Goal: Contribute content: Contribute content

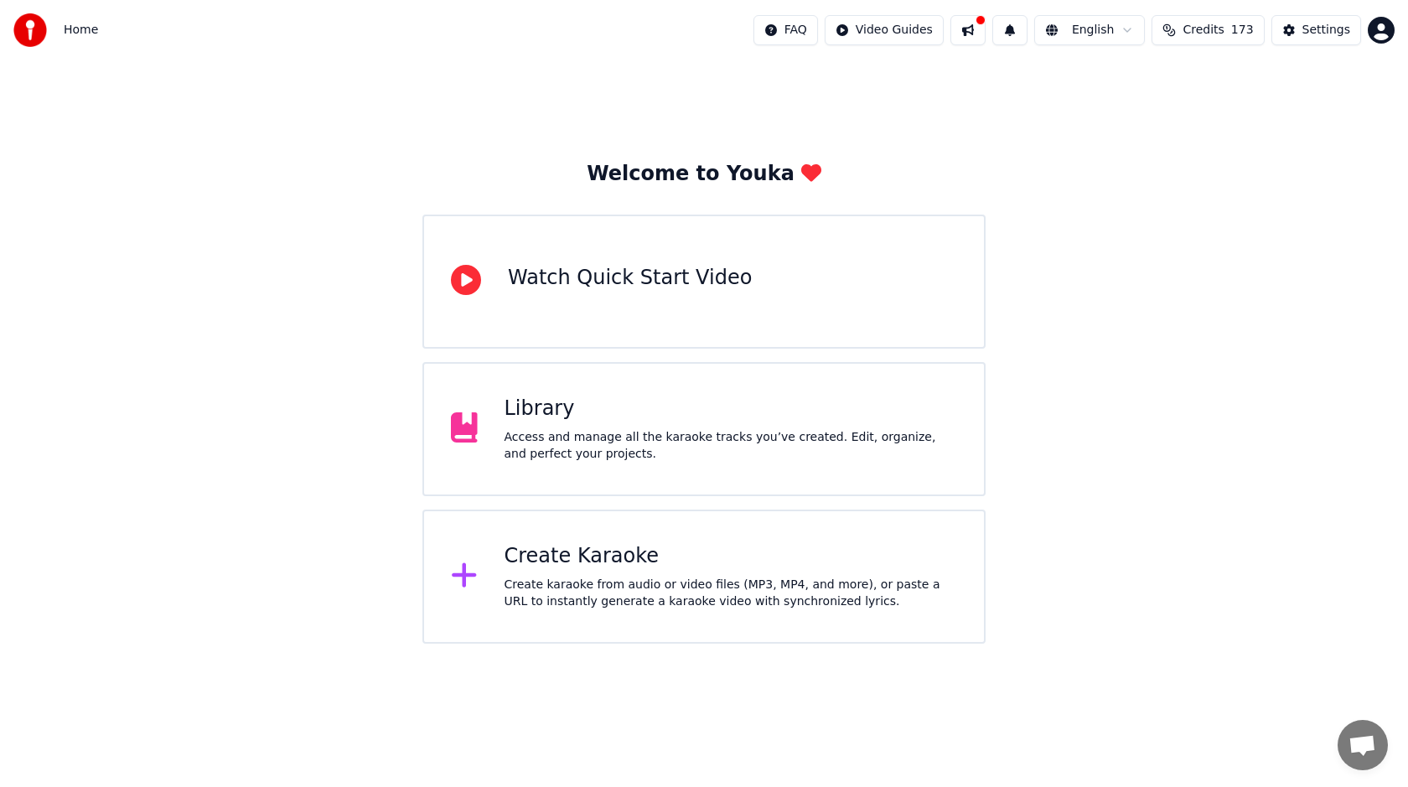
click at [812, 411] on div "Library" at bounding box center [730, 409] width 453 height 27
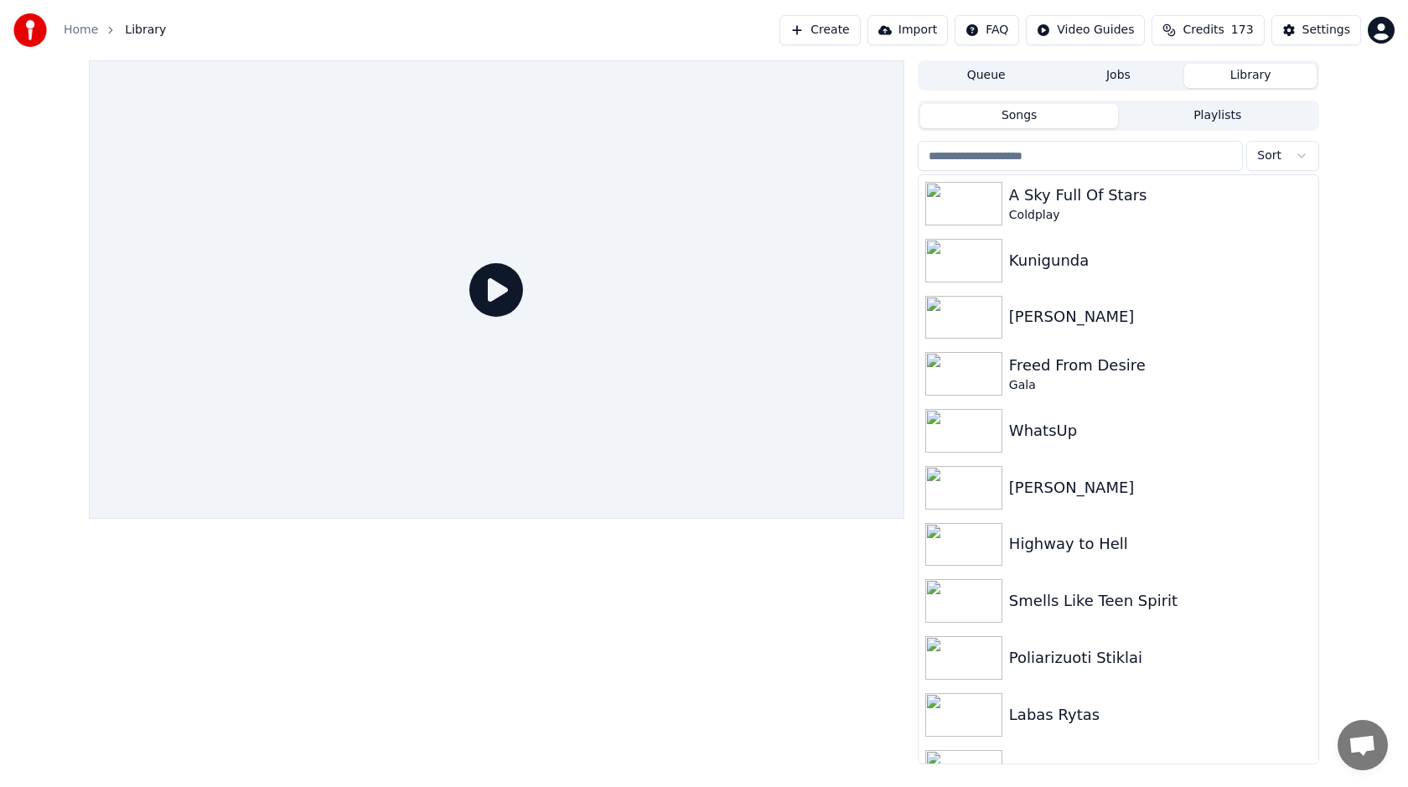
click at [1238, 106] on button "Playlists" at bounding box center [1217, 116] width 199 height 24
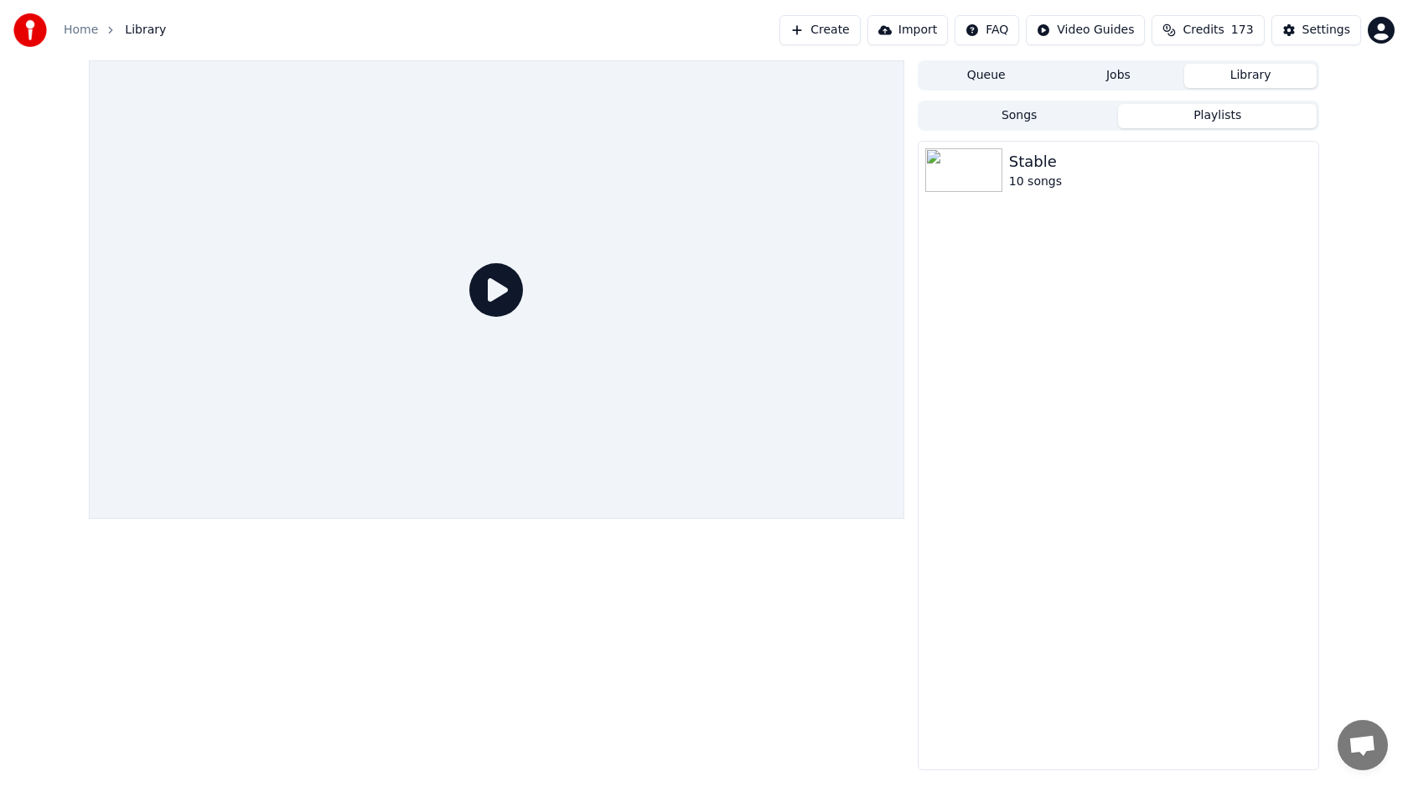
click at [1074, 109] on button "Songs" at bounding box center [1019, 116] width 199 height 24
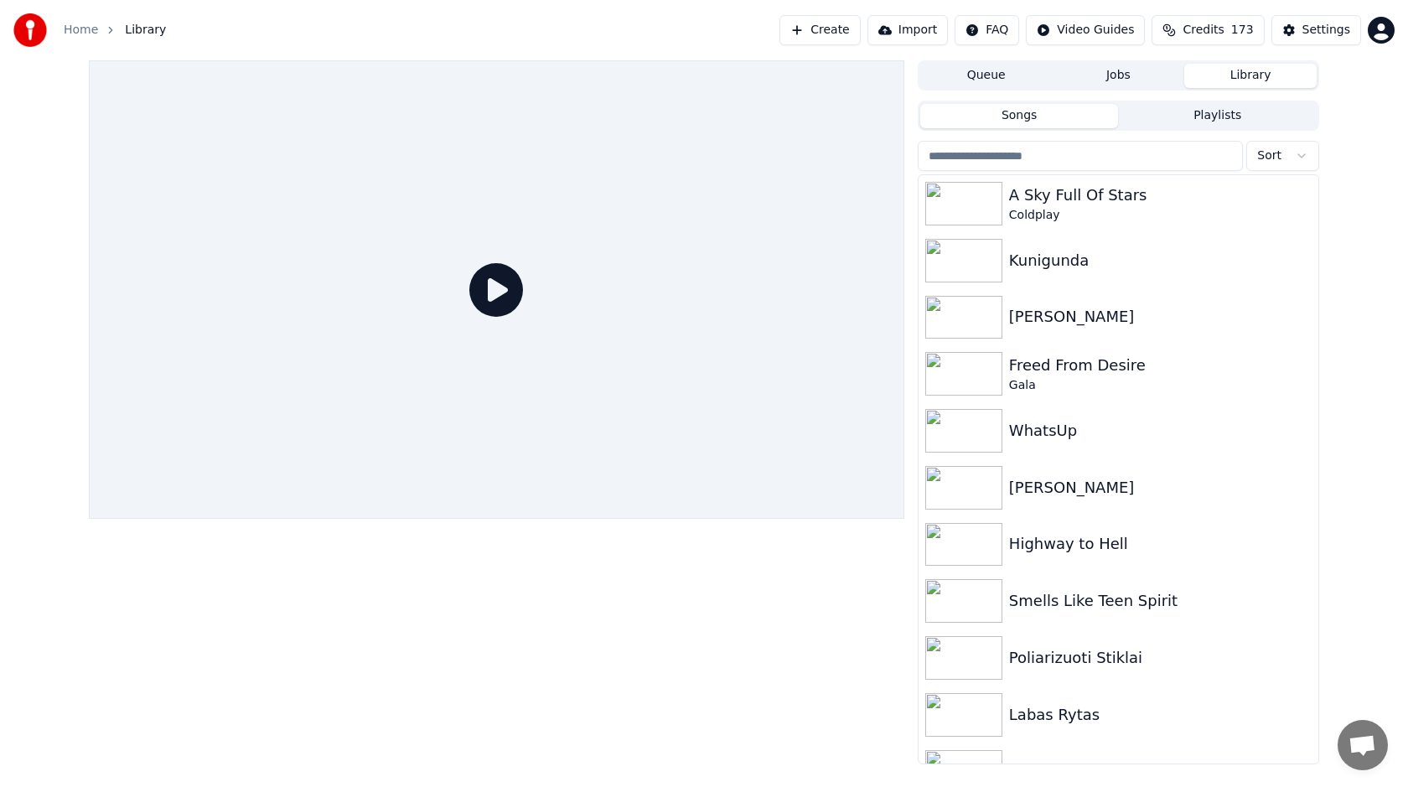
click at [1189, 123] on button "Playlists" at bounding box center [1217, 116] width 199 height 24
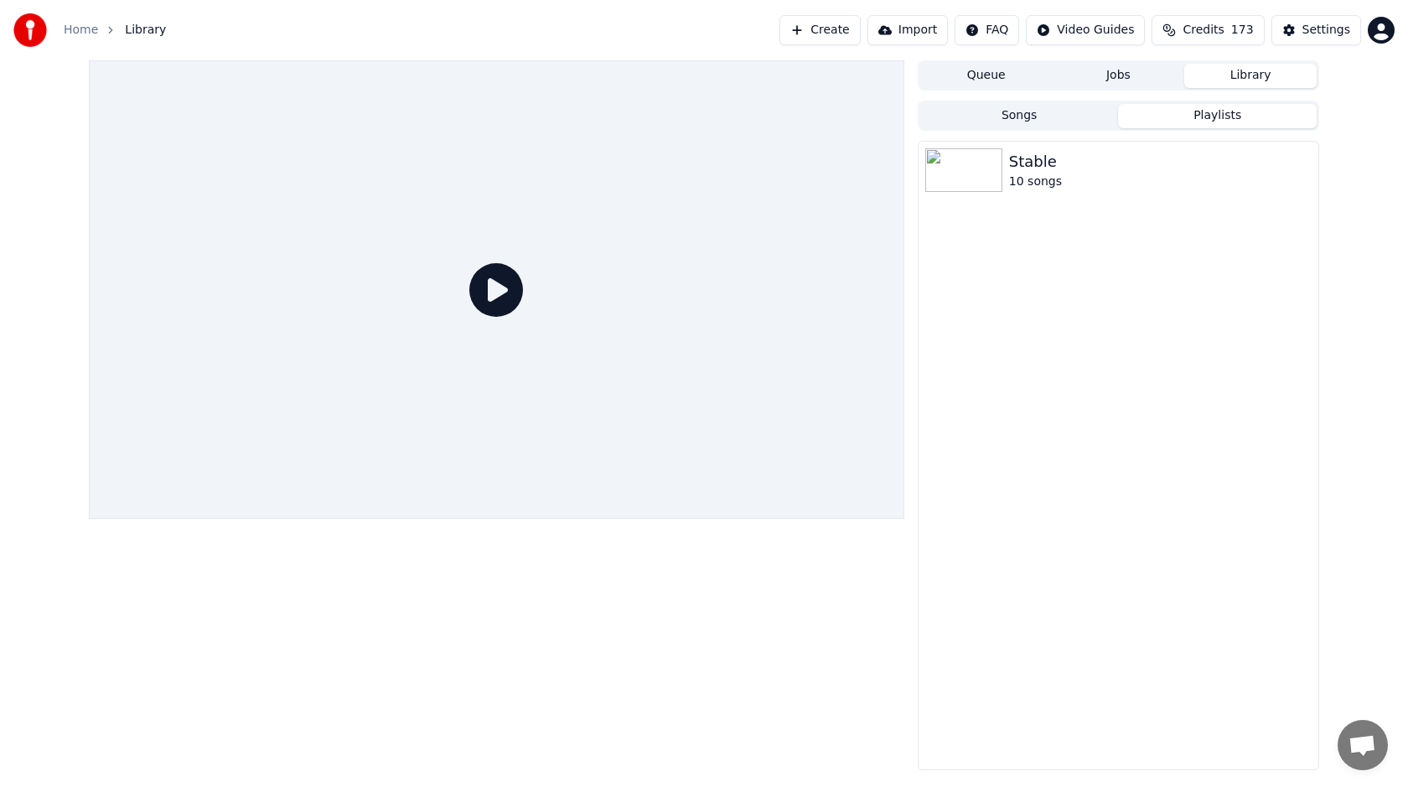
click at [1052, 122] on button "Songs" at bounding box center [1019, 116] width 199 height 24
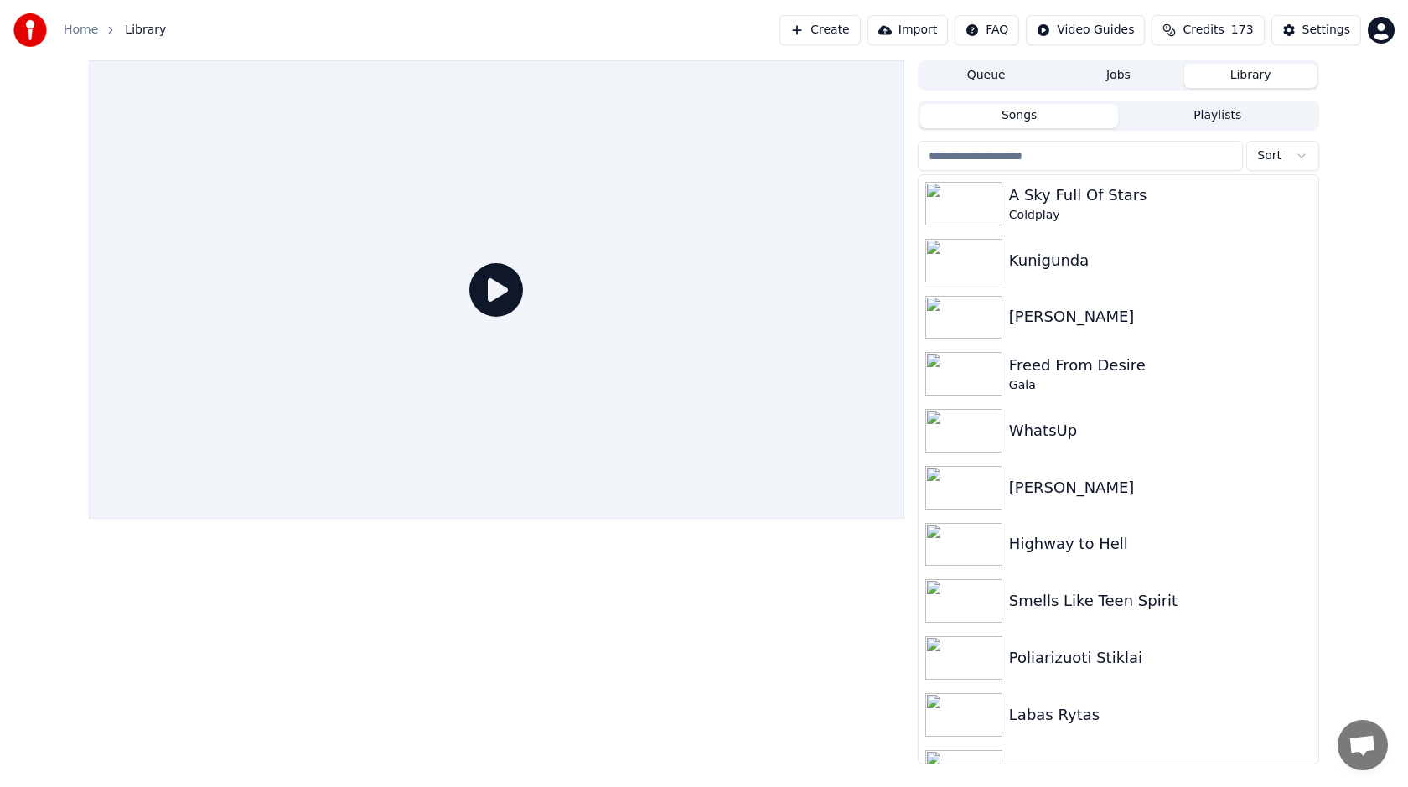
click at [841, 34] on button "Create" at bounding box center [819, 30] width 81 height 30
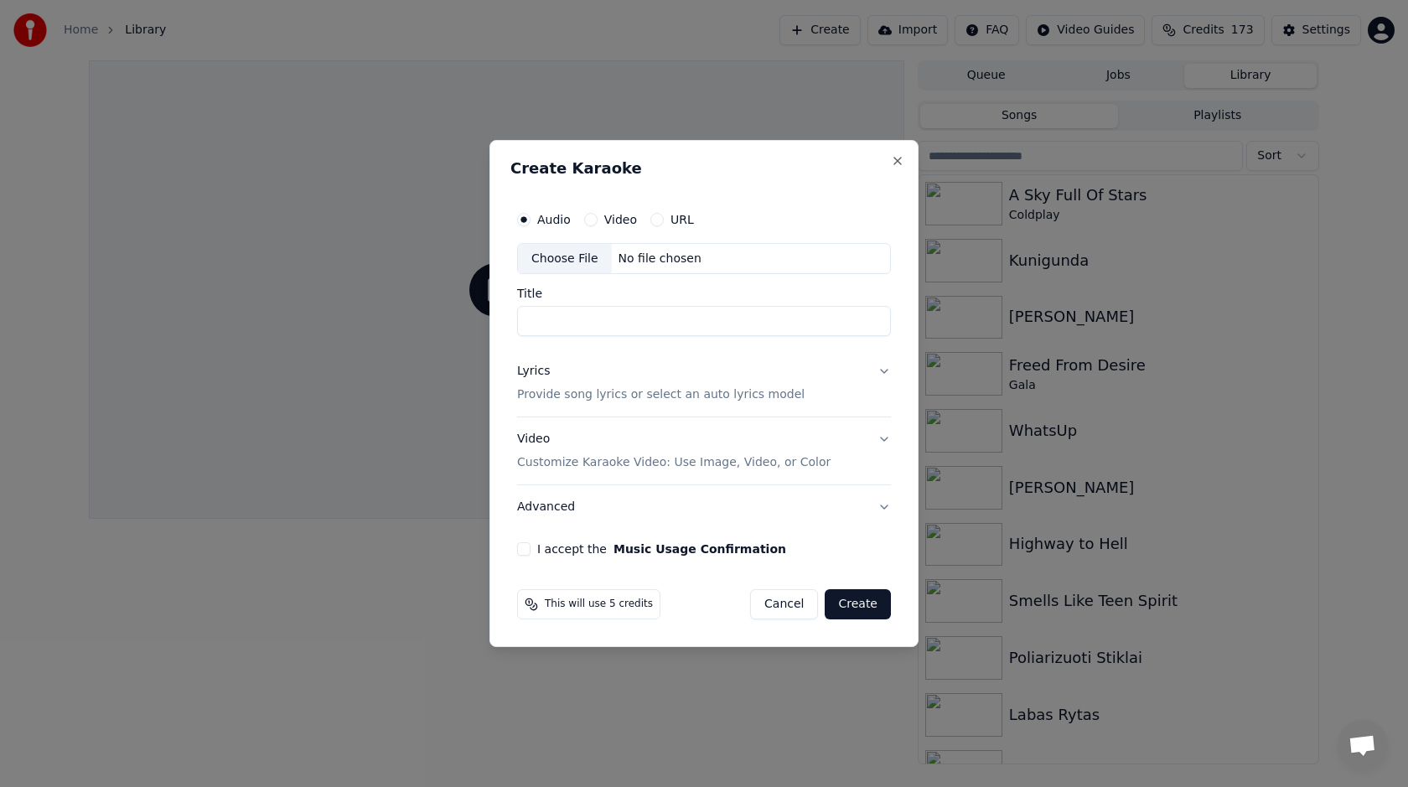
click at [577, 268] on div "Choose File" at bounding box center [565, 259] width 94 height 30
click at [566, 254] on div "Choose File" at bounding box center [565, 259] width 94 height 30
click at [608, 317] on input "Title" at bounding box center [704, 322] width 374 height 30
click at [718, 371] on div "Lyrics Provide song lyrics or select an auto lyrics model" at bounding box center [660, 384] width 287 height 40
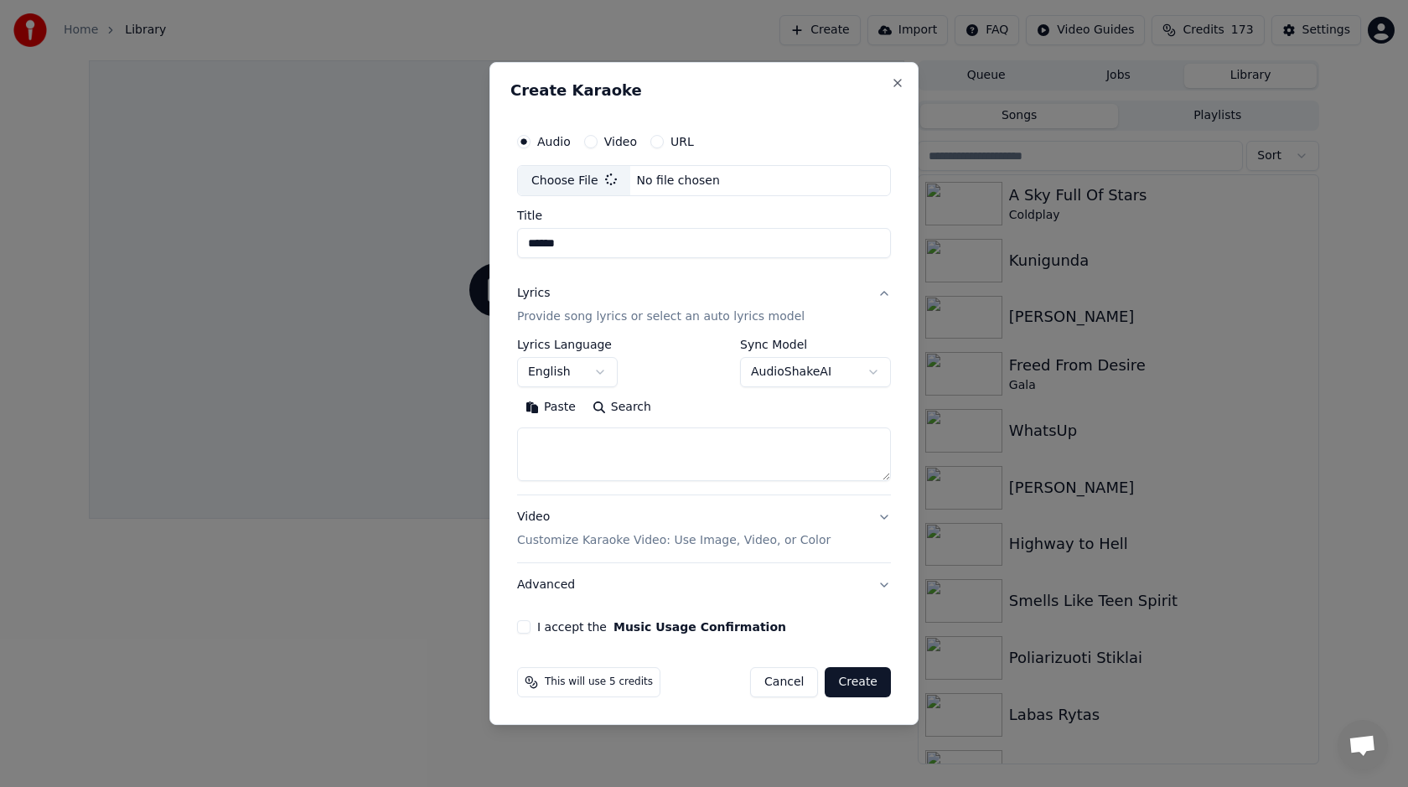
type input "**********"
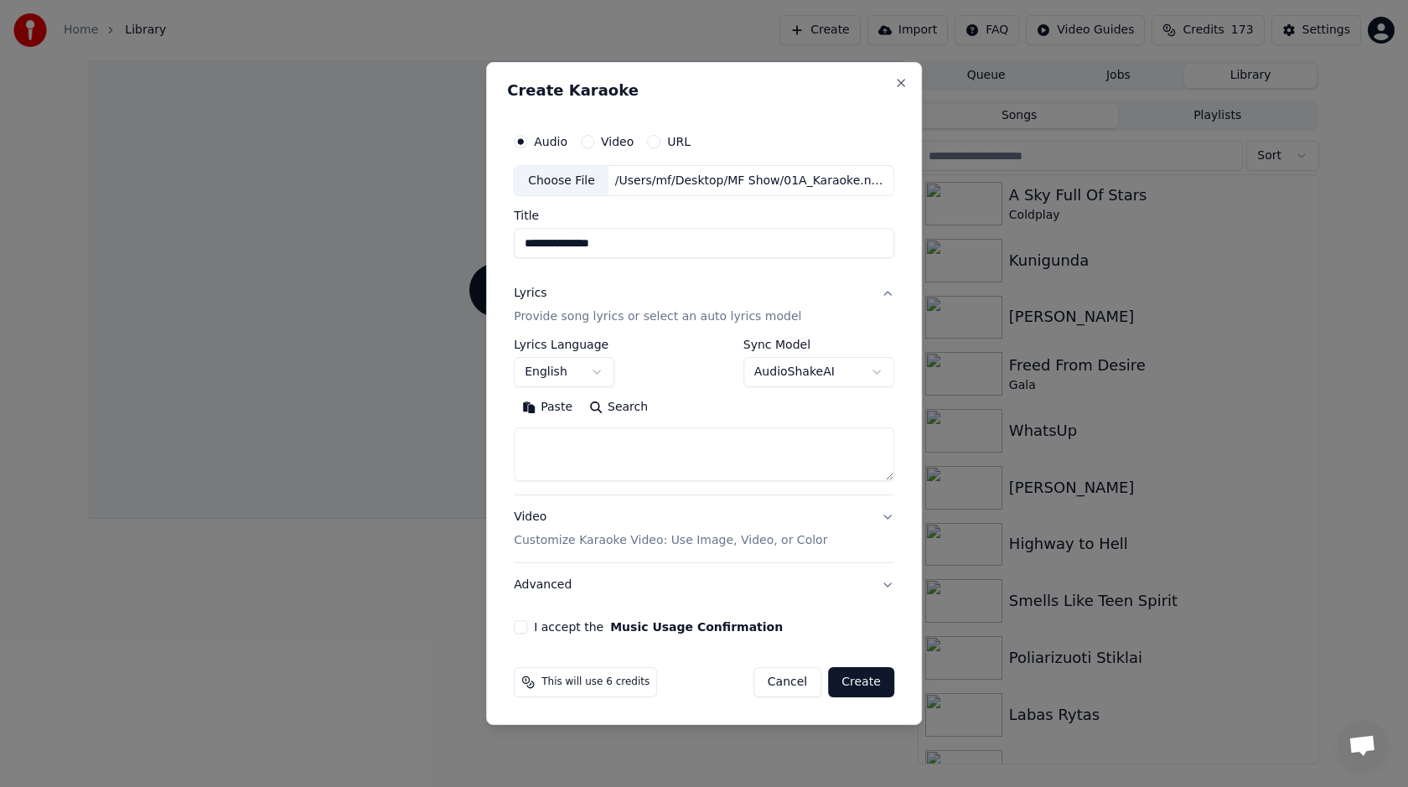
click at [606, 447] on textarea at bounding box center [704, 455] width 380 height 54
paste textarea "**********"
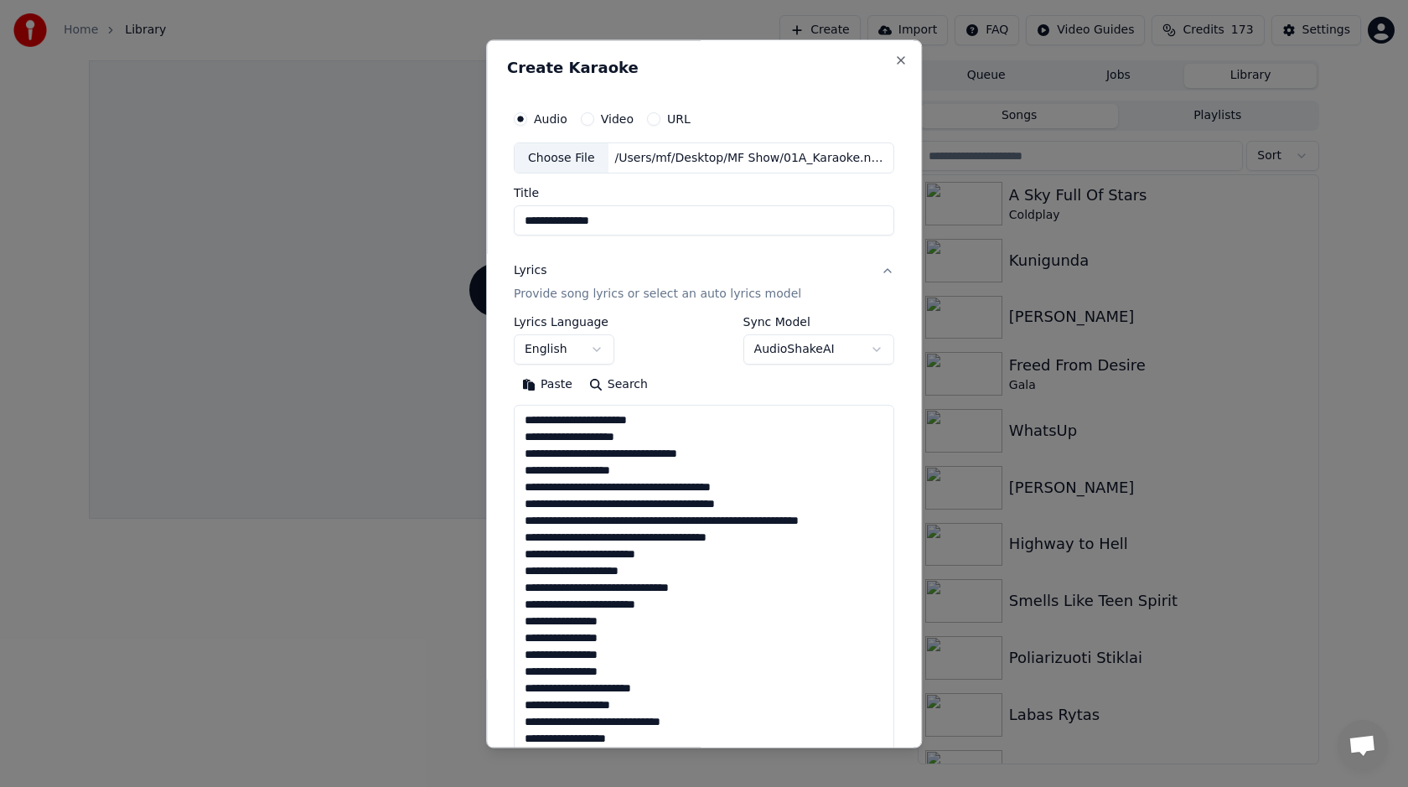
scroll to position [489, 0]
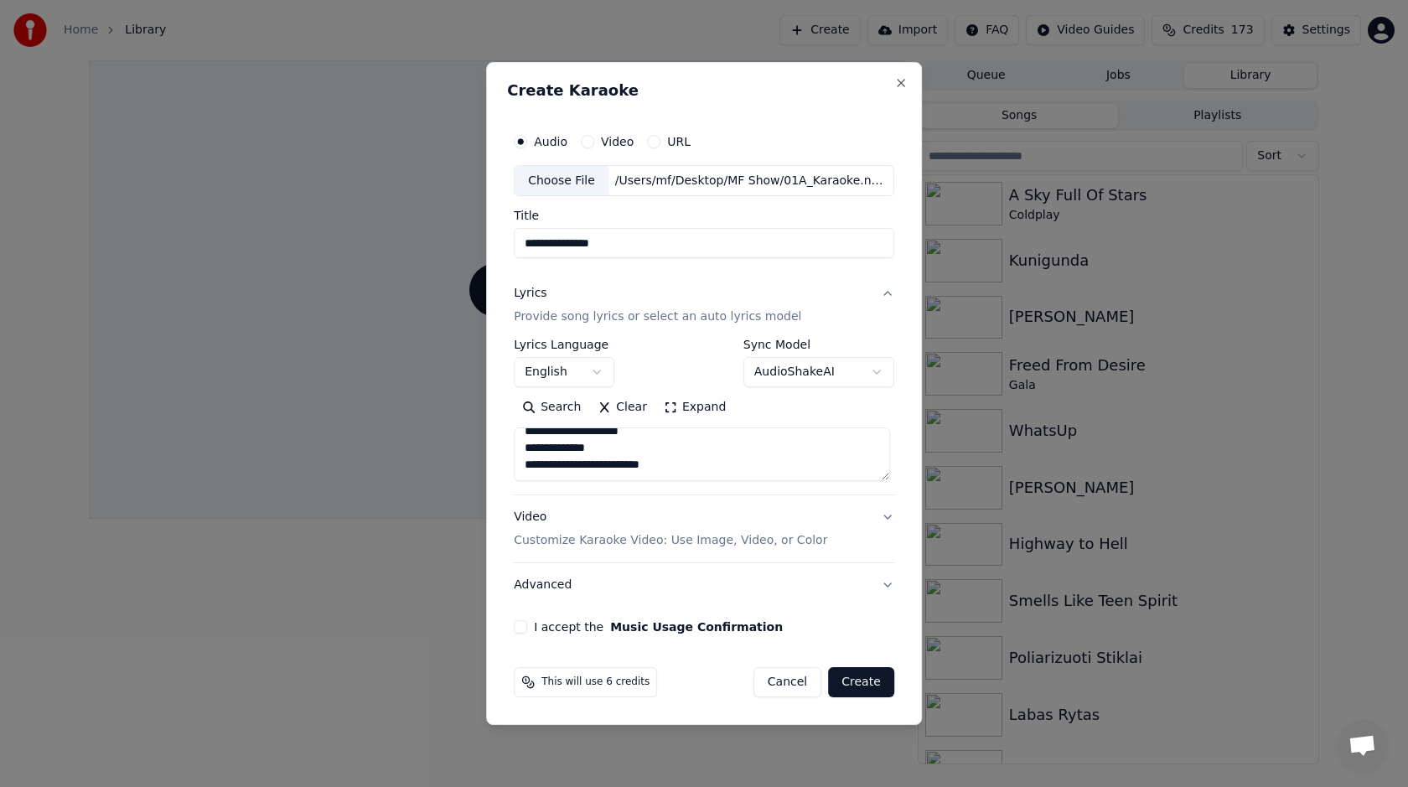
type textarea "**********"
click at [709, 525] on div "Video Customize Karaoke Video: Use Image, Video, or Color" at bounding box center [670, 529] width 313 height 40
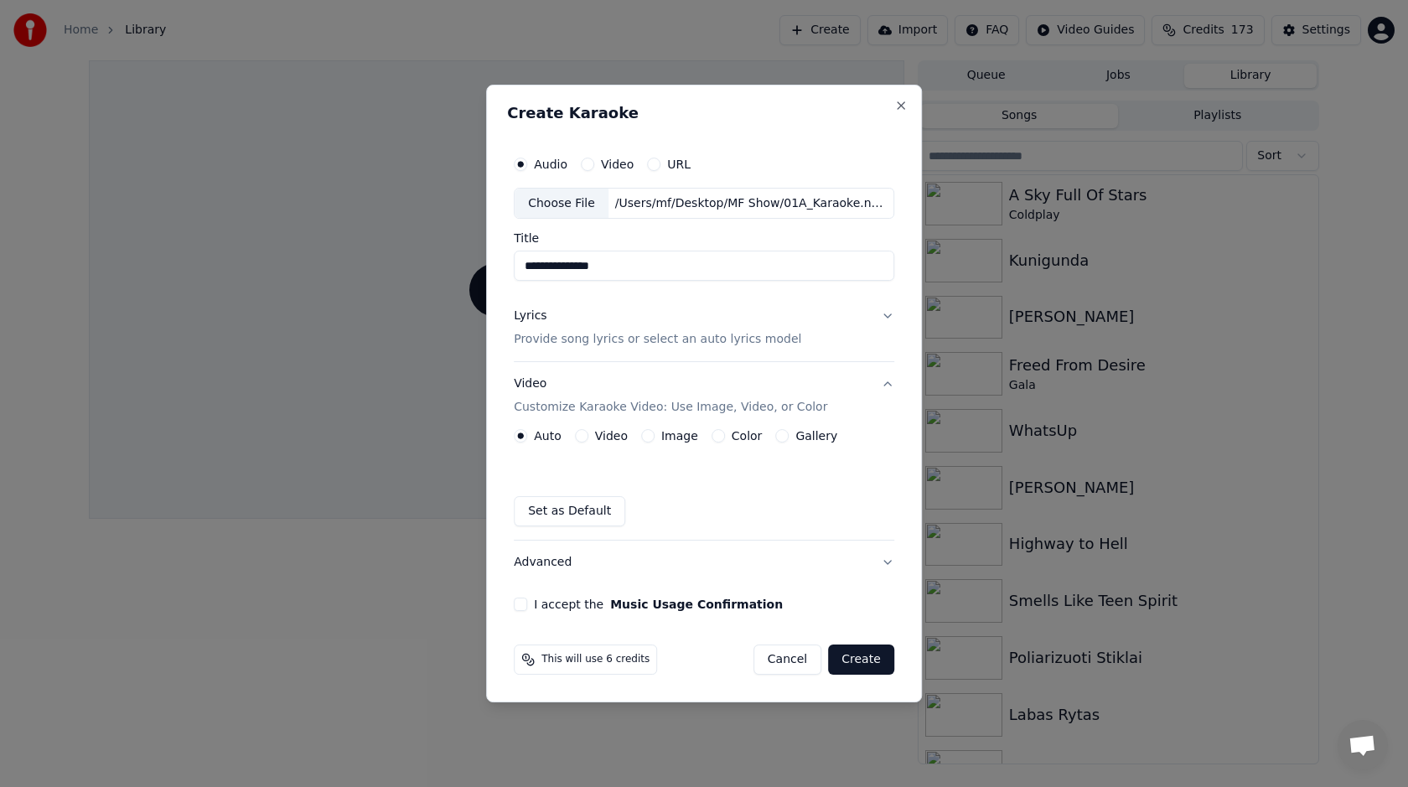
click at [651, 437] on button "Image" at bounding box center [647, 435] width 13 height 13
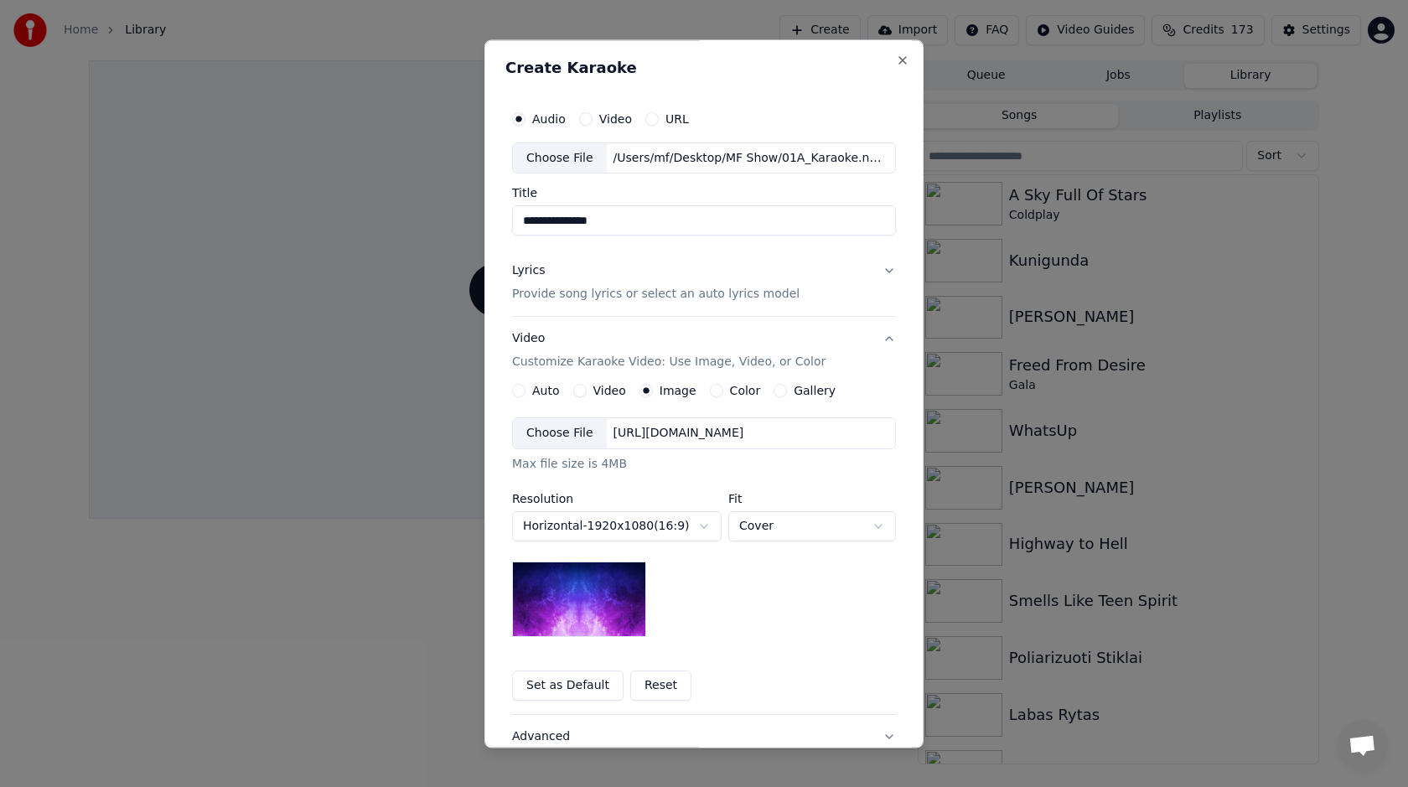
click at [564, 437] on div "Choose File" at bounding box center [560, 434] width 94 height 30
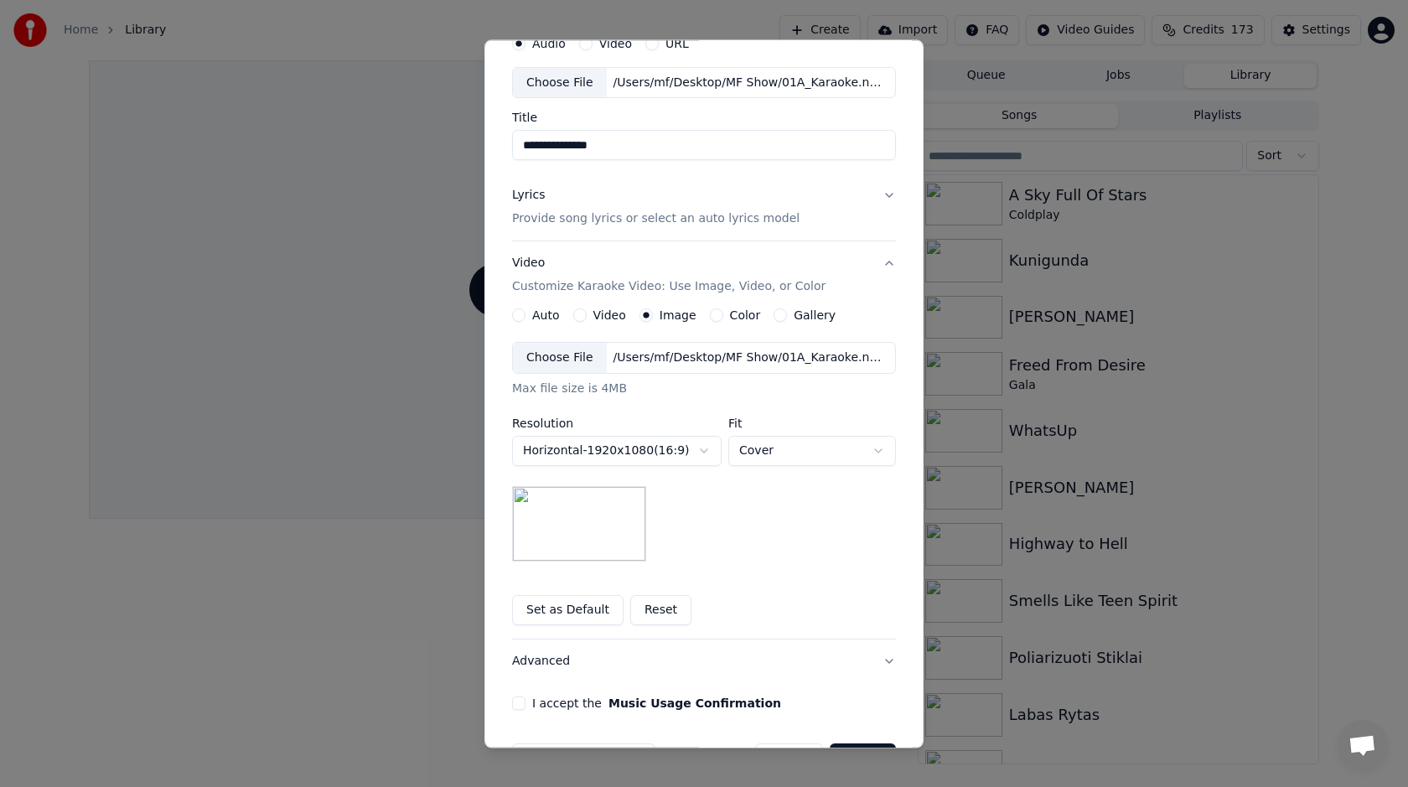
scroll to position [130, 0]
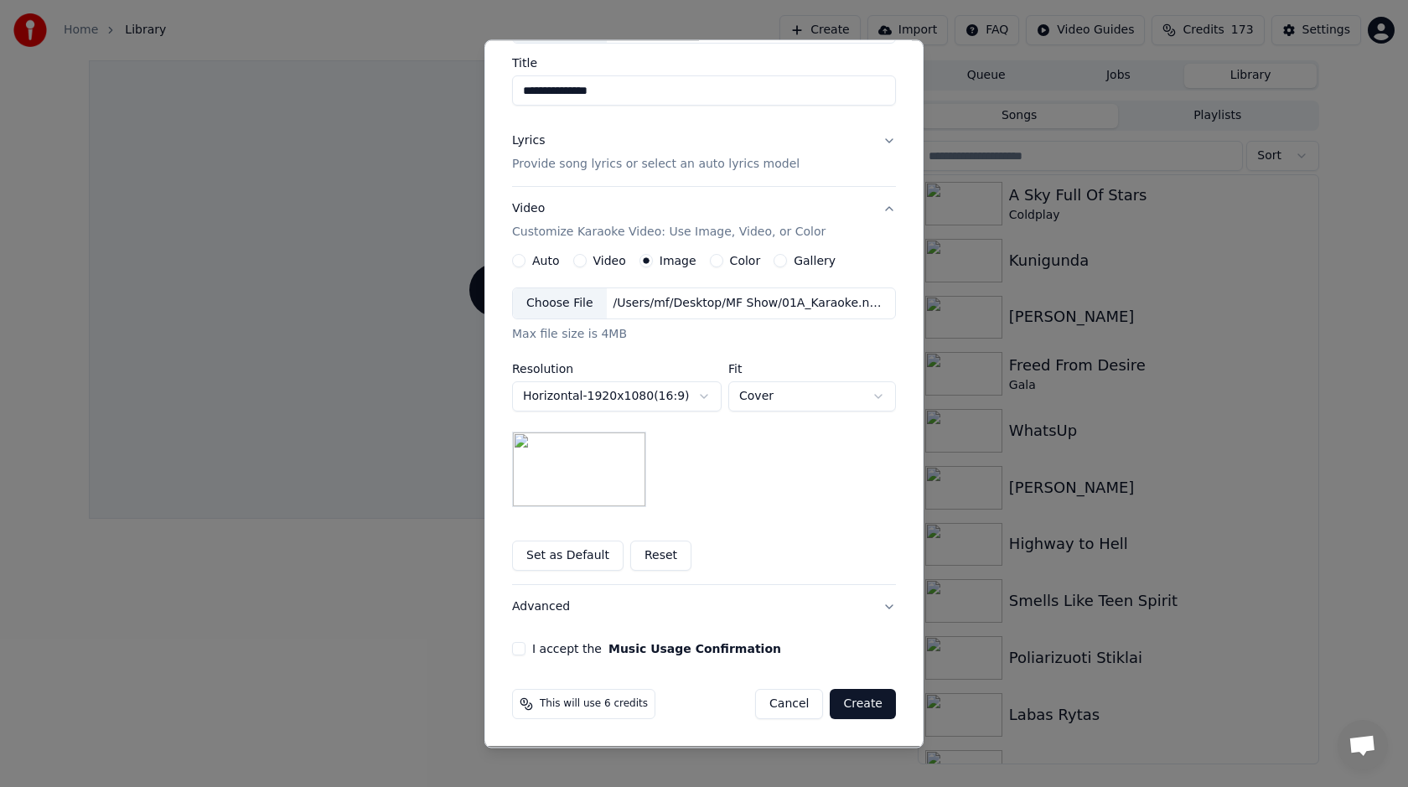
click at [520, 648] on button "I accept the Music Usage Confirmation" at bounding box center [518, 649] width 13 height 13
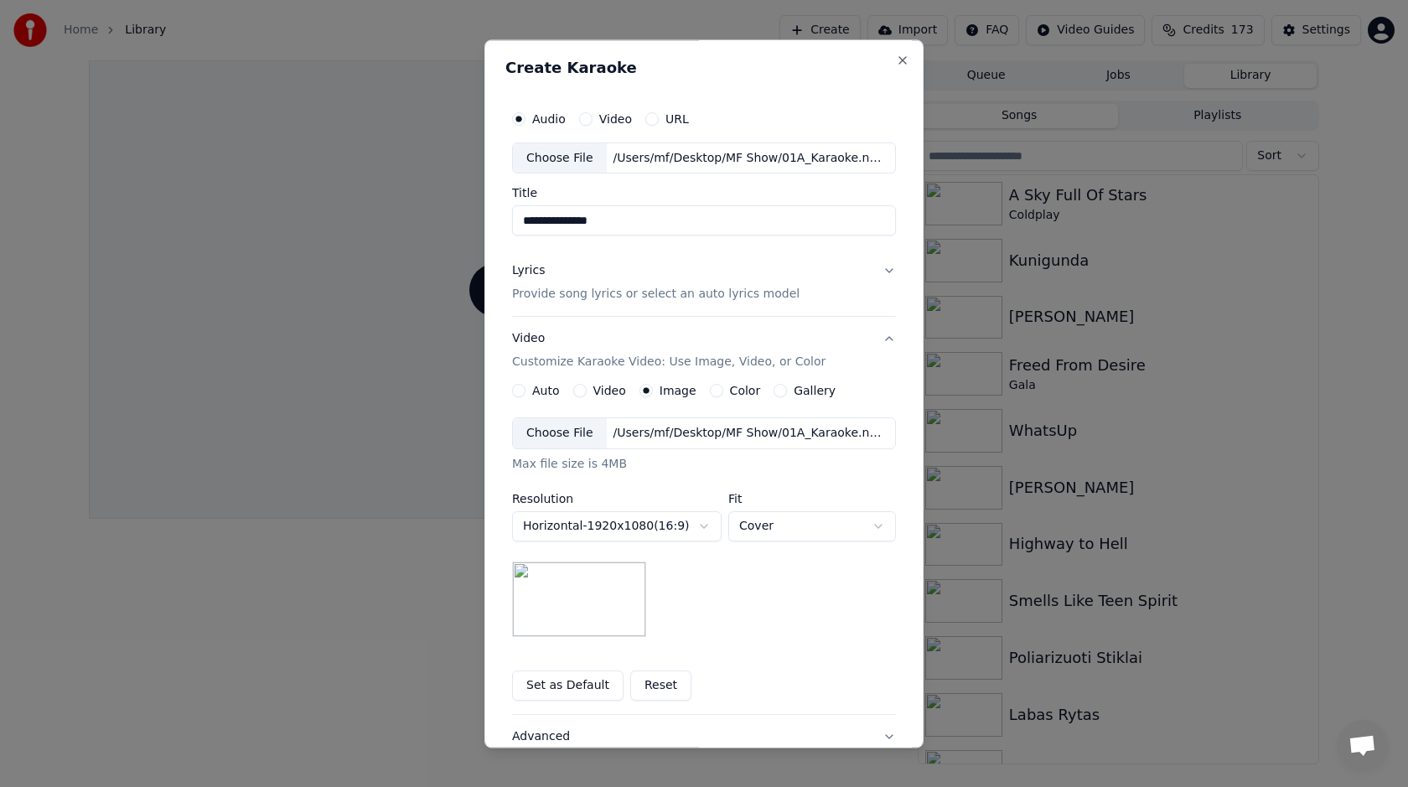
click at [541, 220] on input "**********" at bounding box center [704, 221] width 384 height 30
type input "******"
click at [608, 773] on button "Music Usage Confirmation" at bounding box center [694, 779] width 173 height 12
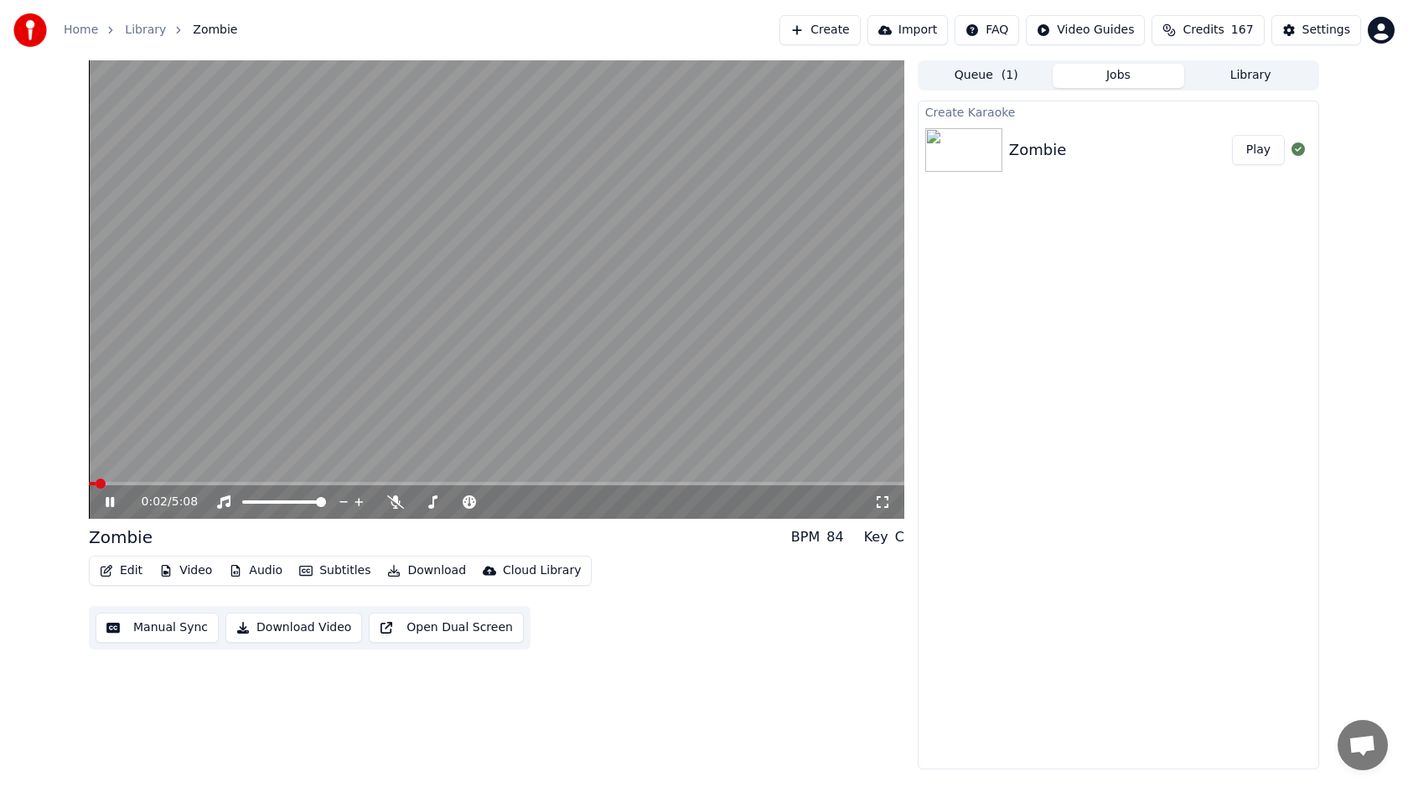
click at [692, 352] on video at bounding box center [496, 289] width 815 height 458
click at [840, 28] on button "Create" at bounding box center [819, 30] width 81 height 30
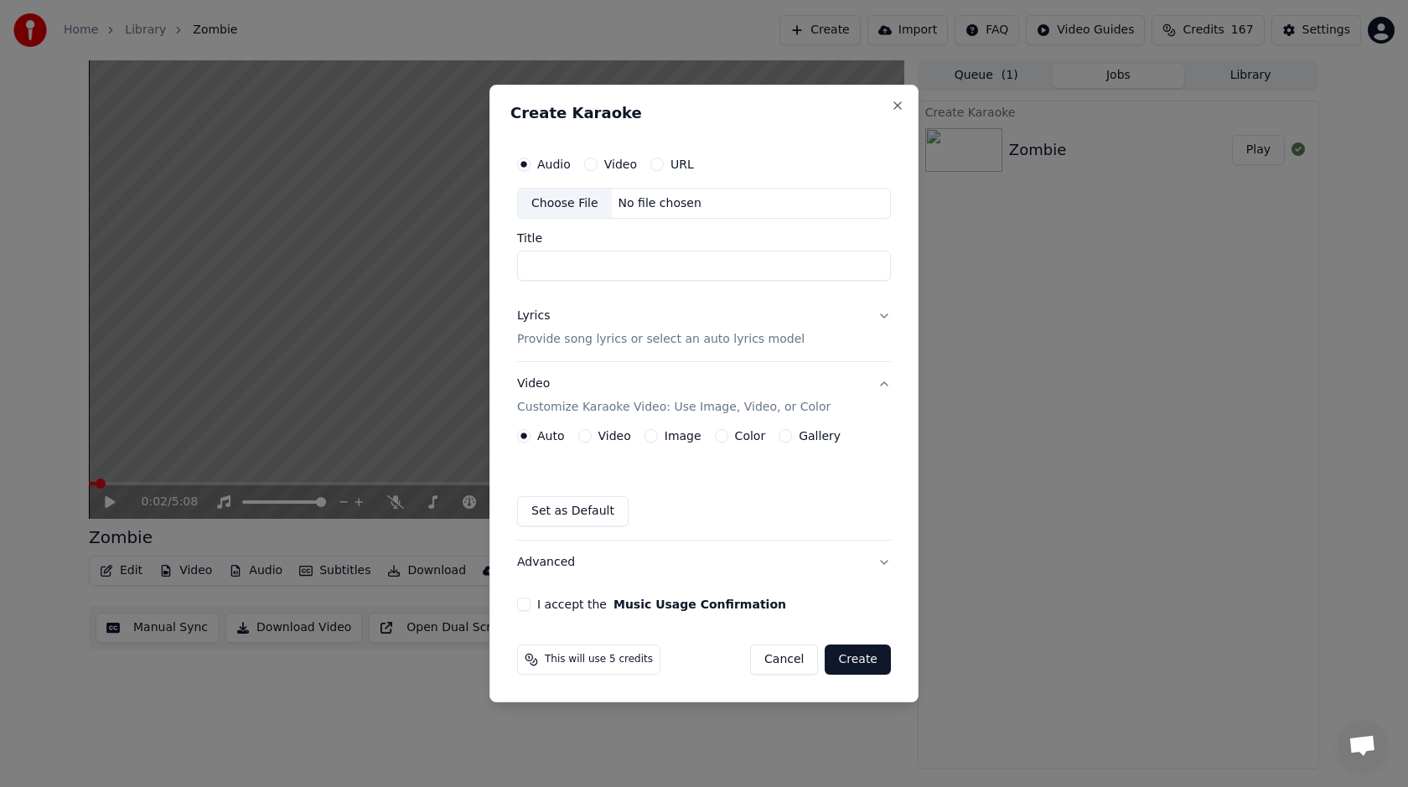
click at [582, 195] on div "Choose File" at bounding box center [565, 204] width 94 height 30
type input "**********"
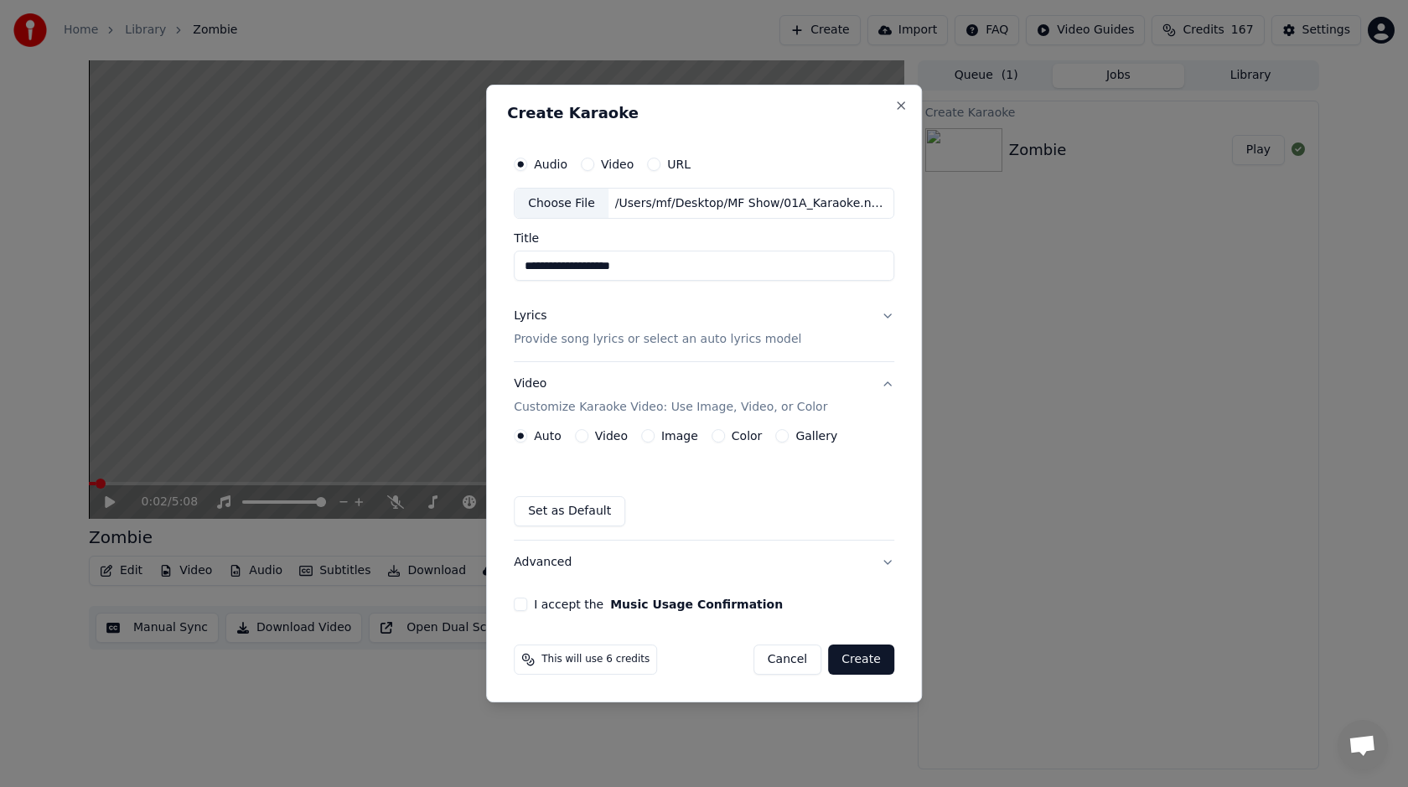
click at [815, 669] on button "Cancel" at bounding box center [787, 659] width 68 height 30
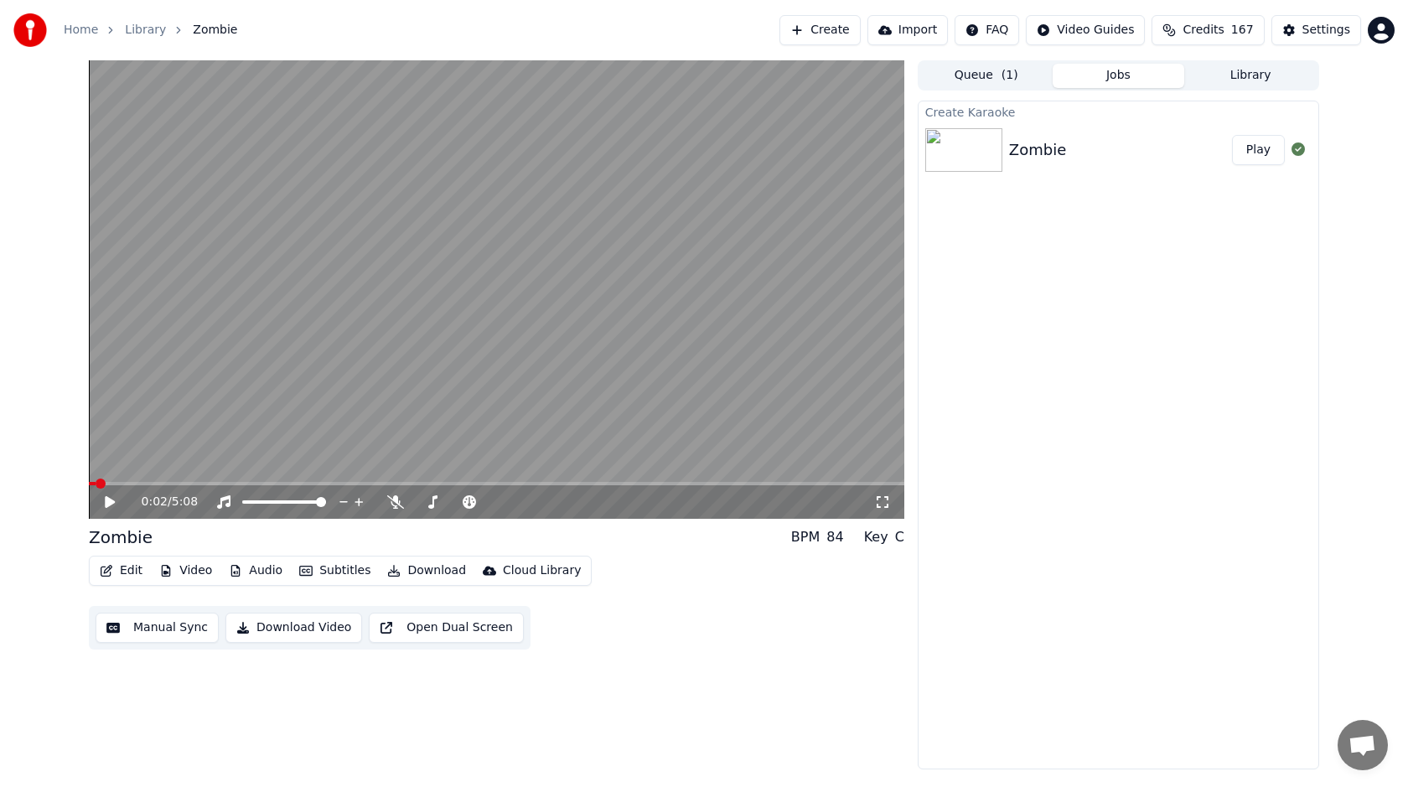
click at [1284, 62] on div "Queue ( 1 ) Jobs Library" at bounding box center [1118, 75] width 401 height 30
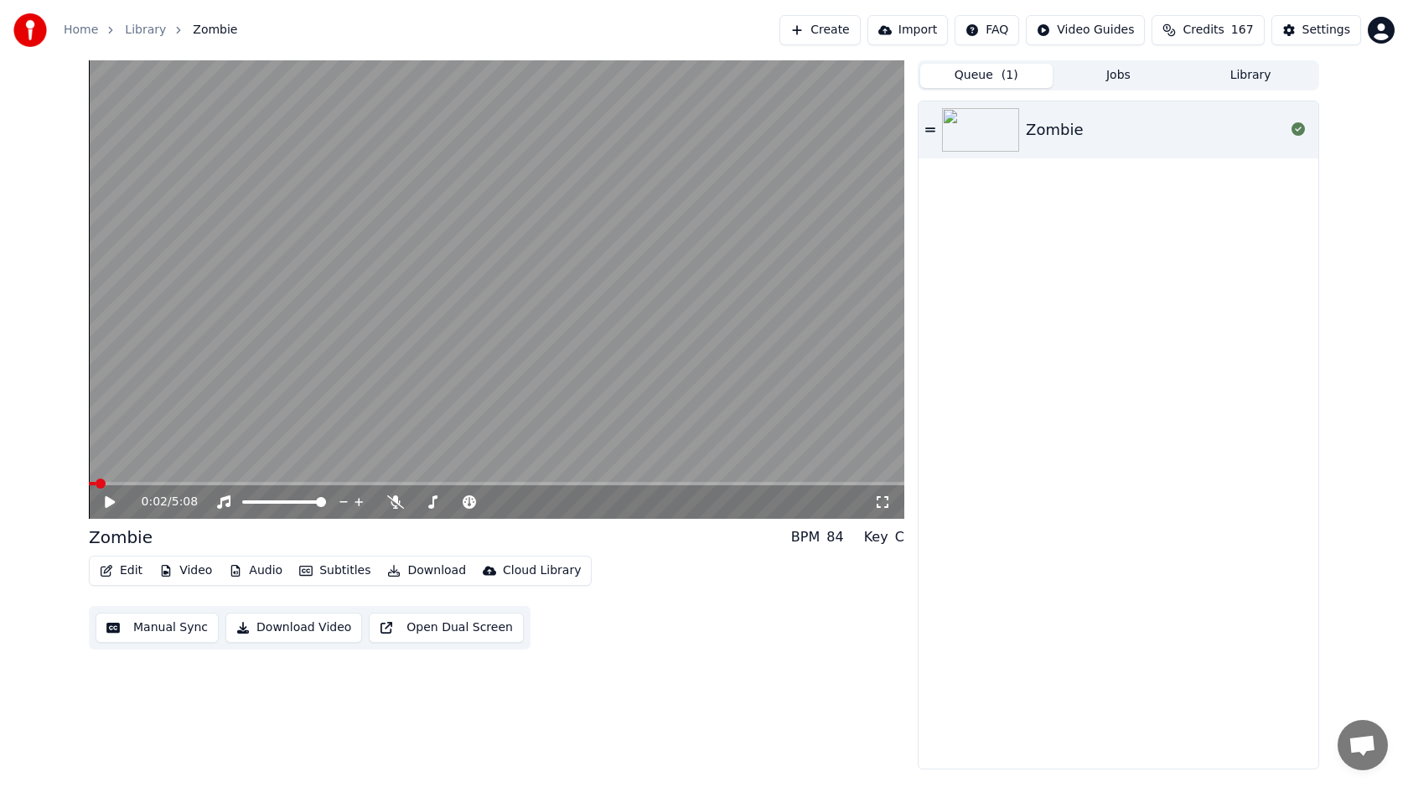
click at [1018, 72] on button "Queue ( 1 )" at bounding box center [986, 76] width 132 height 24
click at [1141, 75] on button "Jobs" at bounding box center [1119, 76] width 132 height 24
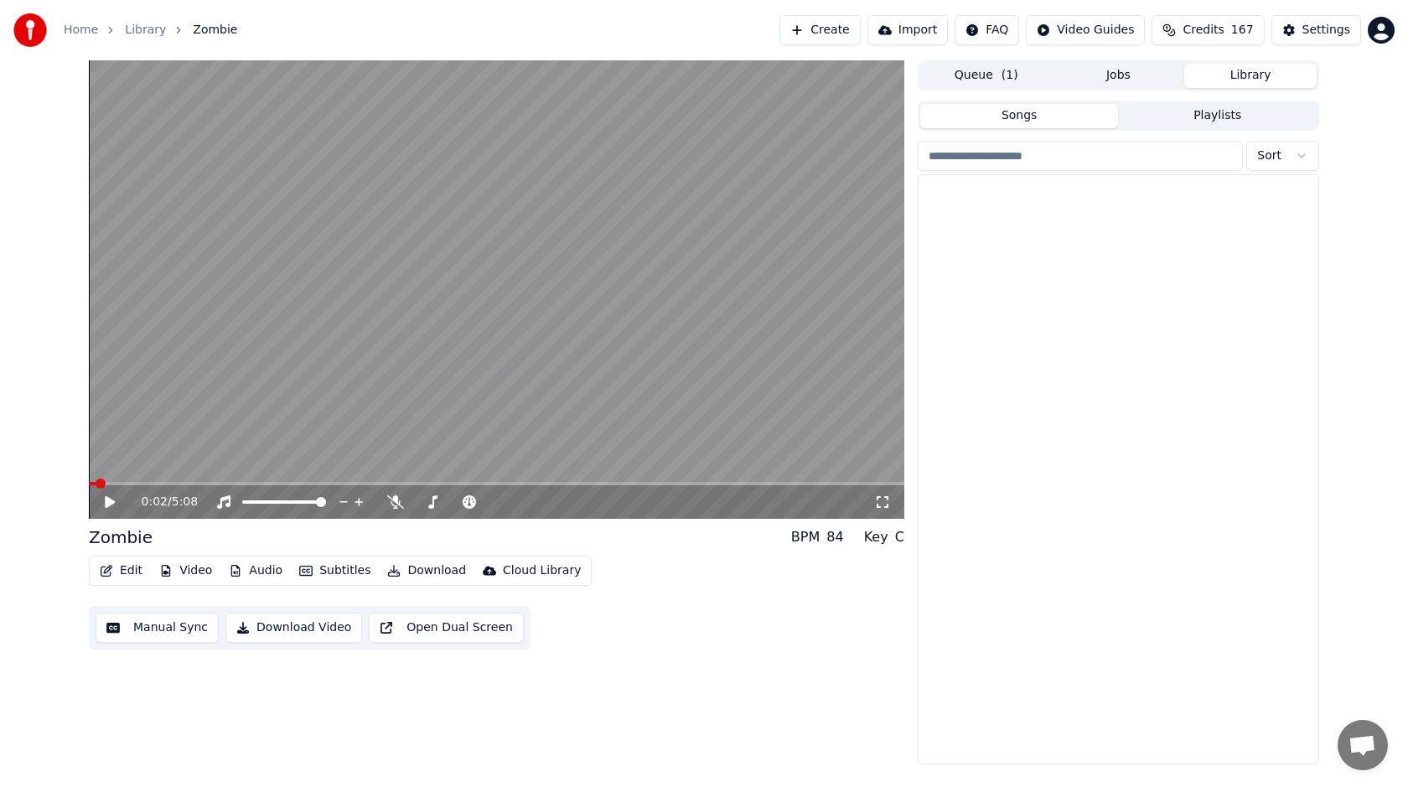
click at [1225, 75] on button "Library" at bounding box center [1250, 76] width 132 height 24
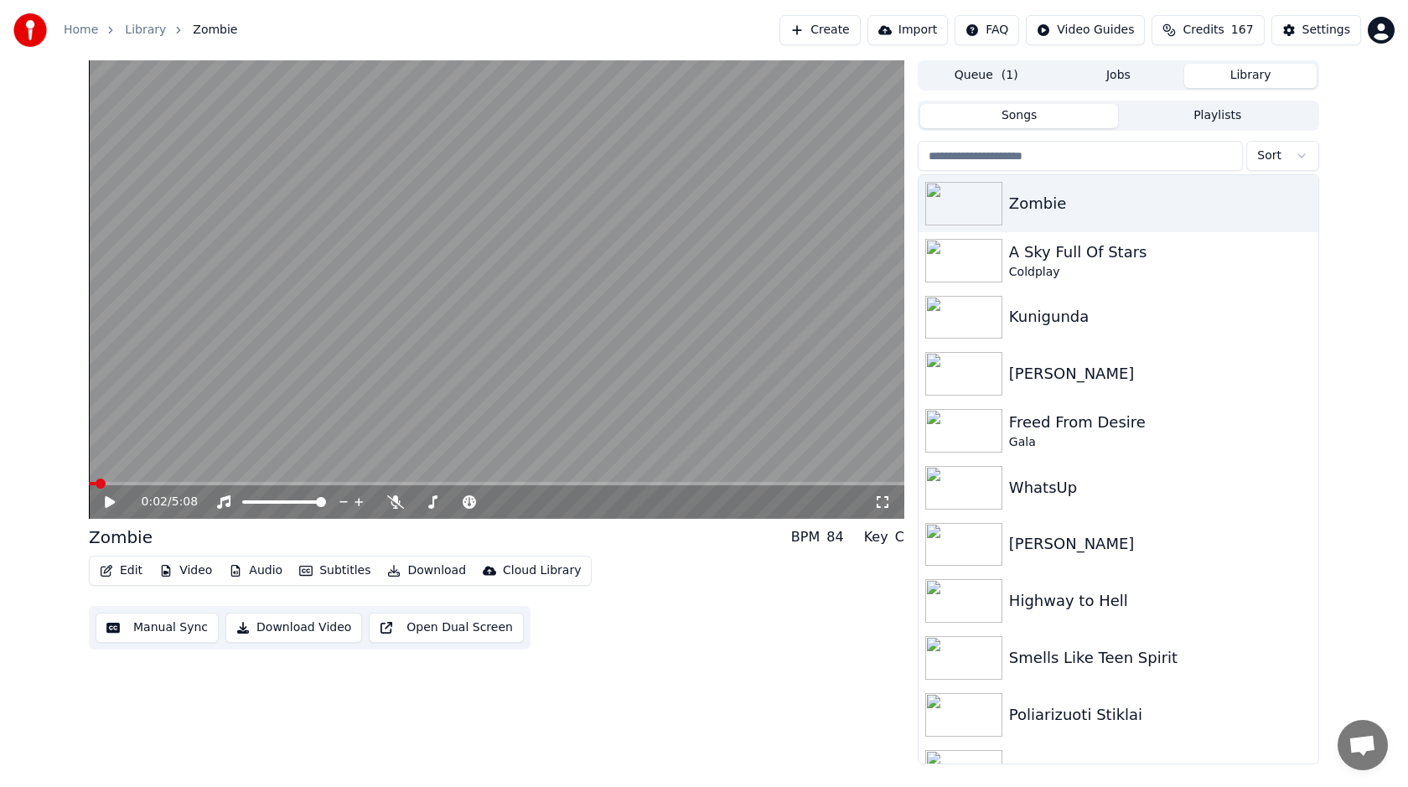
click at [1205, 117] on button "Playlists" at bounding box center [1217, 116] width 199 height 24
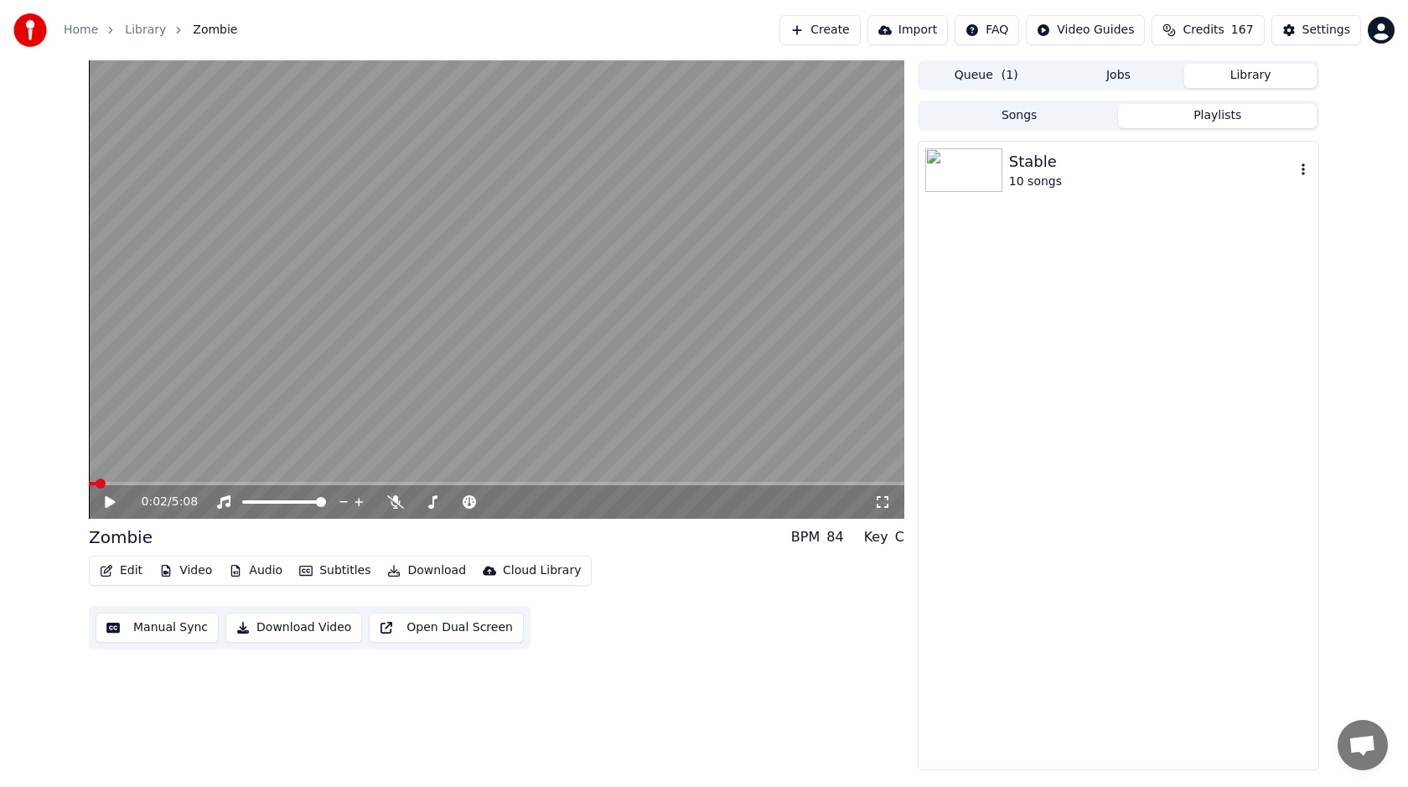
click at [1138, 175] on div "10 songs" at bounding box center [1152, 181] width 286 height 17
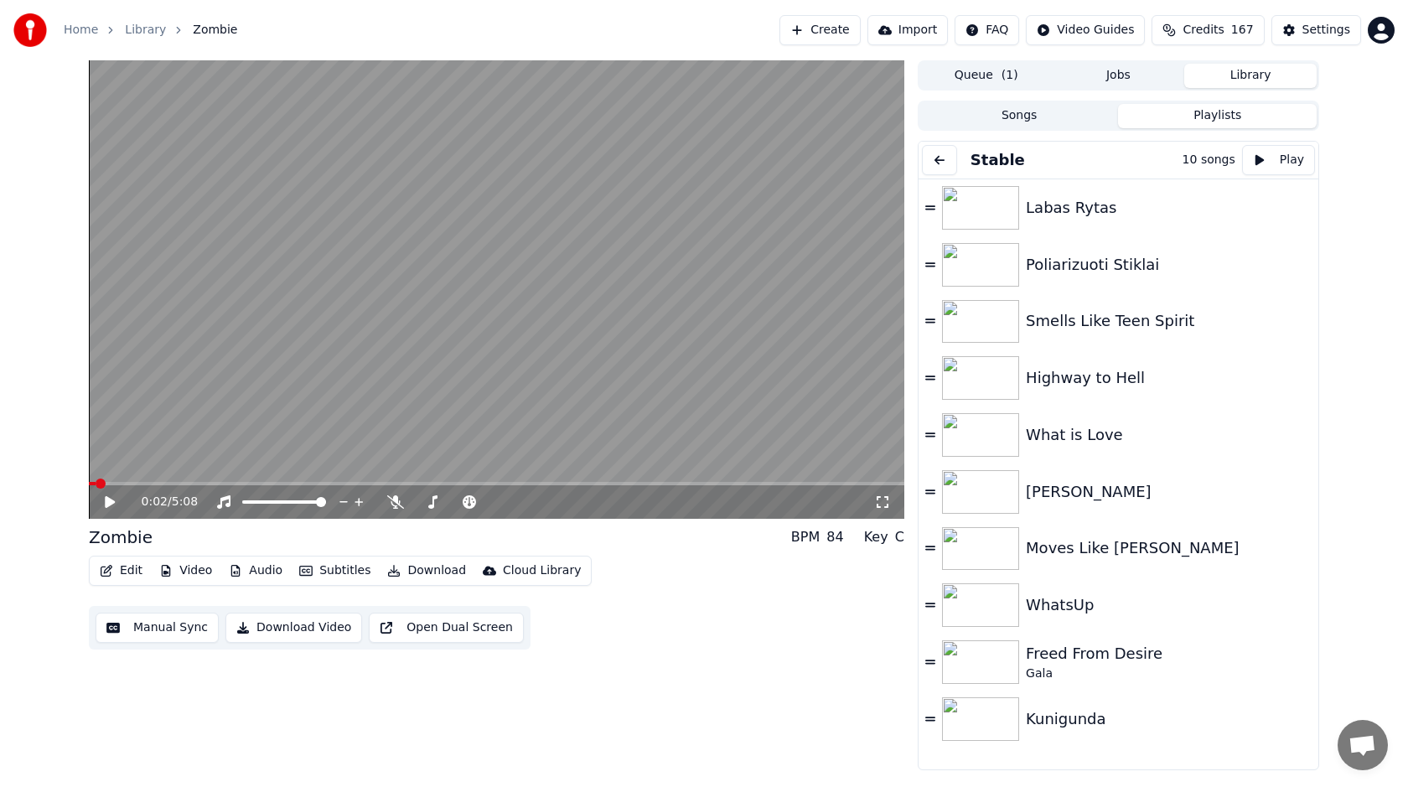
click at [1125, 65] on button "Jobs" at bounding box center [1119, 76] width 132 height 24
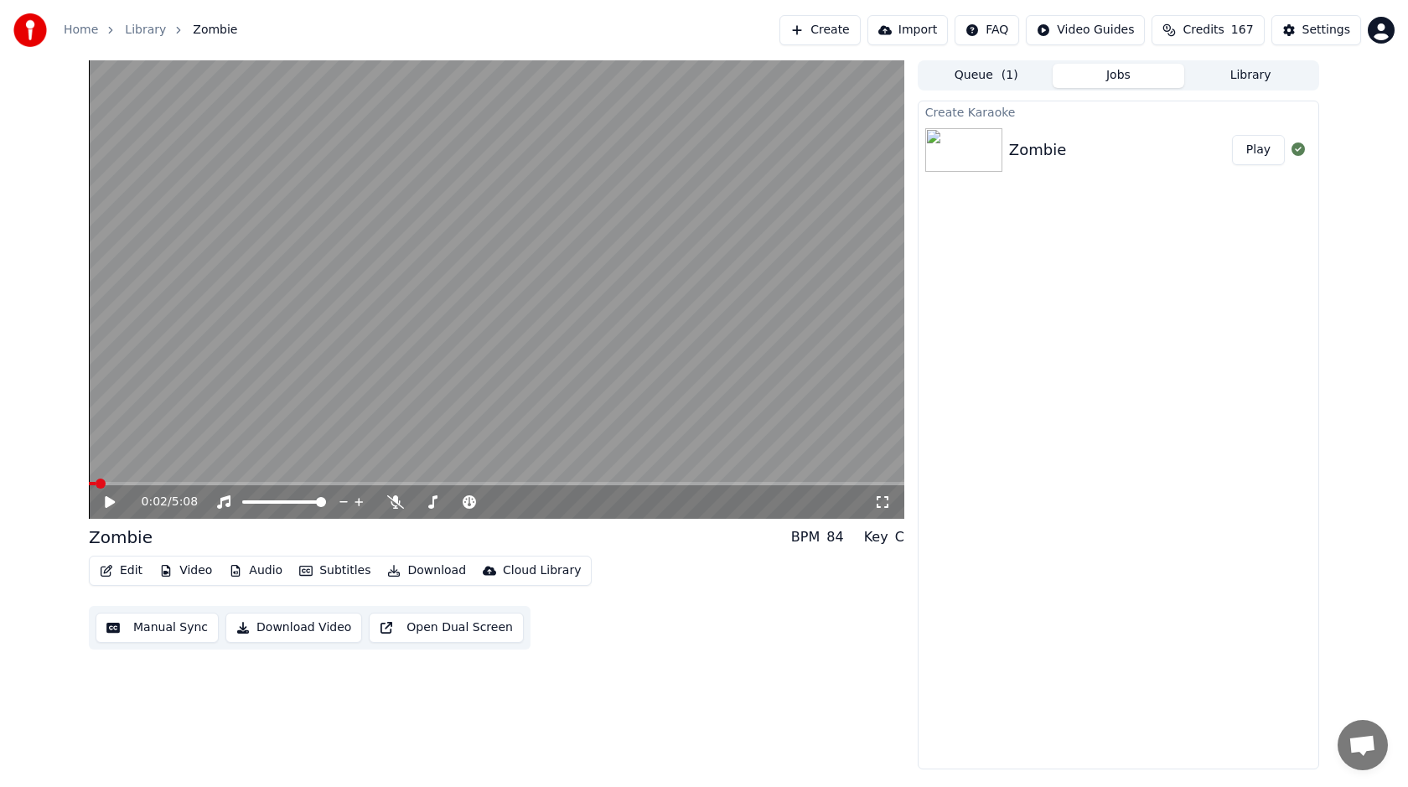
click at [1216, 76] on button "Library" at bounding box center [1250, 76] width 132 height 24
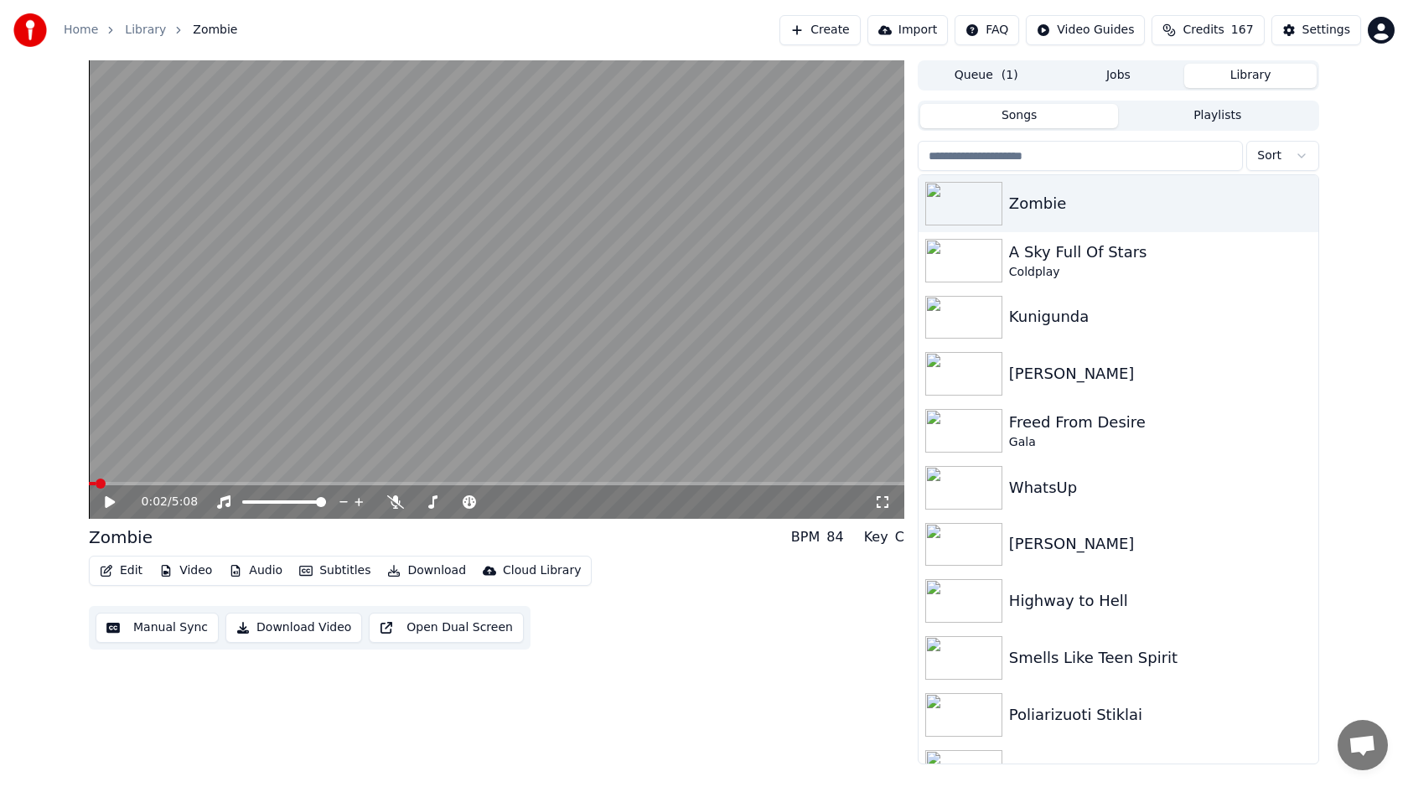
click at [1246, 118] on button "Playlists" at bounding box center [1217, 116] width 199 height 24
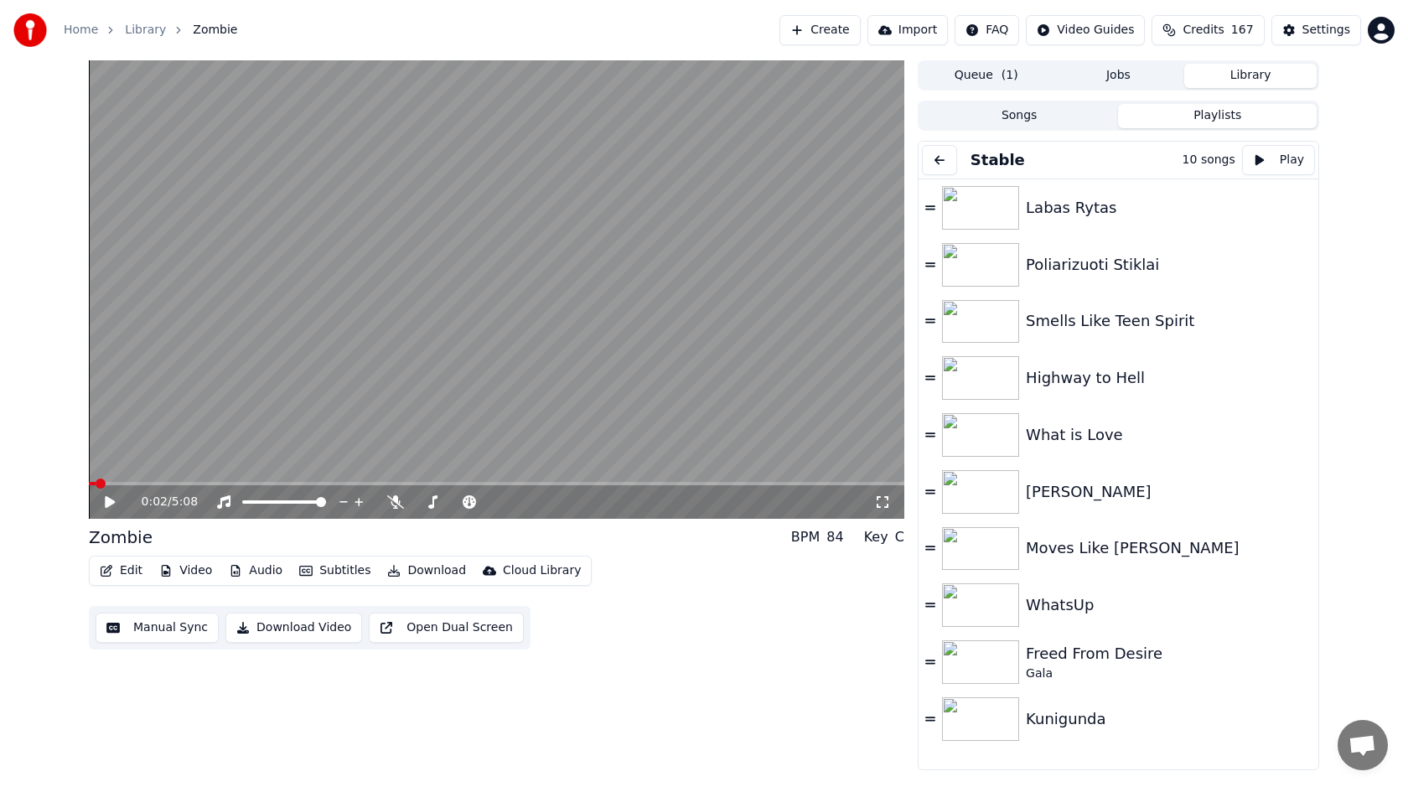
click at [1084, 118] on button "Songs" at bounding box center [1019, 116] width 199 height 24
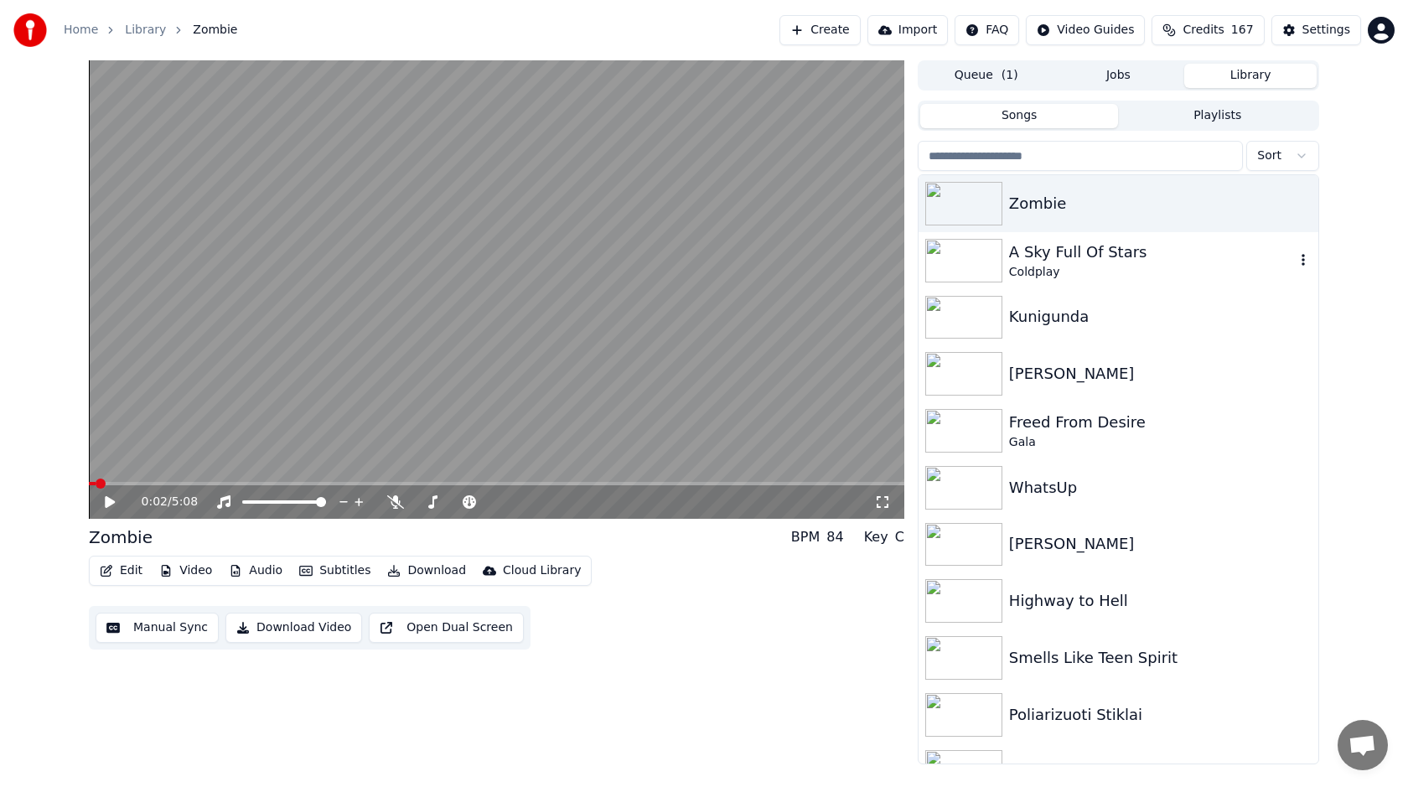
click at [1305, 263] on icon "button" at bounding box center [1303, 259] width 17 height 13
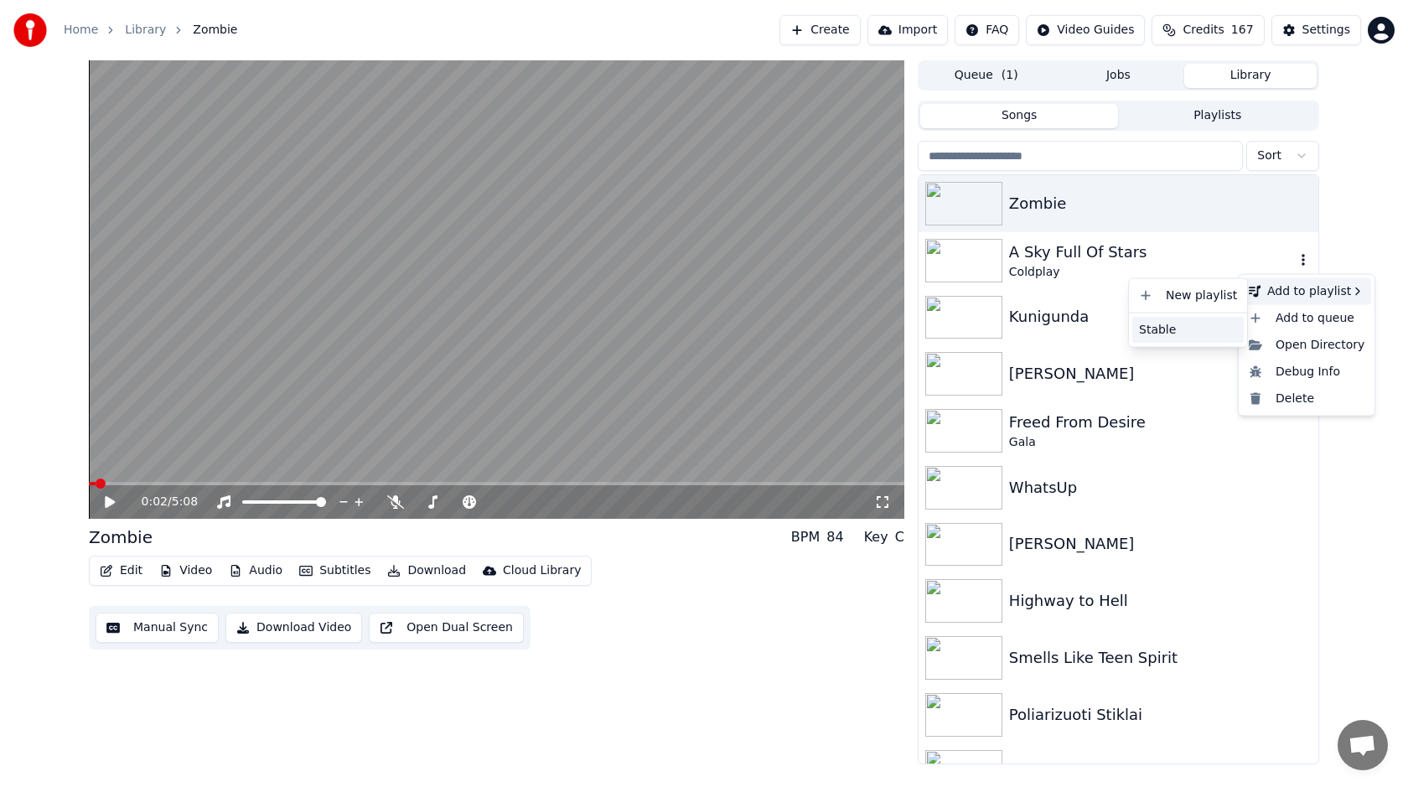
click at [1197, 322] on div "Stable" at bounding box center [1187, 329] width 111 height 27
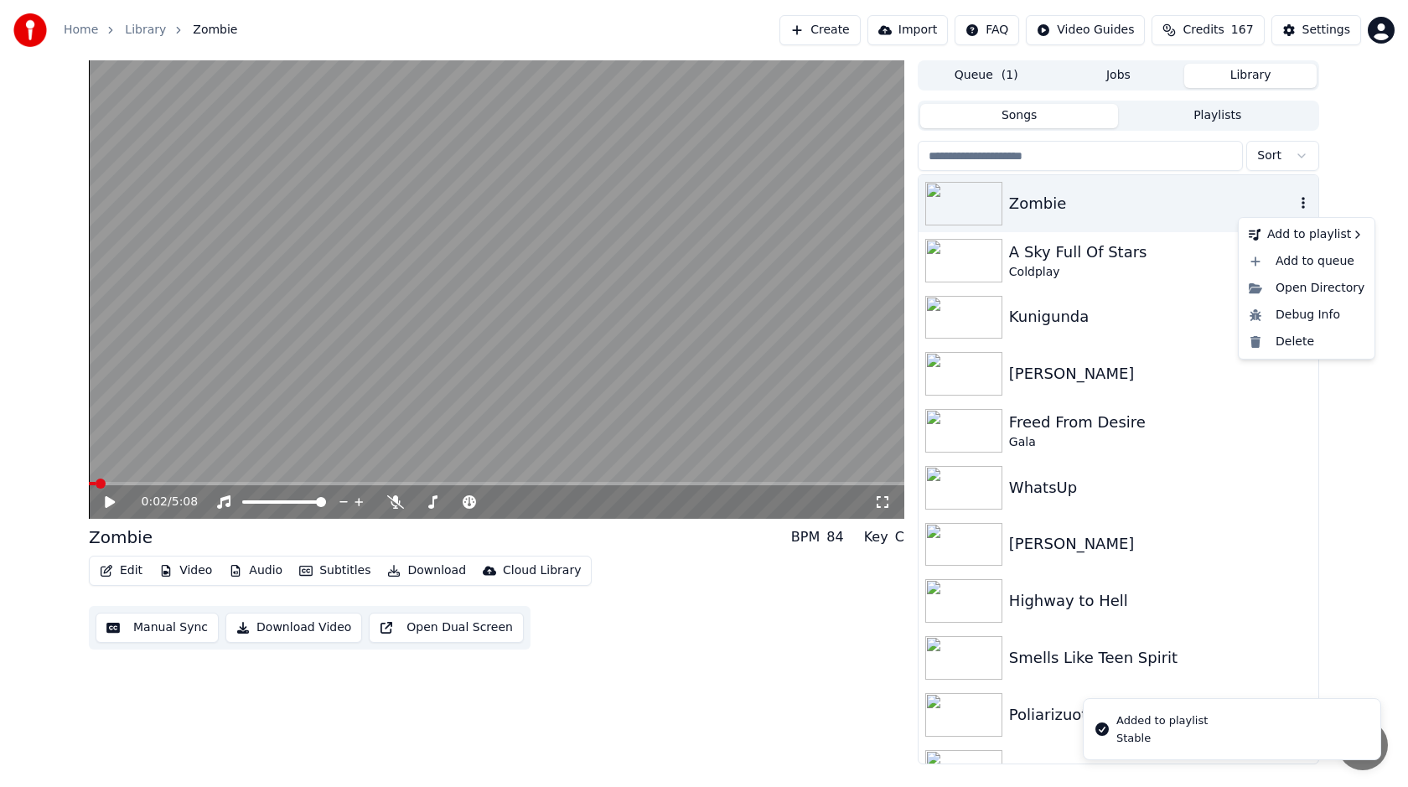
click at [1296, 206] on icon "button" at bounding box center [1303, 202] width 17 height 13
click at [1182, 266] on div "Stable" at bounding box center [1187, 273] width 111 height 27
click at [1232, 118] on button "Playlists" at bounding box center [1217, 116] width 199 height 24
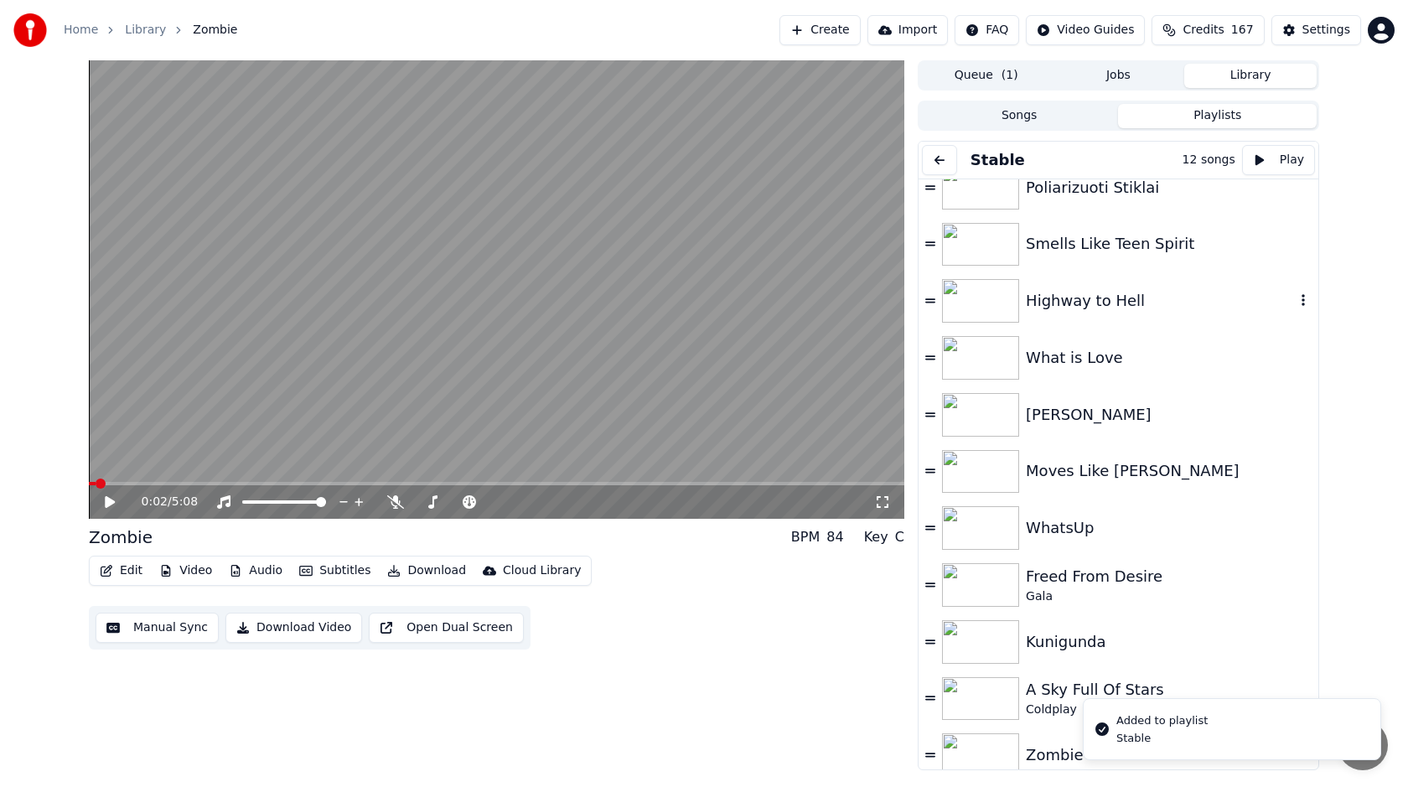
scroll to position [91, 0]
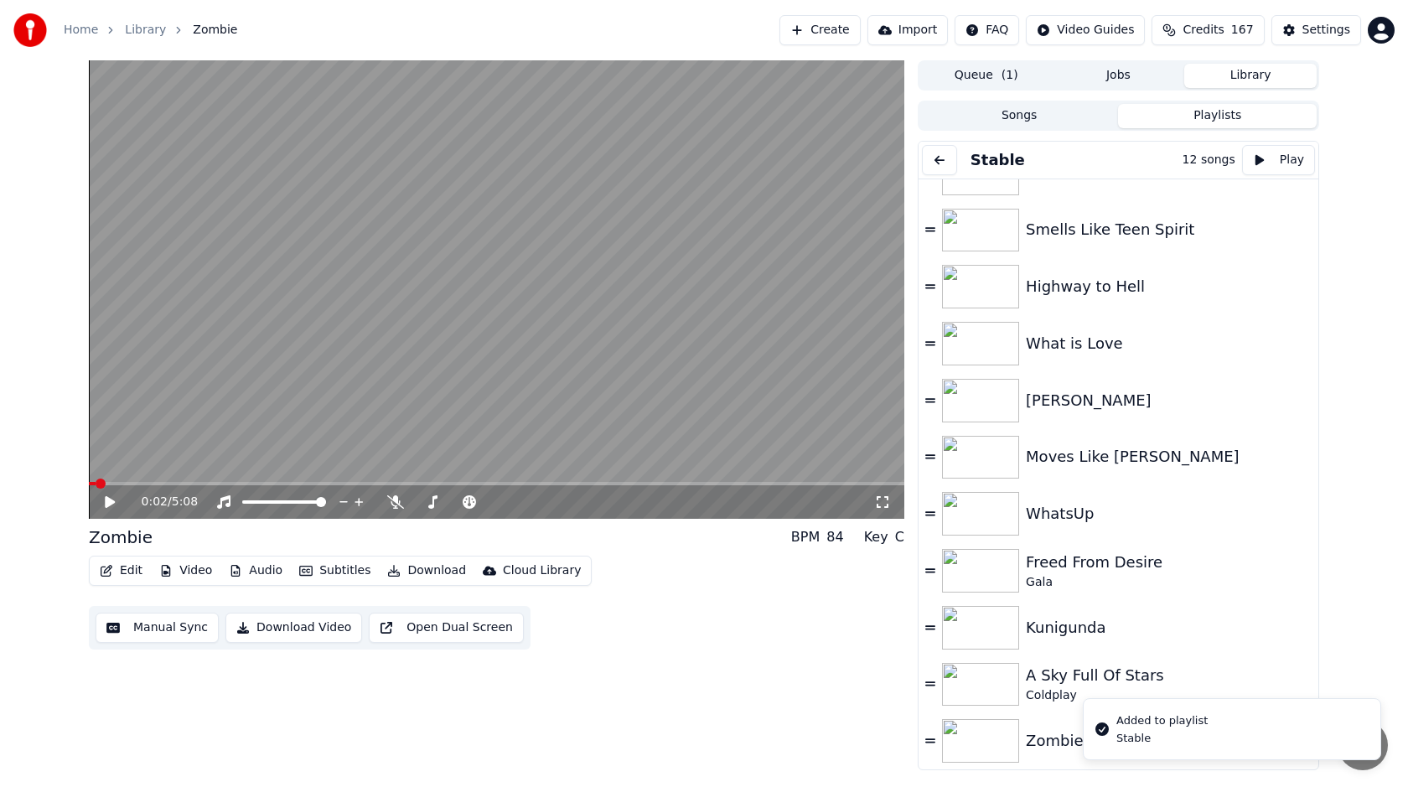
click at [923, 32] on button "Import" at bounding box center [907, 30] width 80 height 30
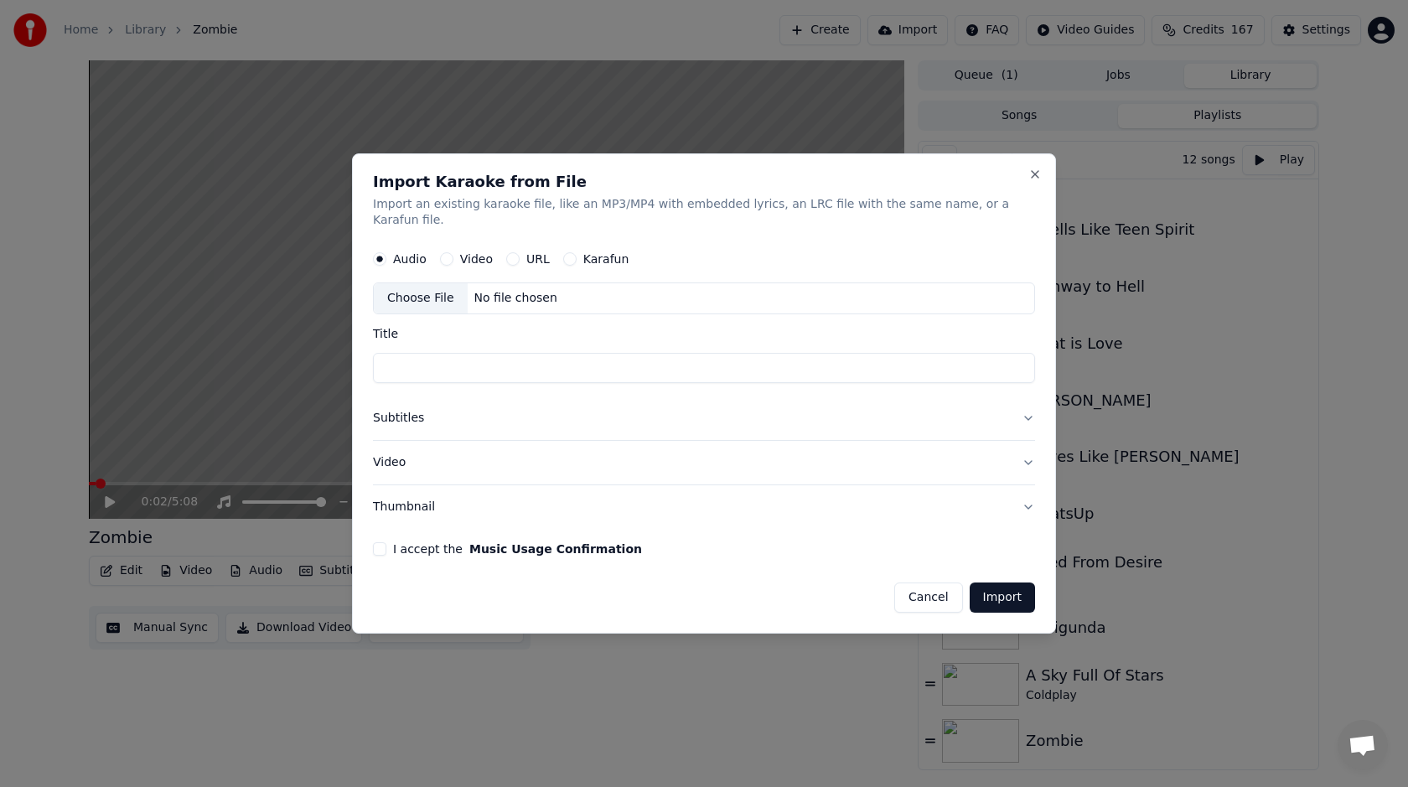
click at [439, 297] on div "Choose File" at bounding box center [421, 299] width 94 height 30
drag, startPoint x: 556, startPoint y: 359, endPoint x: 360, endPoint y: 350, distance: 195.5
click at [360, 350] on div "**********" at bounding box center [704, 393] width 704 height 481
type input "**********"
click at [386, 542] on button "I accept the Music Usage Confirmation" at bounding box center [379, 548] width 13 height 13
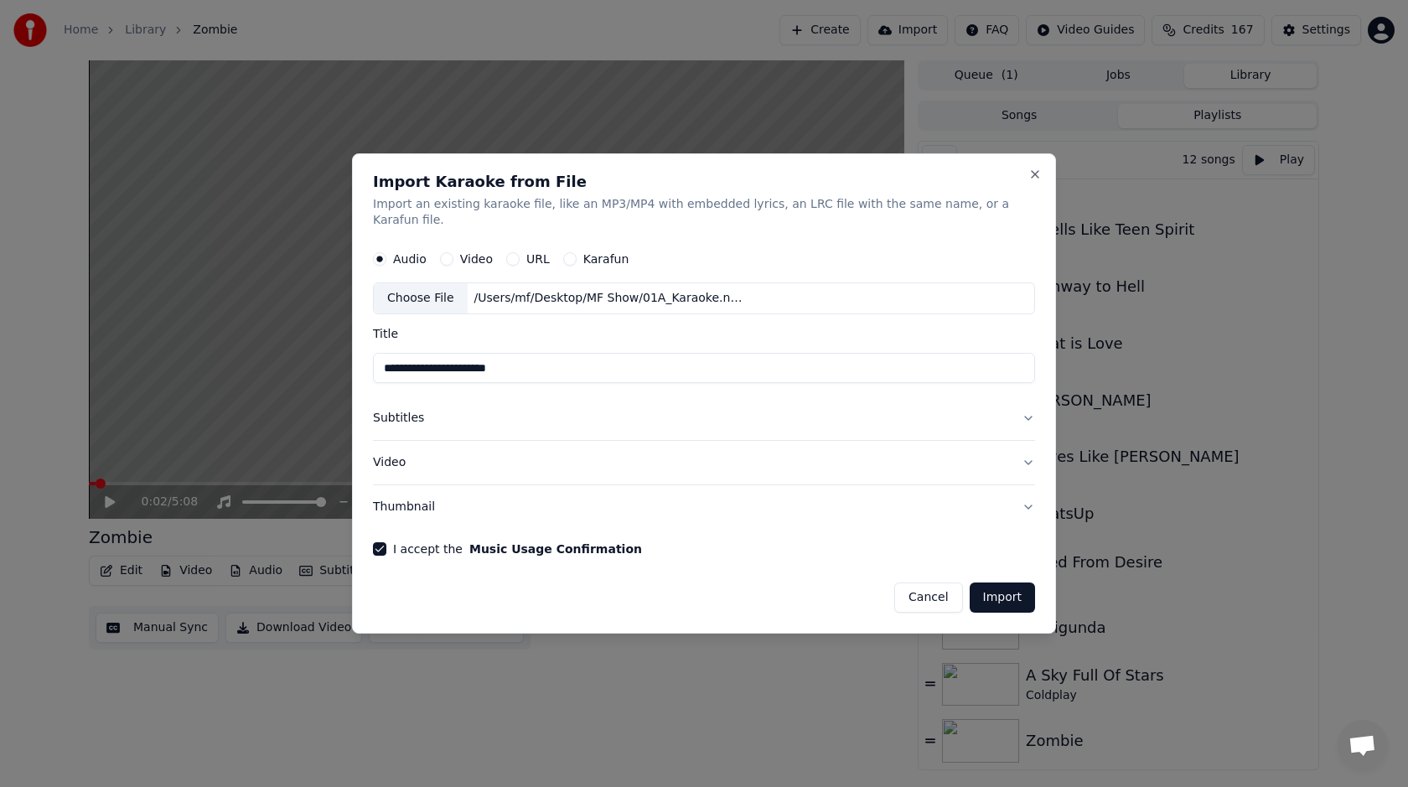
click at [421, 445] on button "Video" at bounding box center [704, 463] width 662 height 44
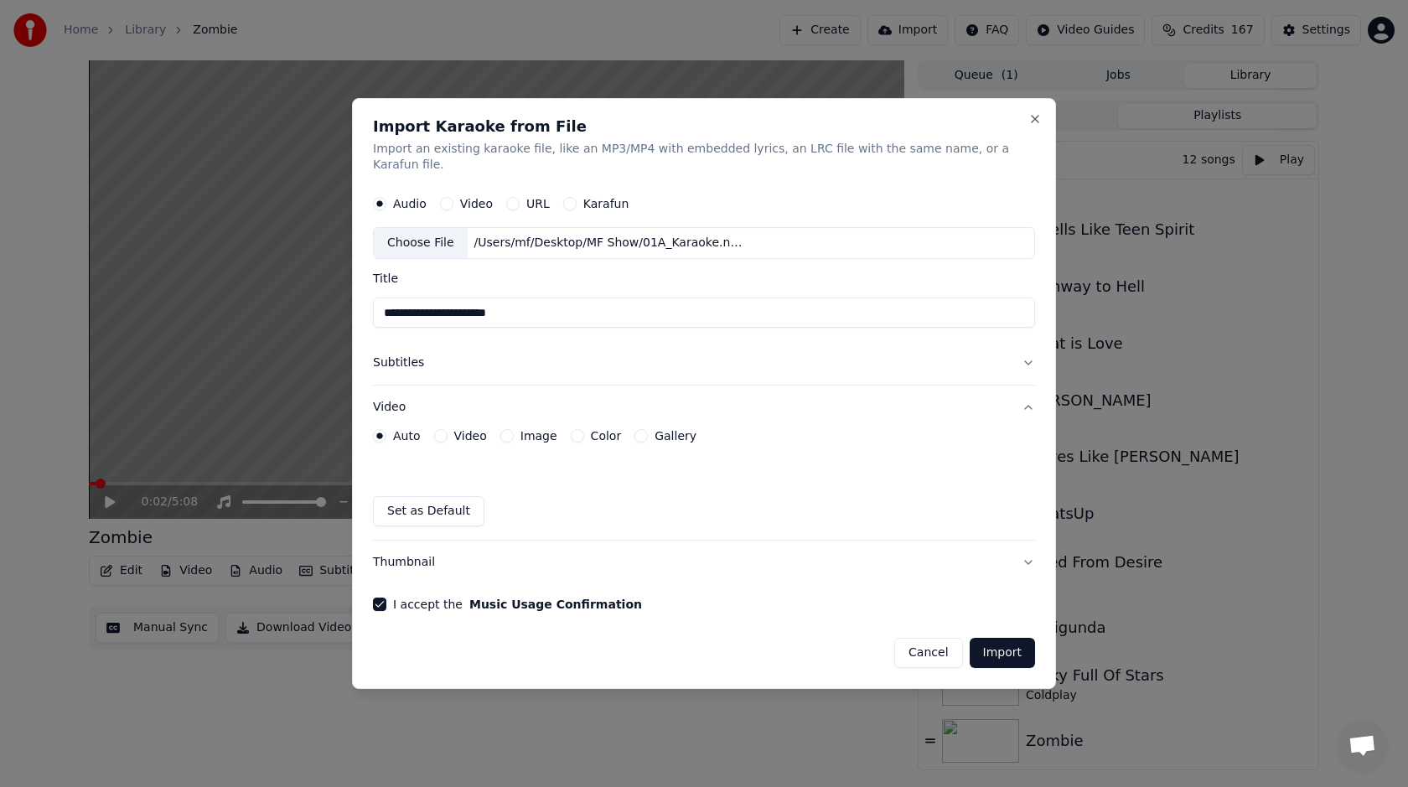
click at [511, 431] on button "Image" at bounding box center [506, 435] width 13 height 13
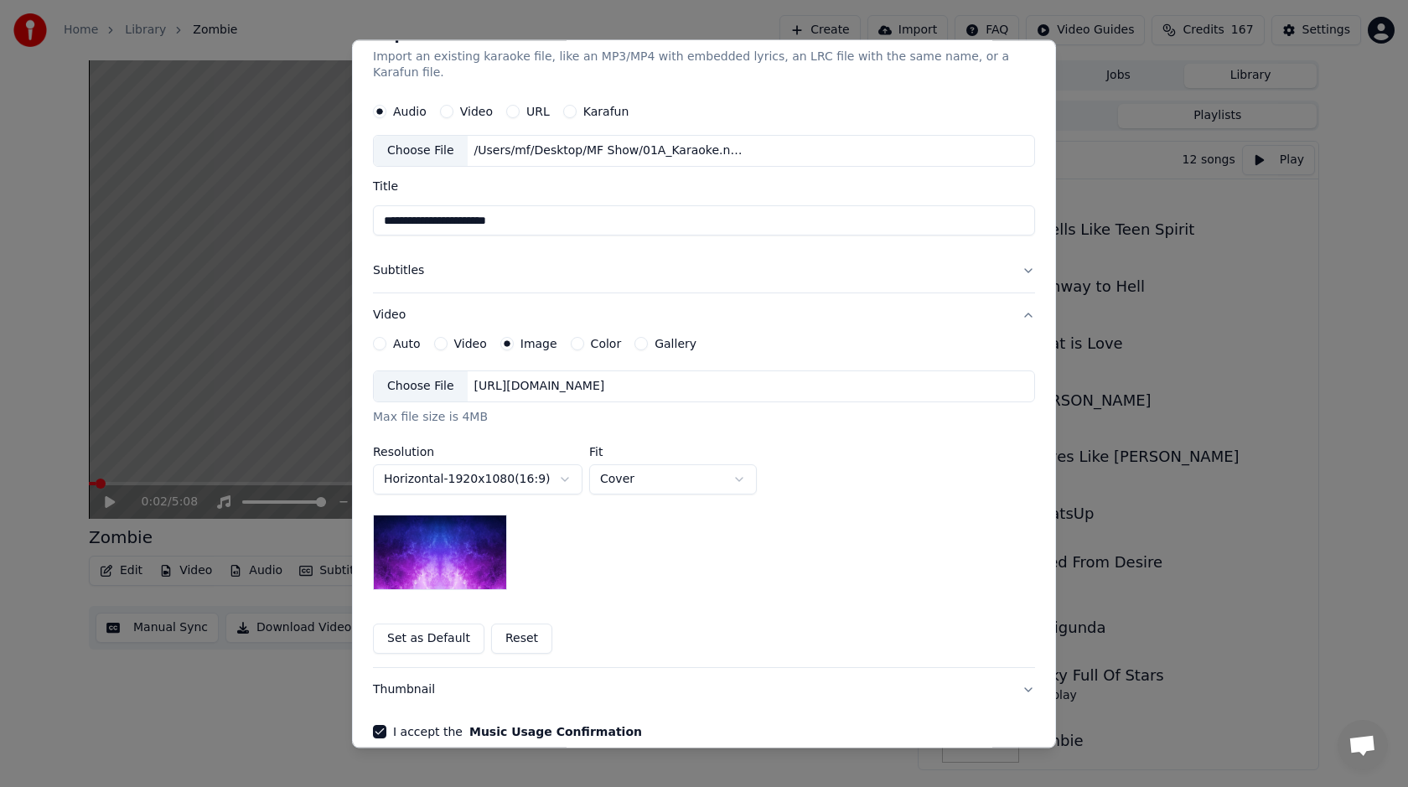
scroll to position [86, 0]
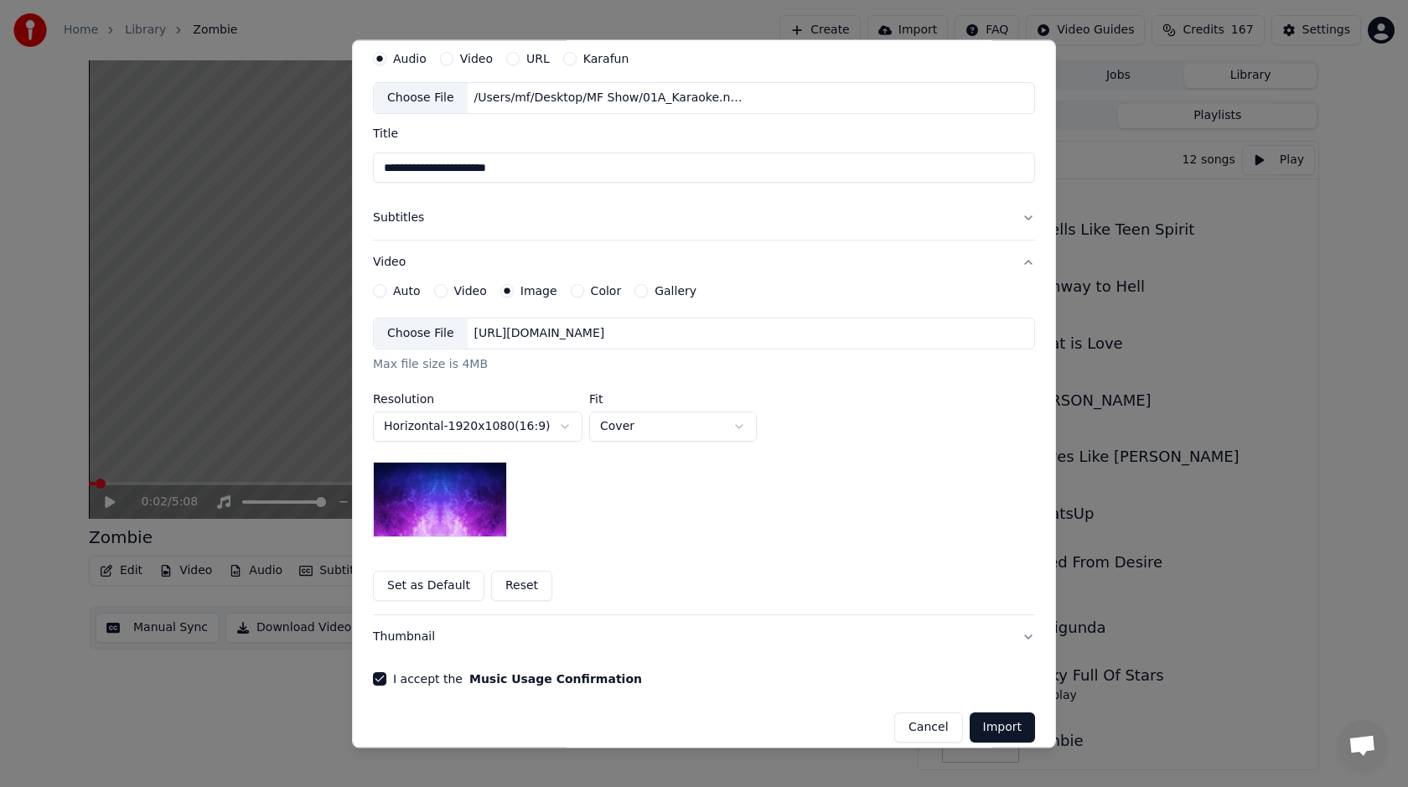
click at [468, 493] on img at bounding box center [440, 500] width 134 height 75
click at [435, 319] on div "Choose File" at bounding box center [421, 334] width 94 height 30
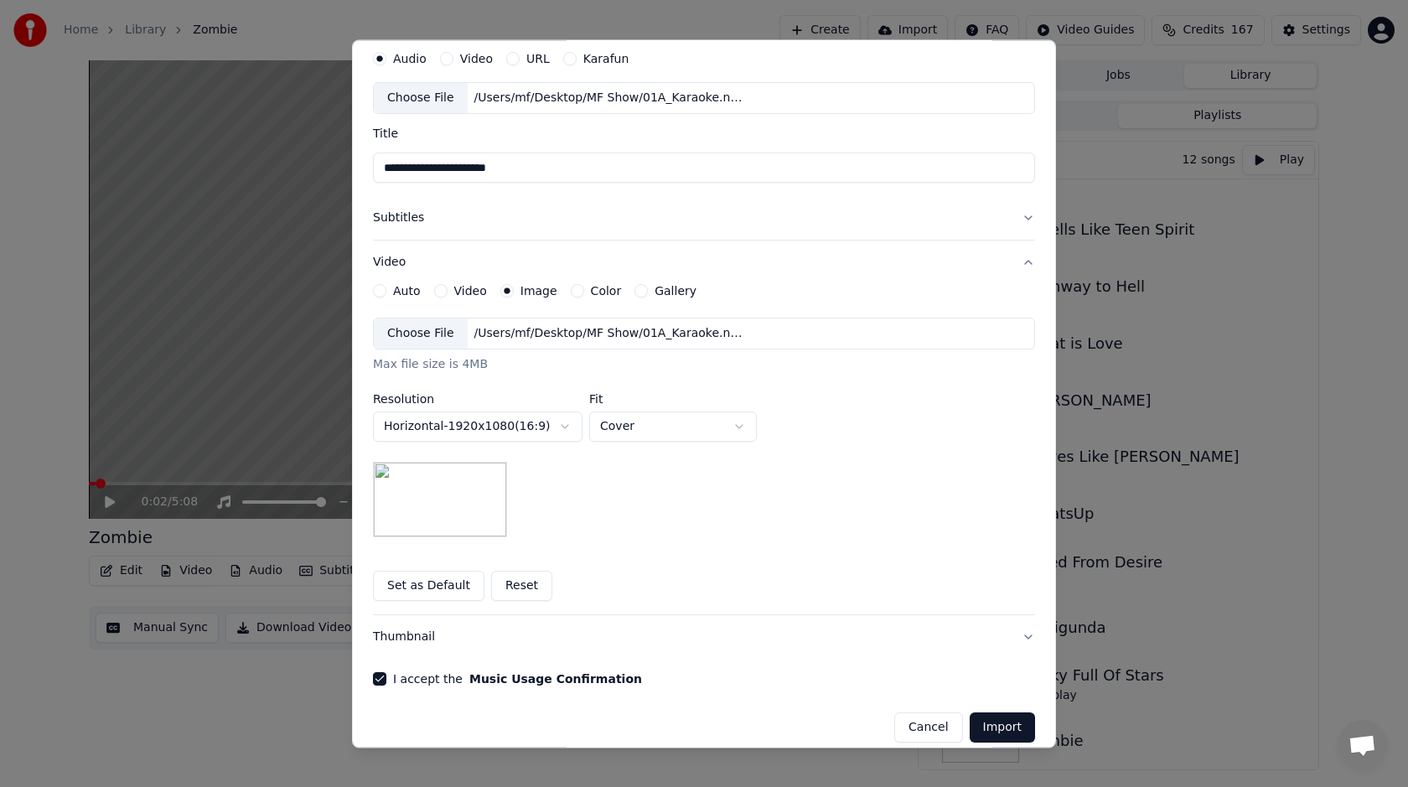
scroll to position [0, 0]
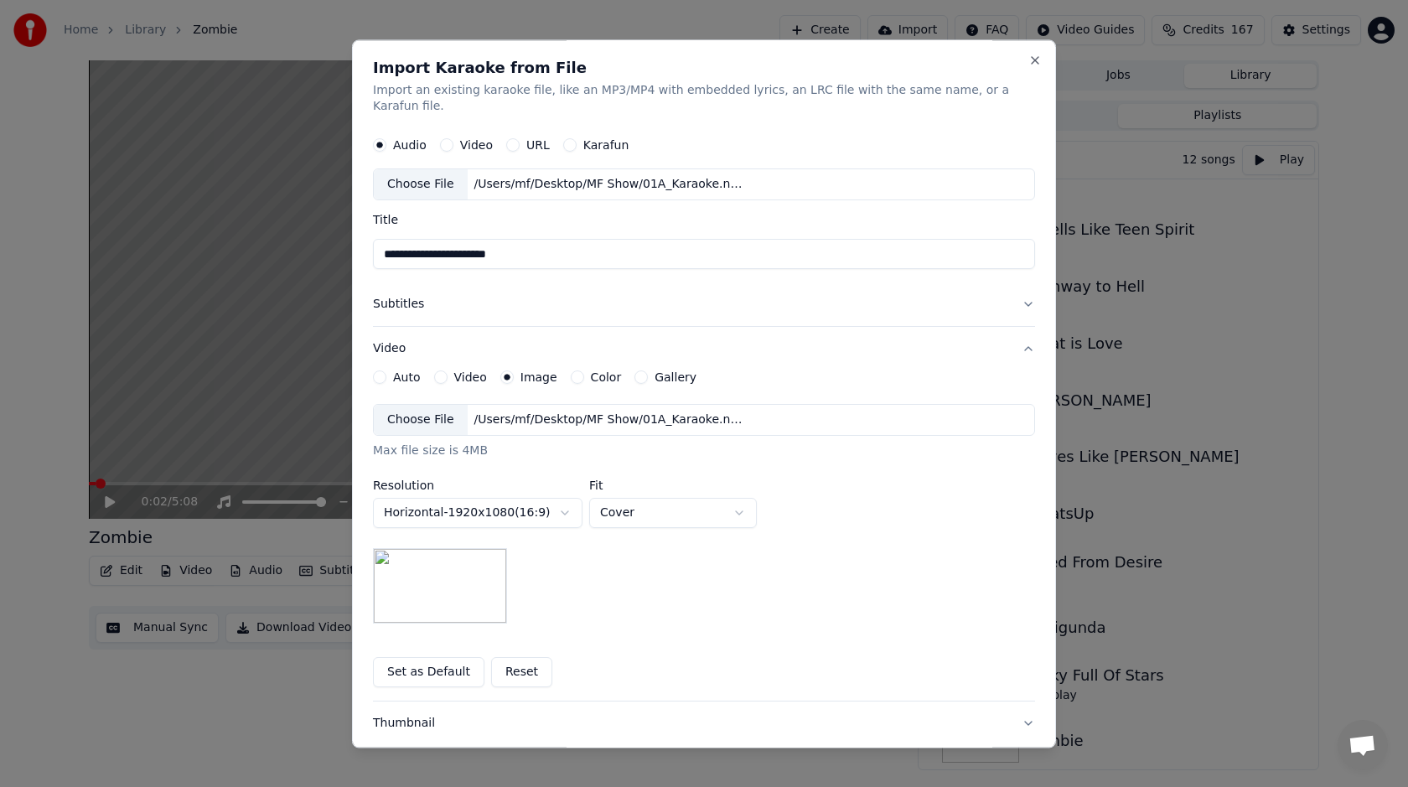
click at [448, 299] on button "Subtitles" at bounding box center [704, 305] width 662 height 44
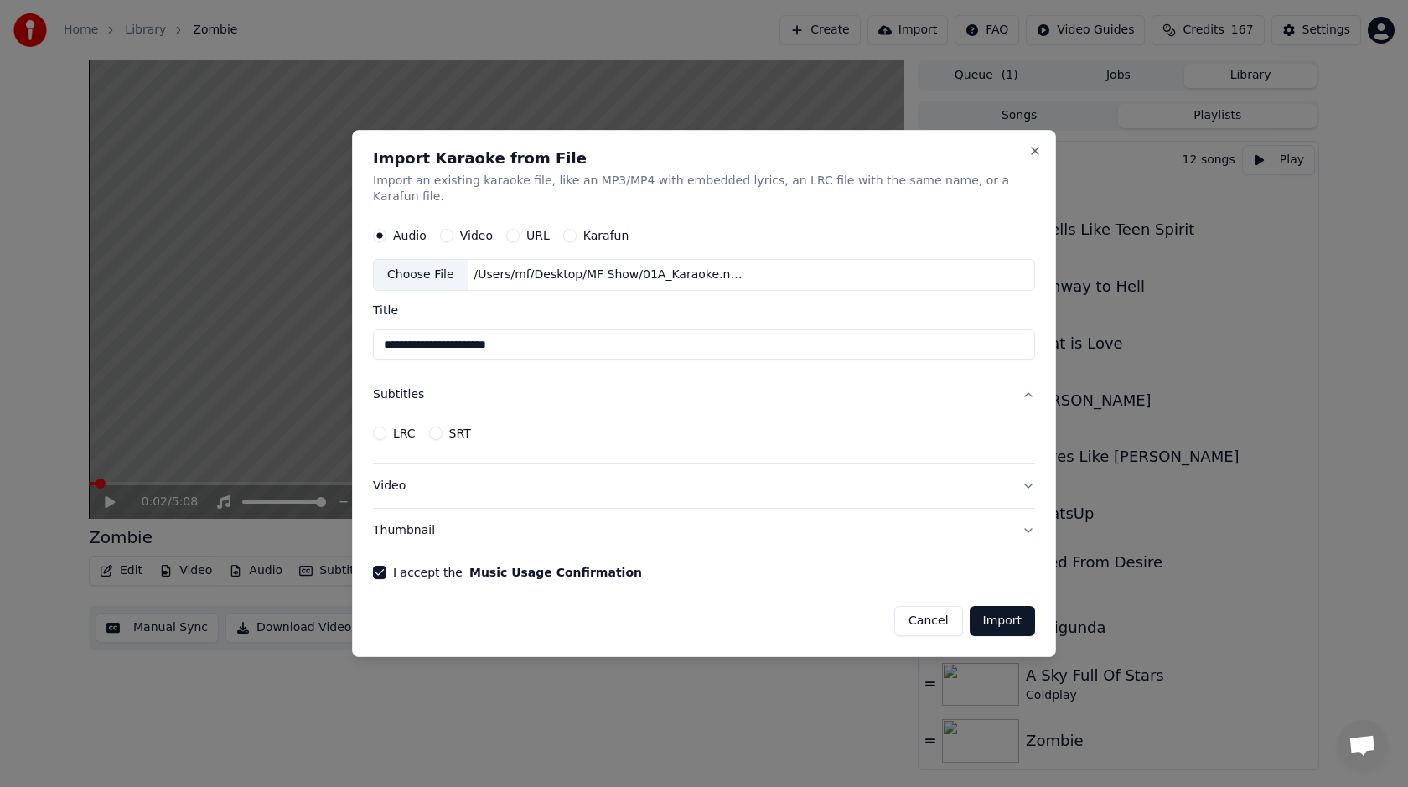
click at [420, 394] on button "Subtitles" at bounding box center [704, 396] width 662 height 44
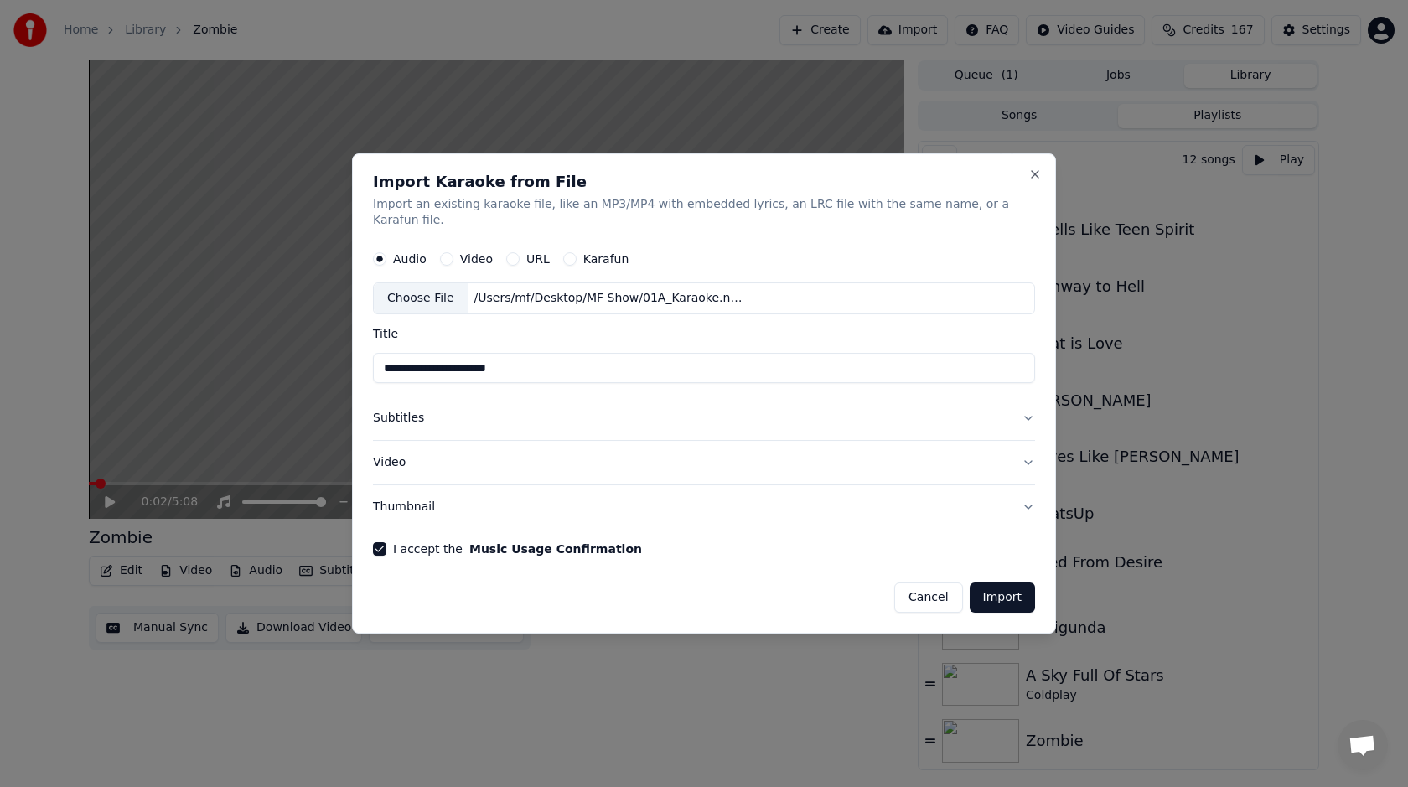
click at [1021, 412] on button "Subtitles" at bounding box center [704, 419] width 662 height 44
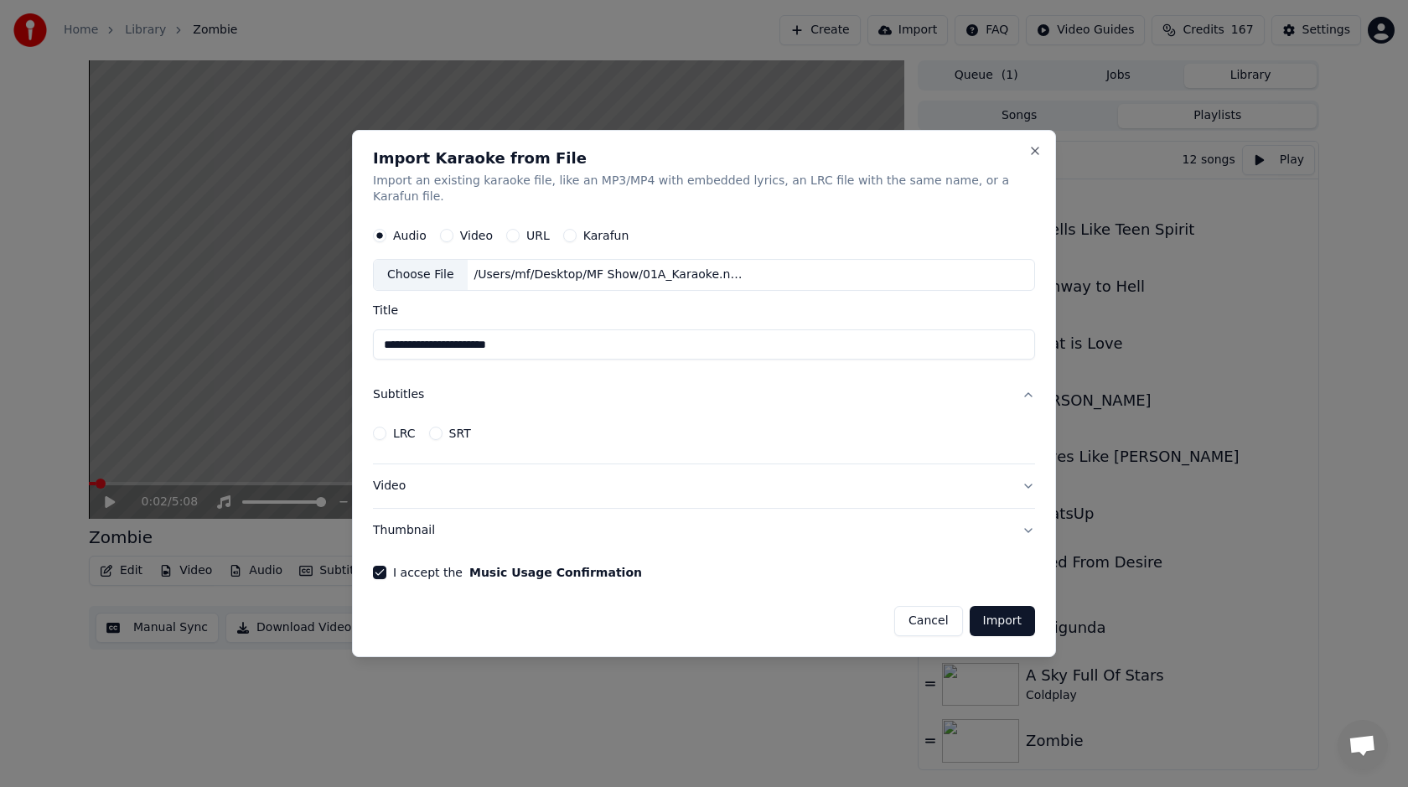
click at [392, 427] on div "LRC" at bounding box center [394, 433] width 43 height 13
click at [385, 427] on button "LRC" at bounding box center [379, 433] width 13 height 13
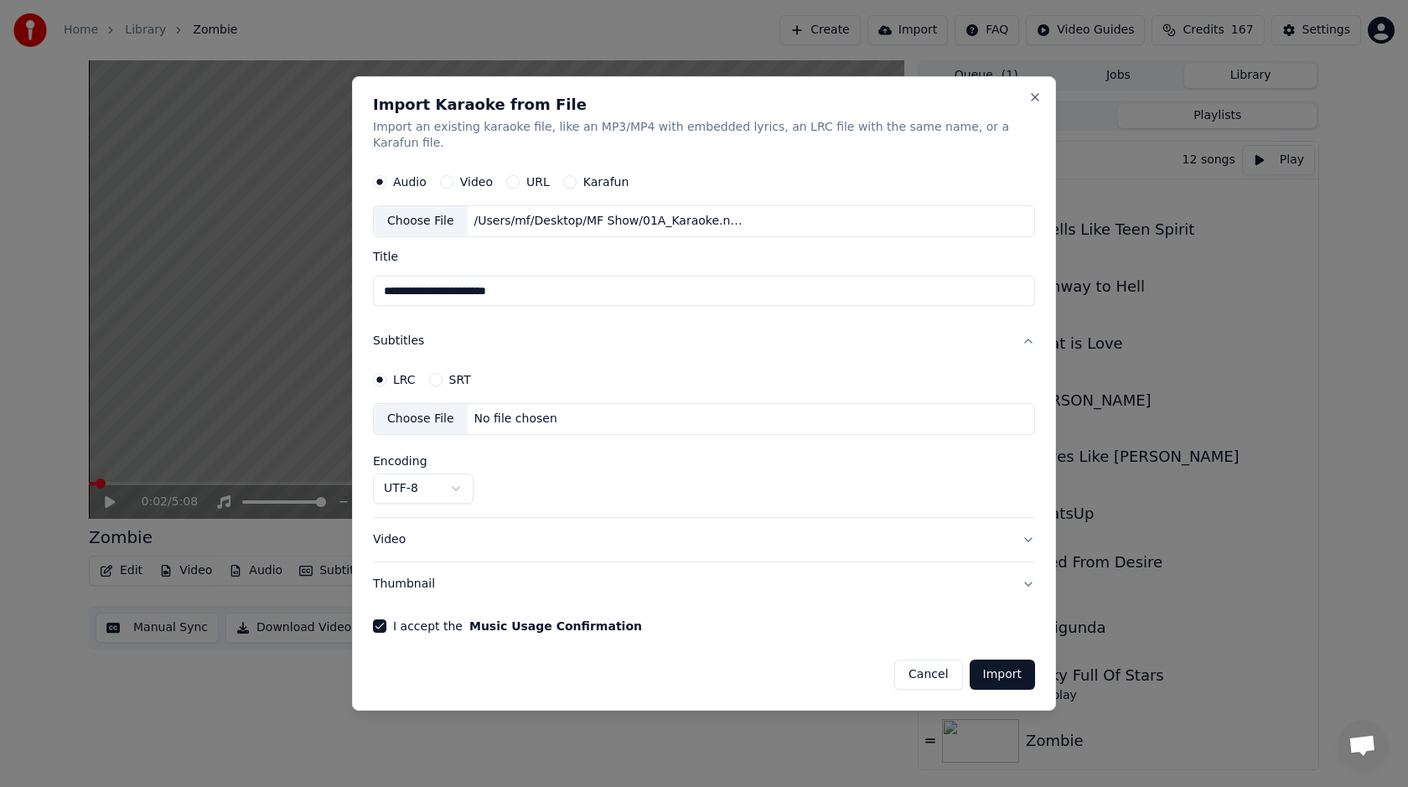
click at [453, 373] on div "SRT" at bounding box center [450, 379] width 42 height 13
click at [442, 373] on button "SRT" at bounding box center [435, 379] width 13 height 13
click at [397, 373] on div "LRC" at bounding box center [394, 379] width 43 height 13
click at [928, 672] on button "Cancel" at bounding box center [928, 674] width 68 height 30
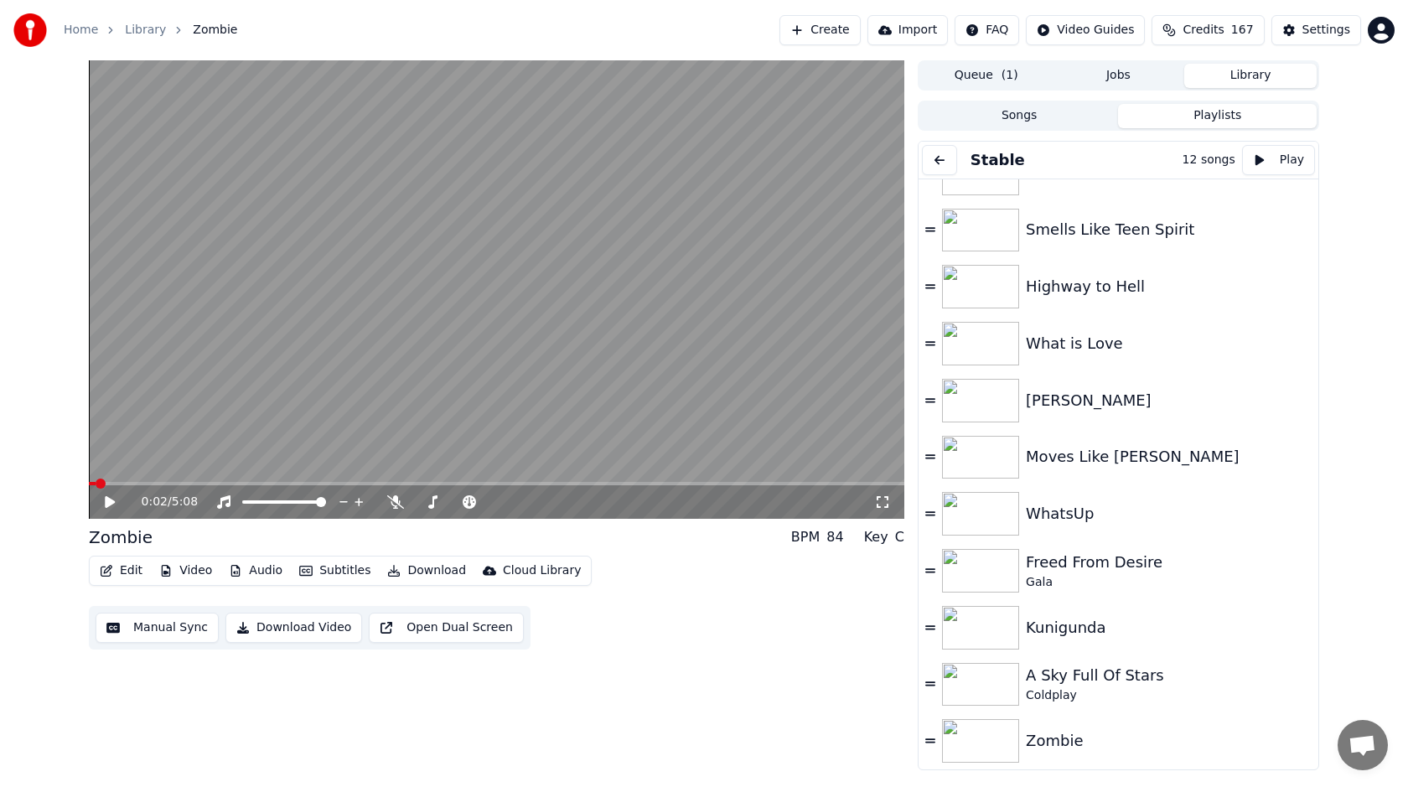
click at [841, 29] on button "Create" at bounding box center [819, 30] width 81 height 30
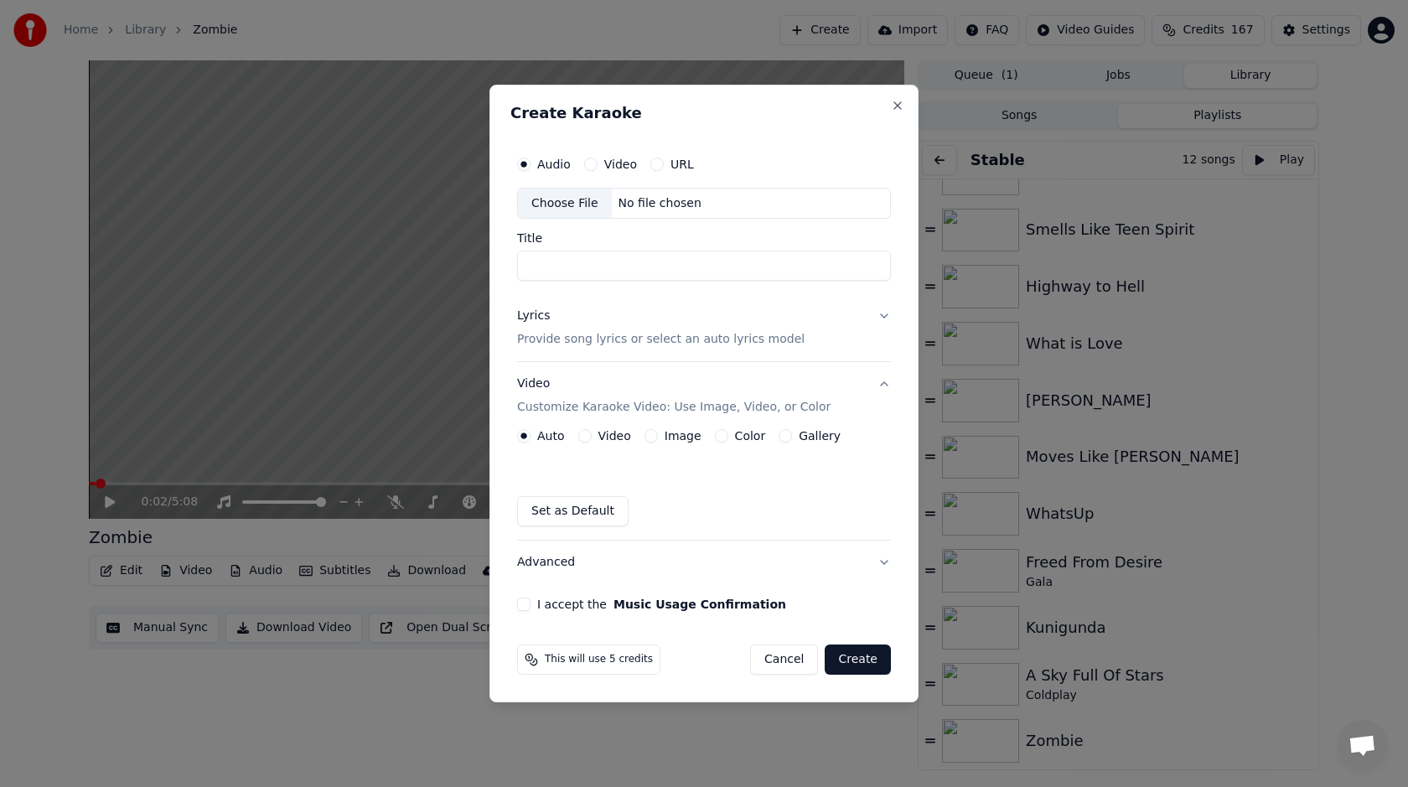
click at [583, 207] on div "Choose File" at bounding box center [565, 204] width 94 height 30
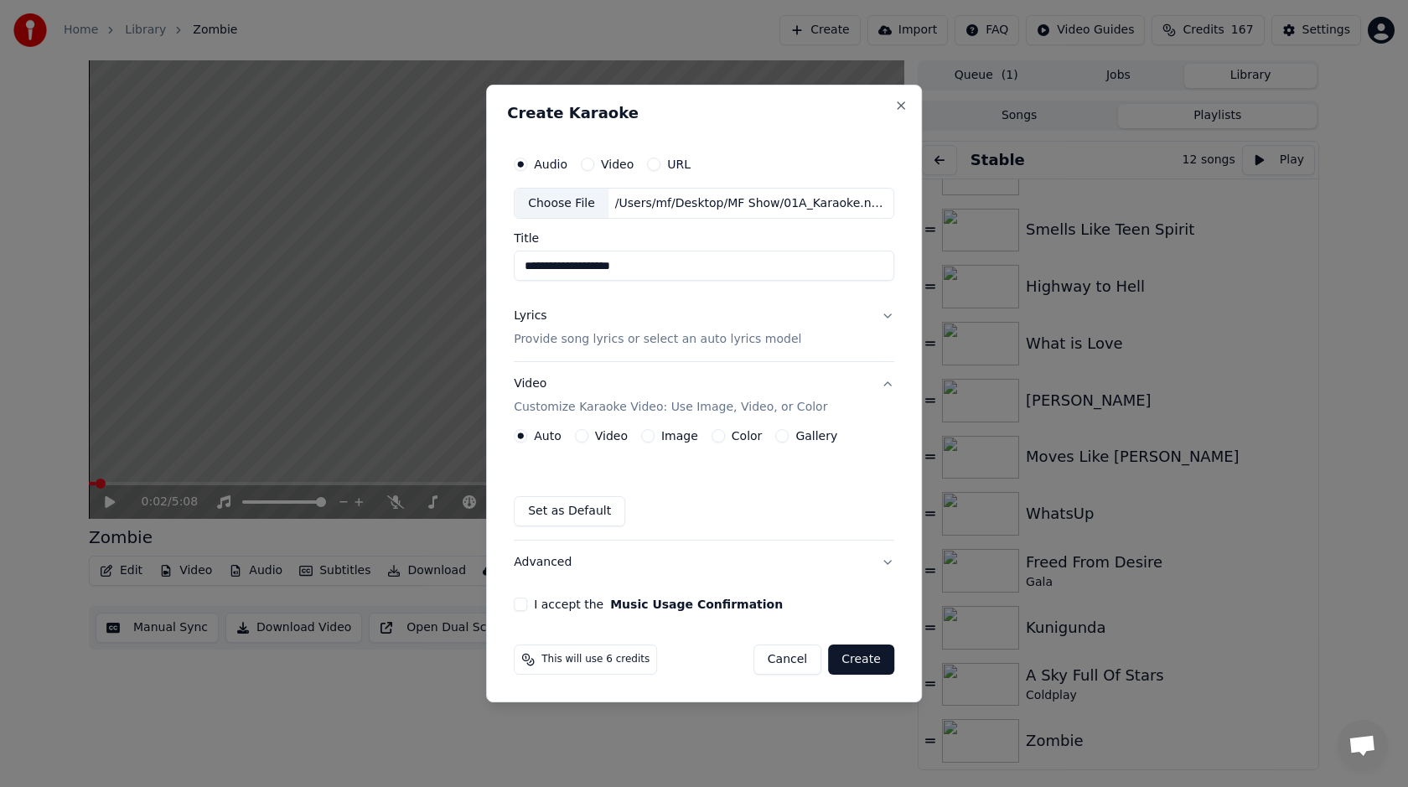
drag, startPoint x: 541, startPoint y: 267, endPoint x: 508, endPoint y: 267, distance: 33.5
click at [508, 267] on div "**********" at bounding box center [704, 394] width 436 height 618
type input "**********"
click at [570, 318] on div "Lyrics Provide song lyrics or select an auto lyrics model" at bounding box center [657, 328] width 287 height 40
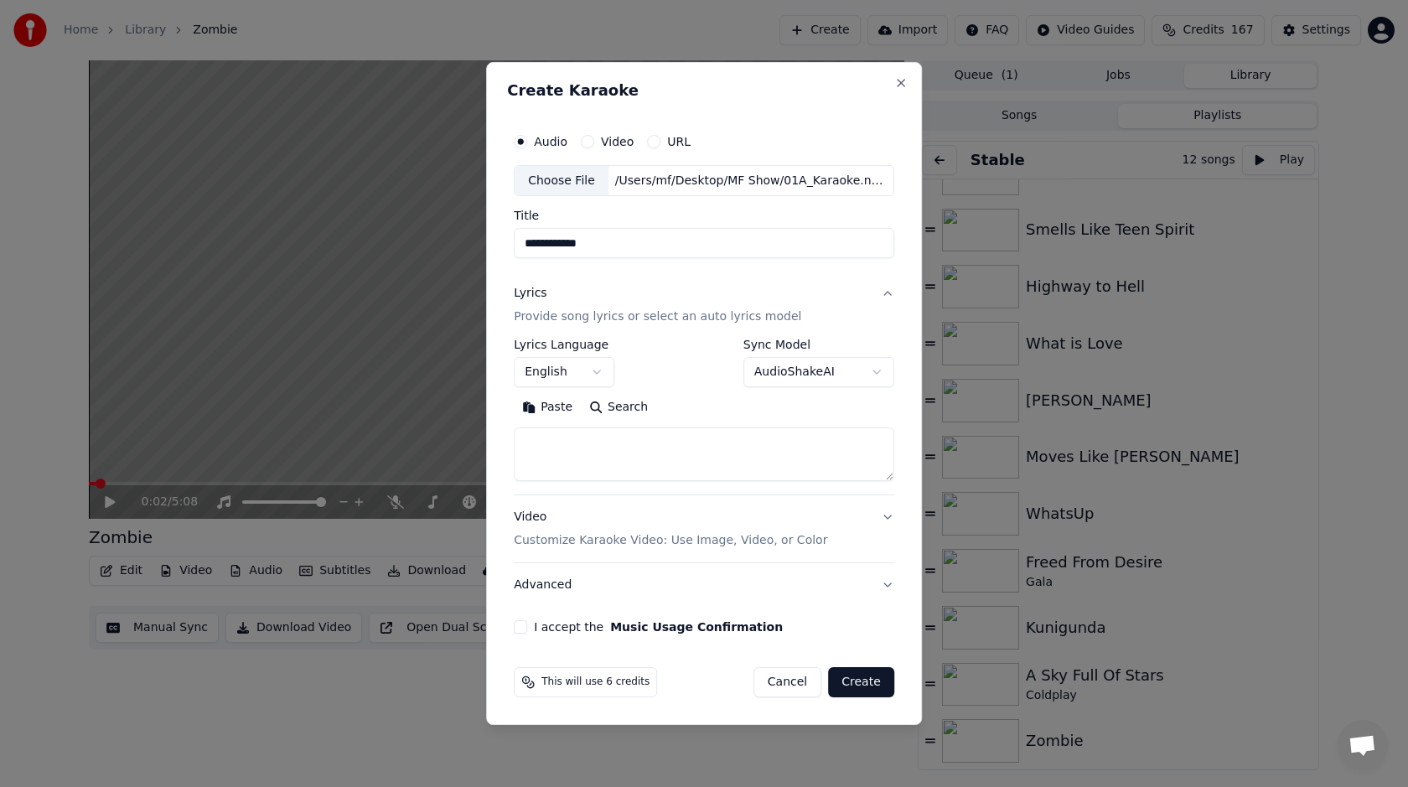
click at [608, 490] on div "**********" at bounding box center [704, 417] width 380 height 156
click at [618, 476] on textarea at bounding box center [704, 455] width 380 height 54
paste textarea "**********"
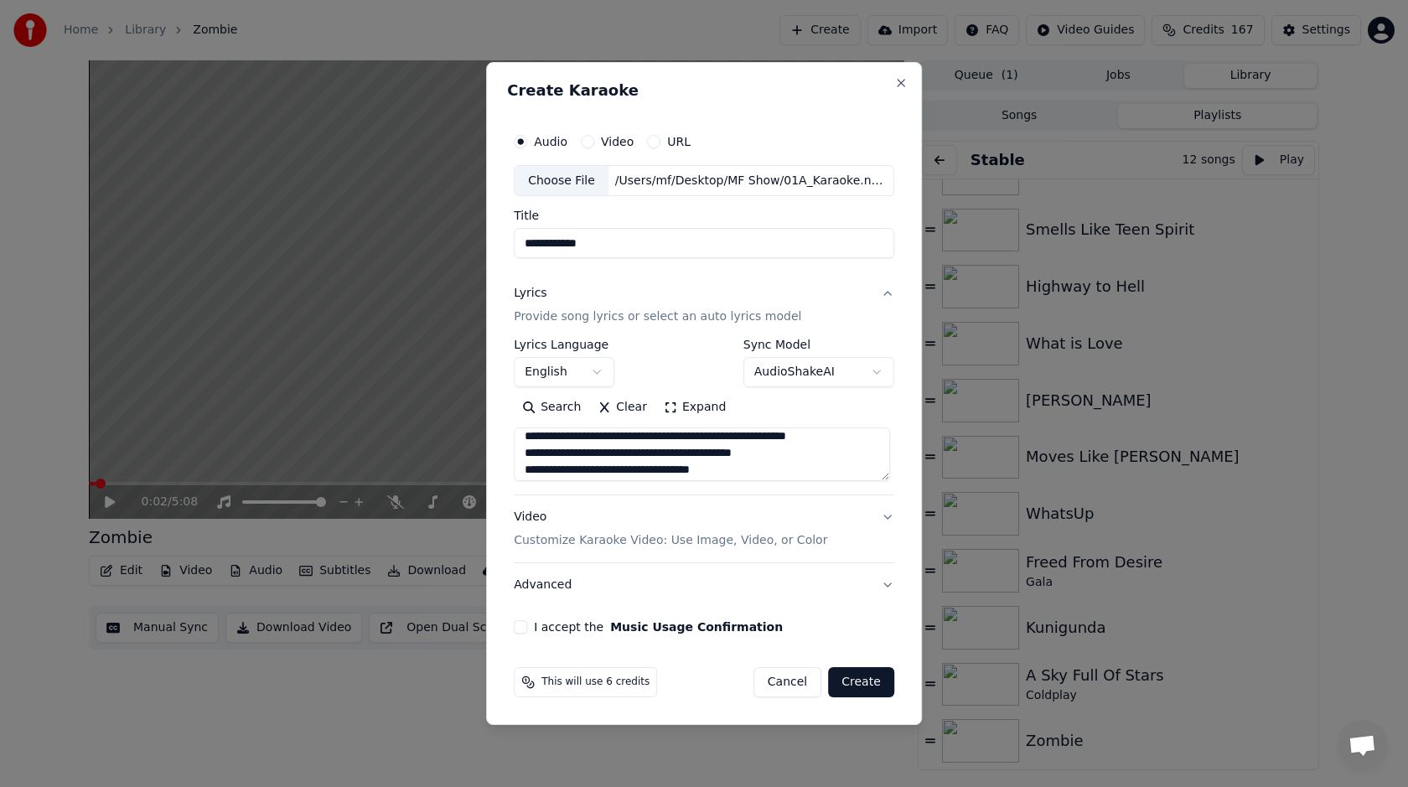
scroll to position [277, 0]
click at [611, 455] on textarea at bounding box center [702, 455] width 376 height 54
click at [829, 447] on textarea at bounding box center [702, 455] width 376 height 54
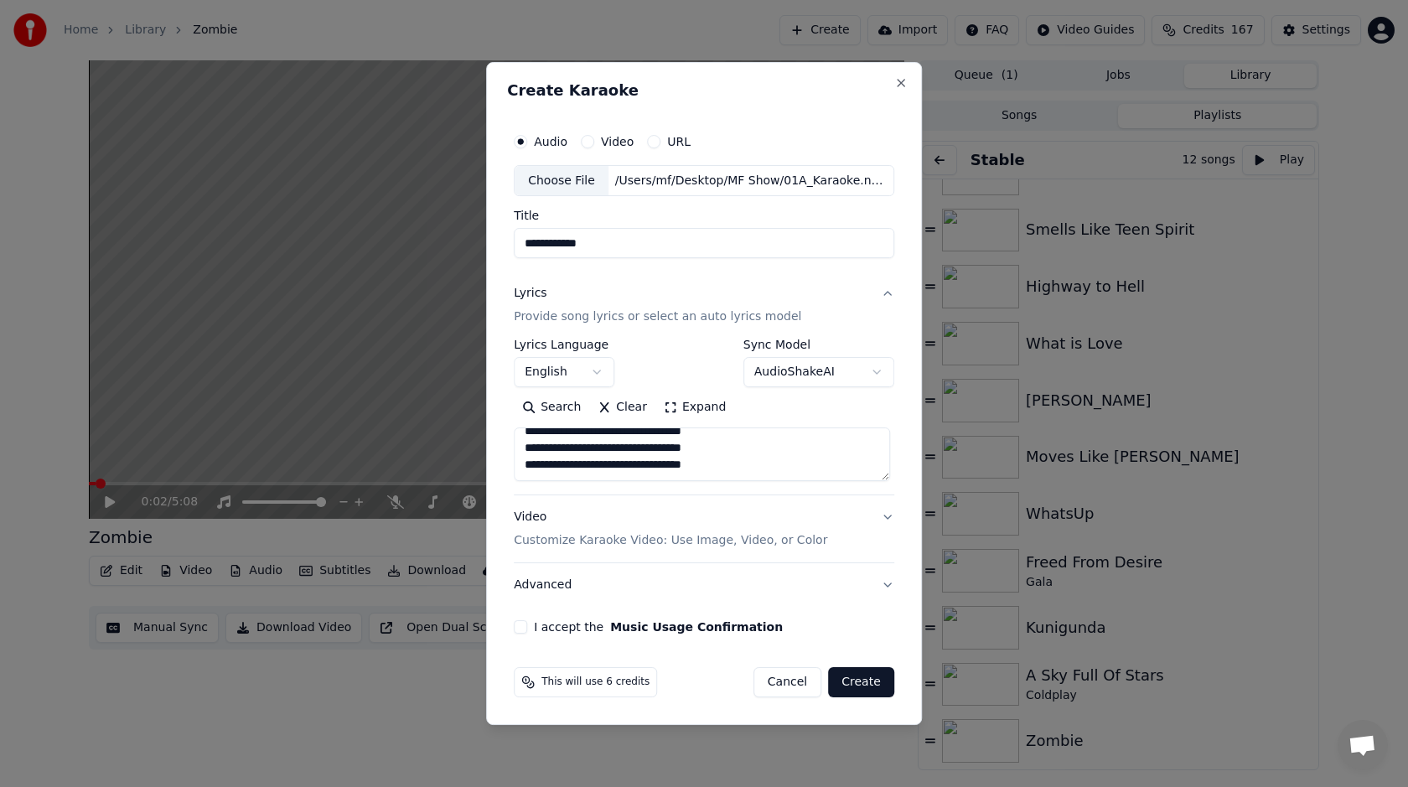
type textarea "**********"
click at [524, 630] on button "I accept the Music Usage Confirmation" at bounding box center [520, 626] width 13 height 13
click at [572, 519] on div "Video Customize Karaoke Video: Use Image, Video, or Color" at bounding box center [670, 529] width 313 height 40
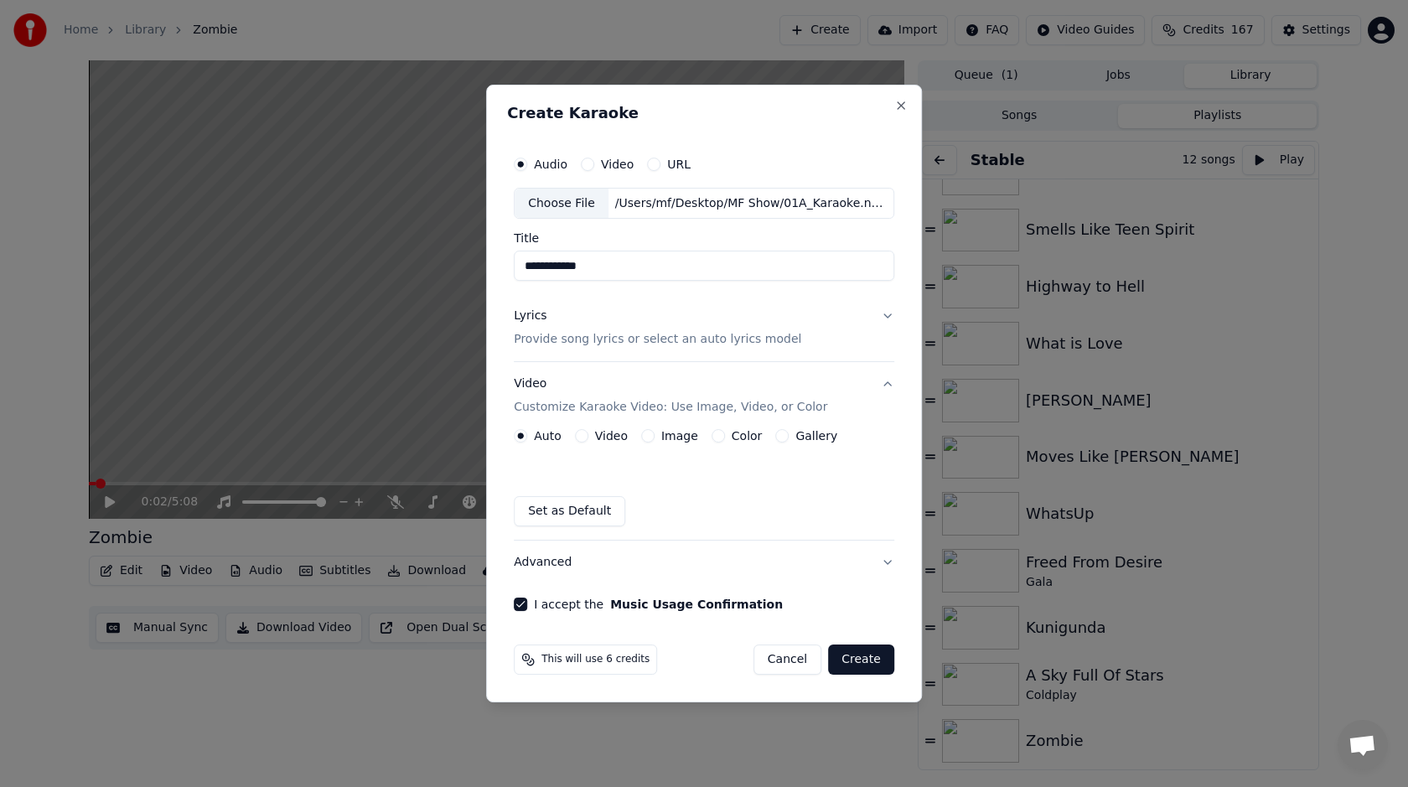
click at [642, 432] on button "Image" at bounding box center [647, 435] width 13 height 13
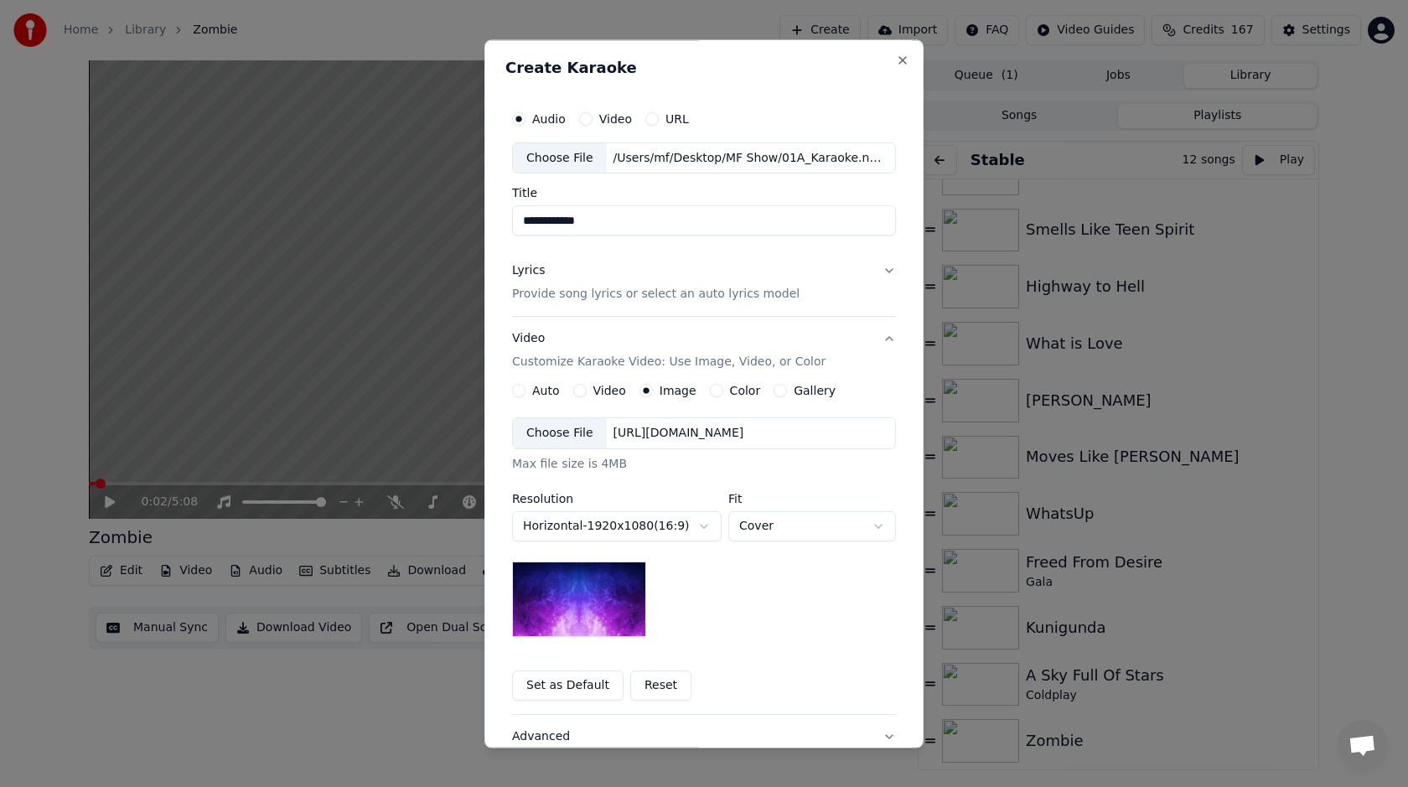
click at [568, 437] on div "Choose File" at bounding box center [560, 434] width 94 height 30
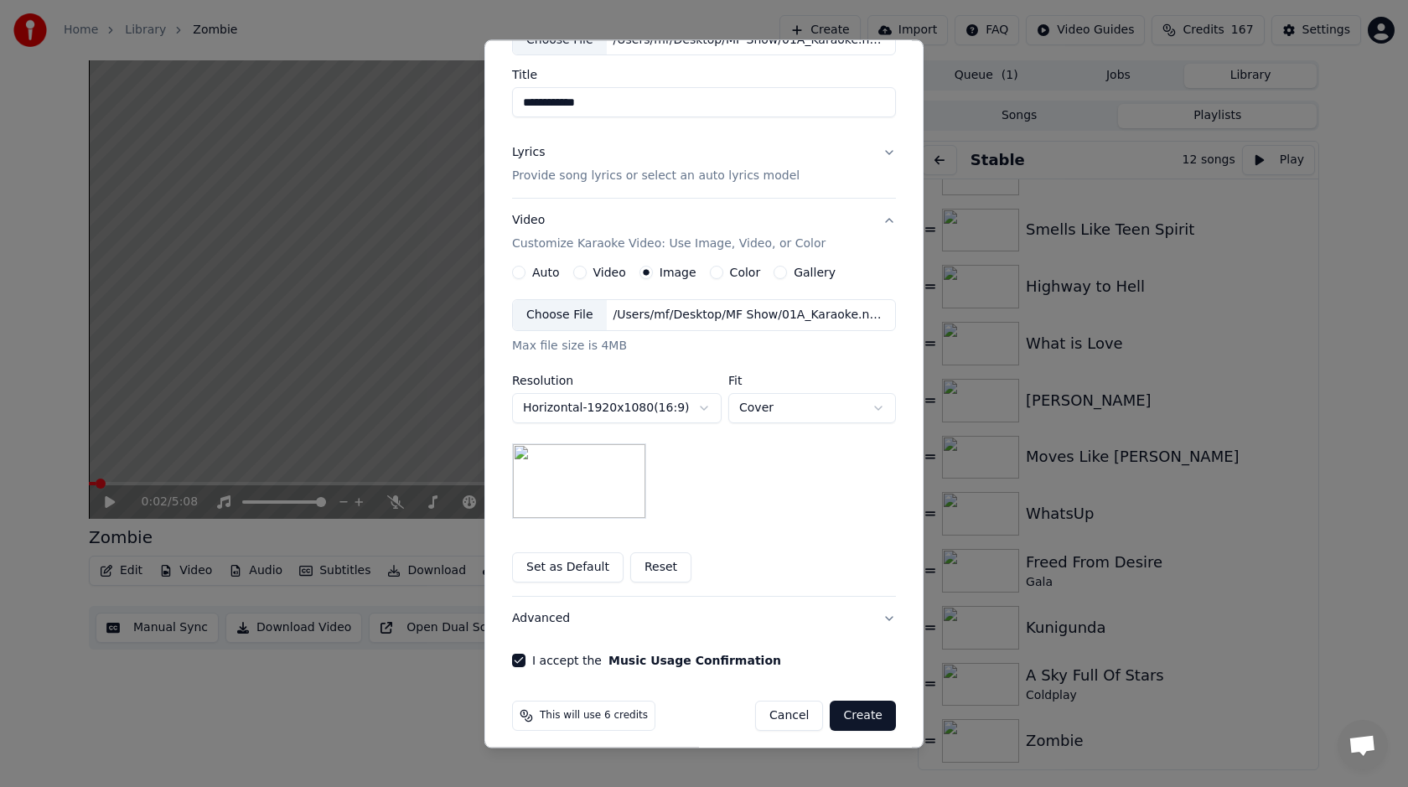
scroll to position [130, 0]
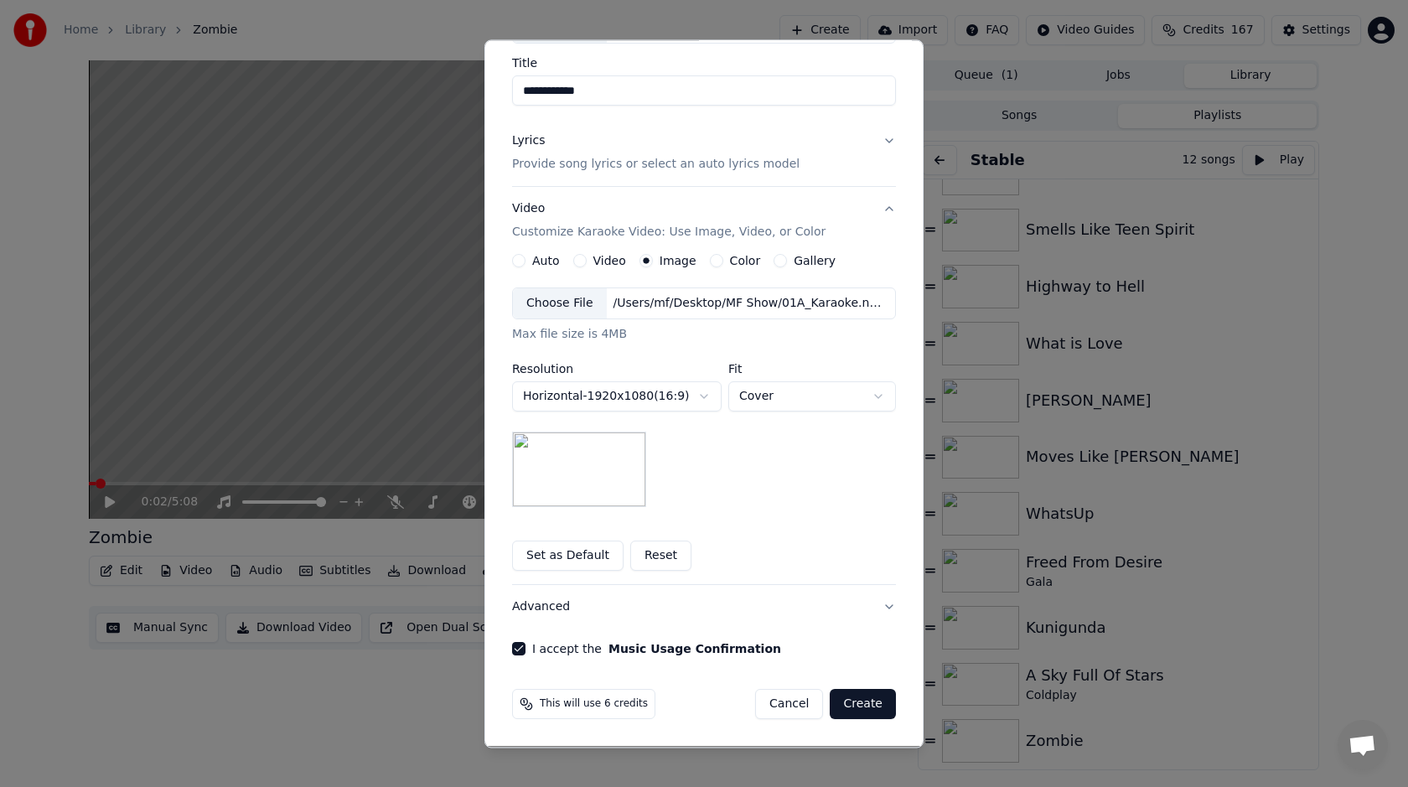
click at [856, 703] on button "Create" at bounding box center [863, 705] width 66 height 30
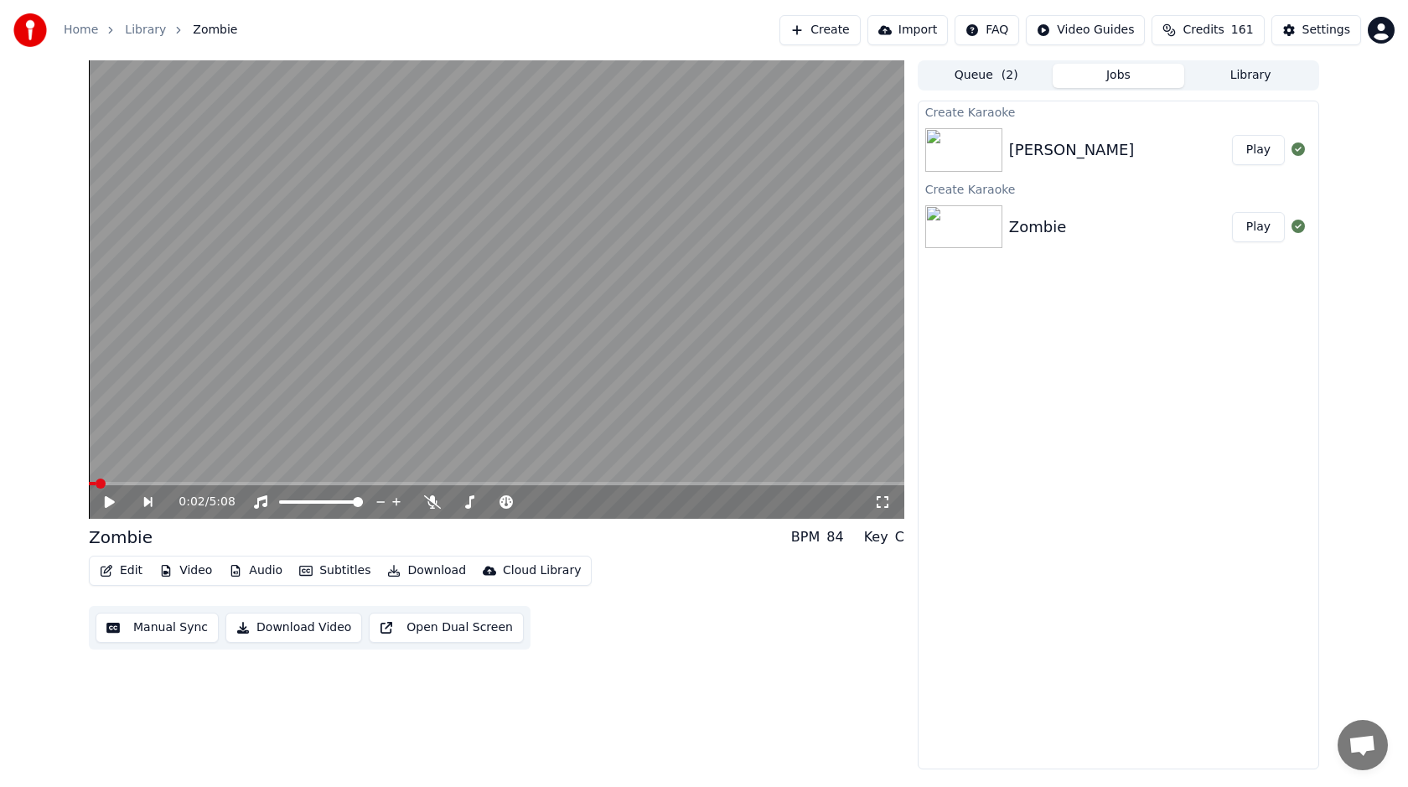
click at [838, 35] on button "Create" at bounding box center [819, 30] width 81 height 30
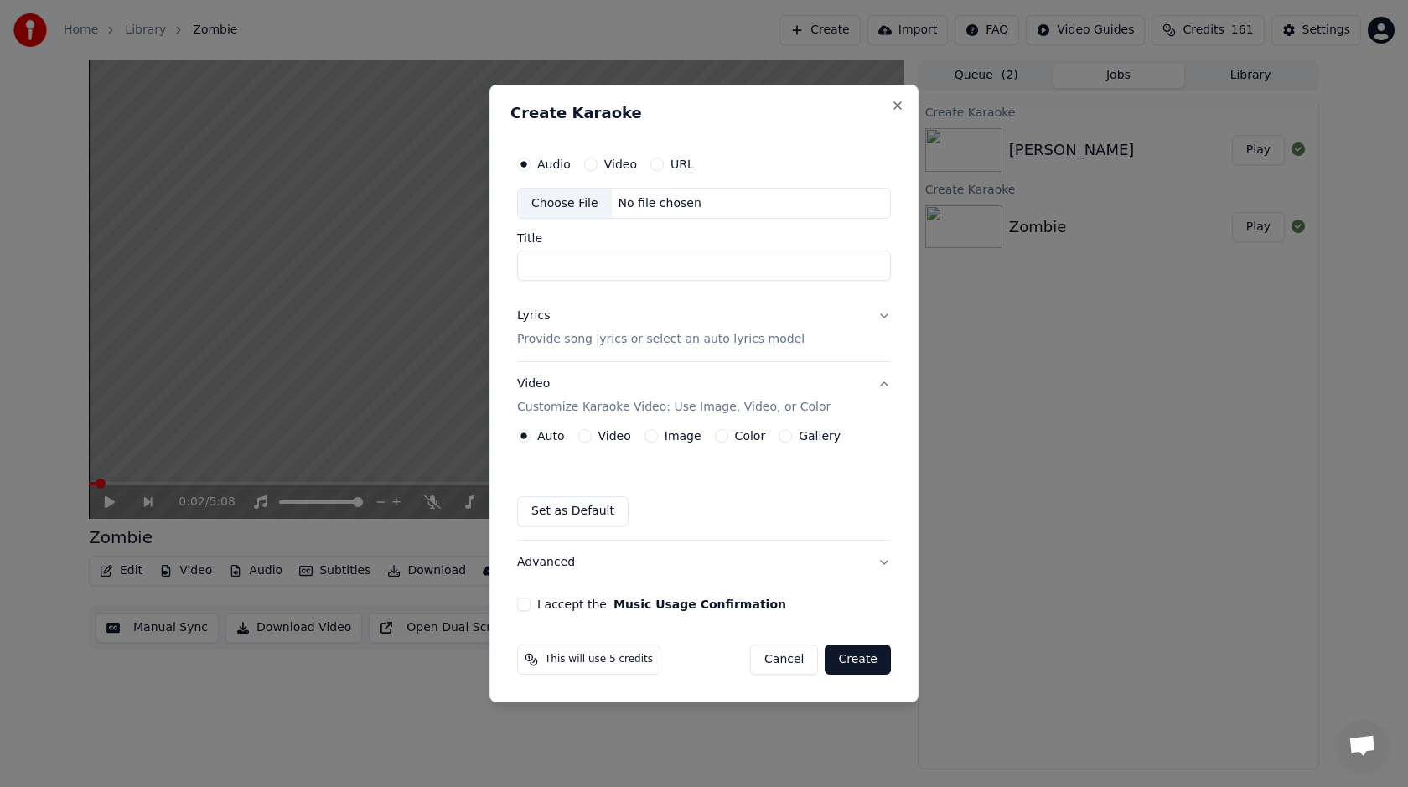
click at [579, 199] on div "Choose File" at bounding box center [565, 204] width 94 height 30
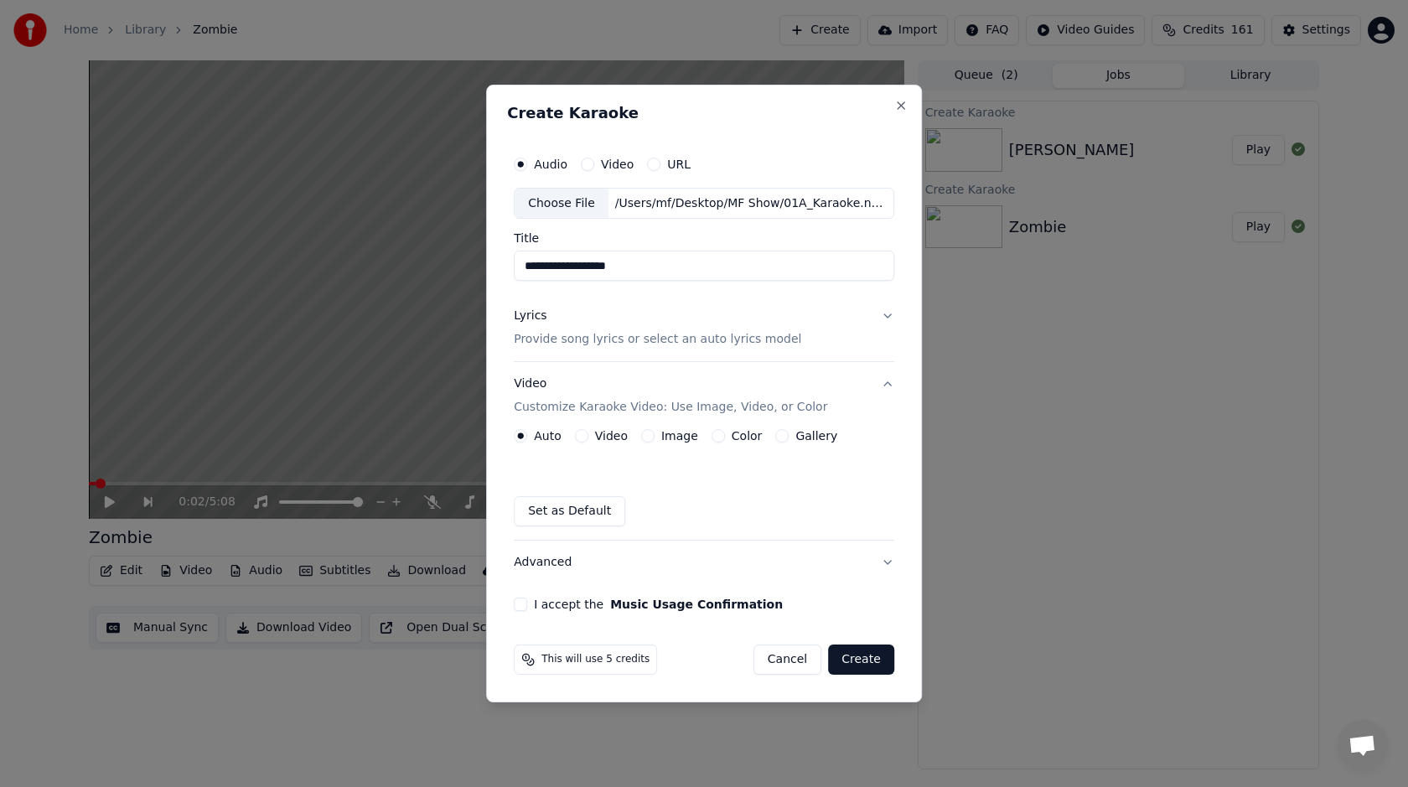
drag, startPoint x: 540, startPoint y: 269, endPoint x: 508, endPoint y: 269, distance: 32.7
click at [508, 269] on div "**********" at bounding box center [704, 394] width 436 height 618
type input "**********"
click at [618, 323] on div "Lyrics Provide song lyrics or select an auto lyrics model" at bounding box center [657, 328] width 287 height 40
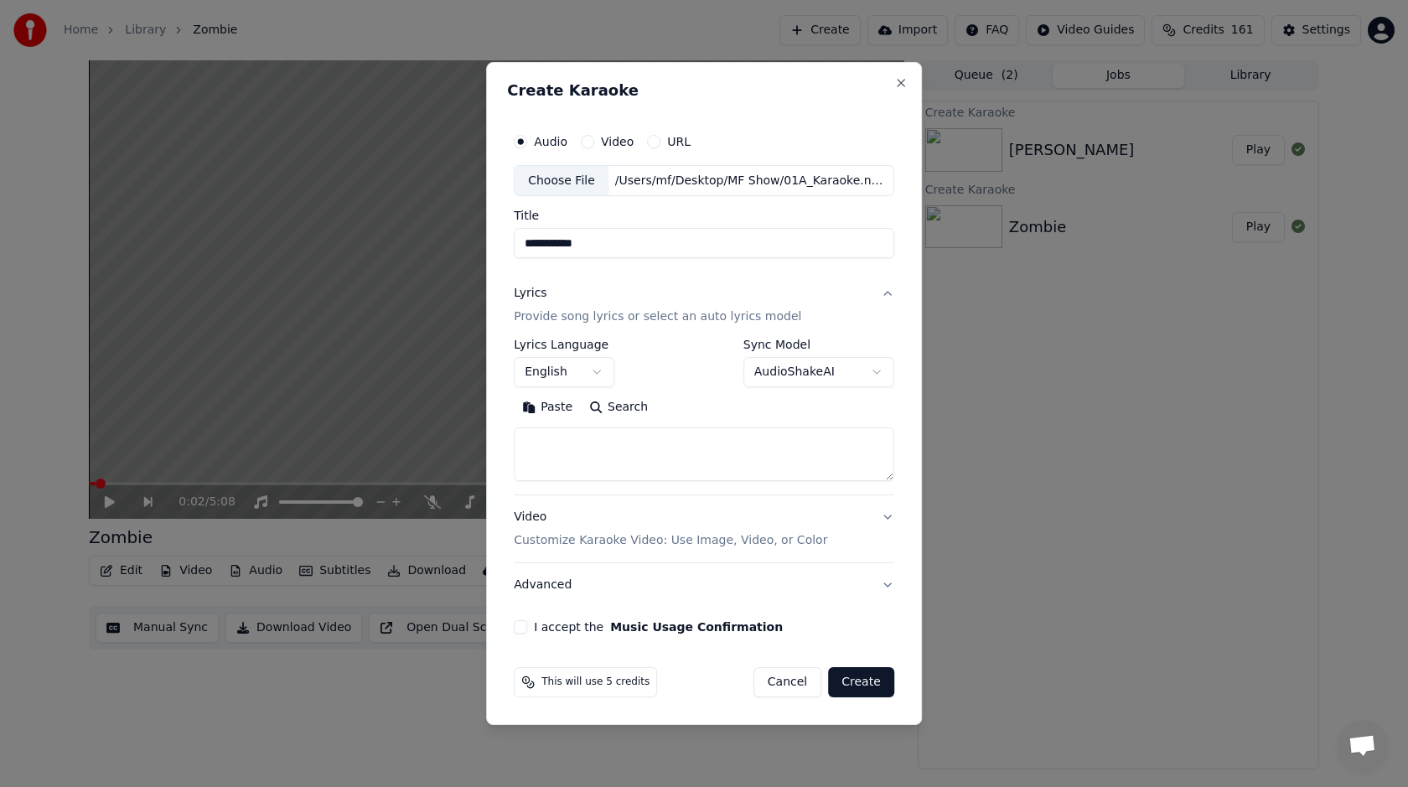
click at [591, 447] on textarea at bounding box center [704, 455] width 380 height 54
paste textarea "**********"
type textarea "**********"
click at [597, 520] on div "Video Customize Karaoke Video: Use Image, Video, or Color" at bounding box center [670, 529] width 313 height 40
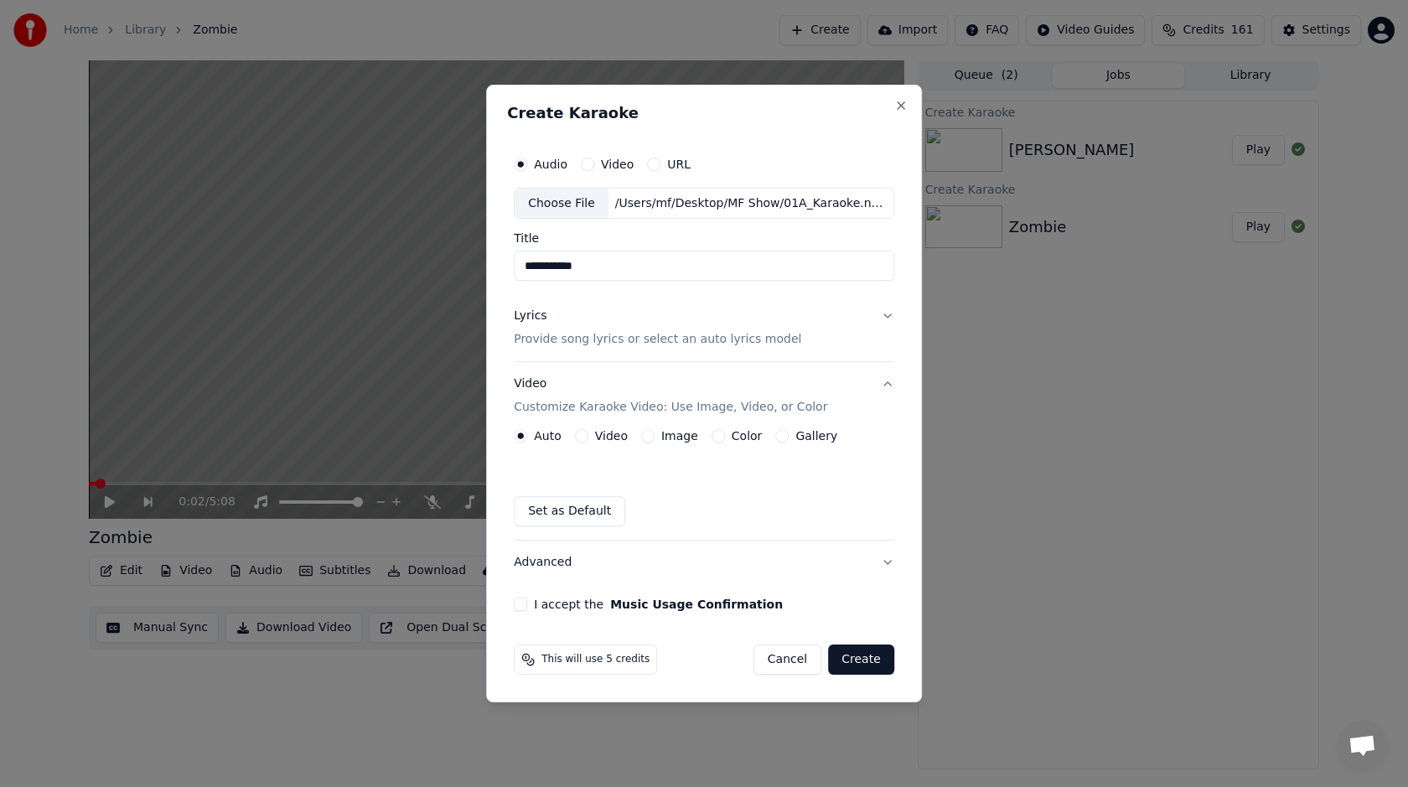
click at [648, 436] on button "Image" at bounding box center [647, 435] width 13 height 13
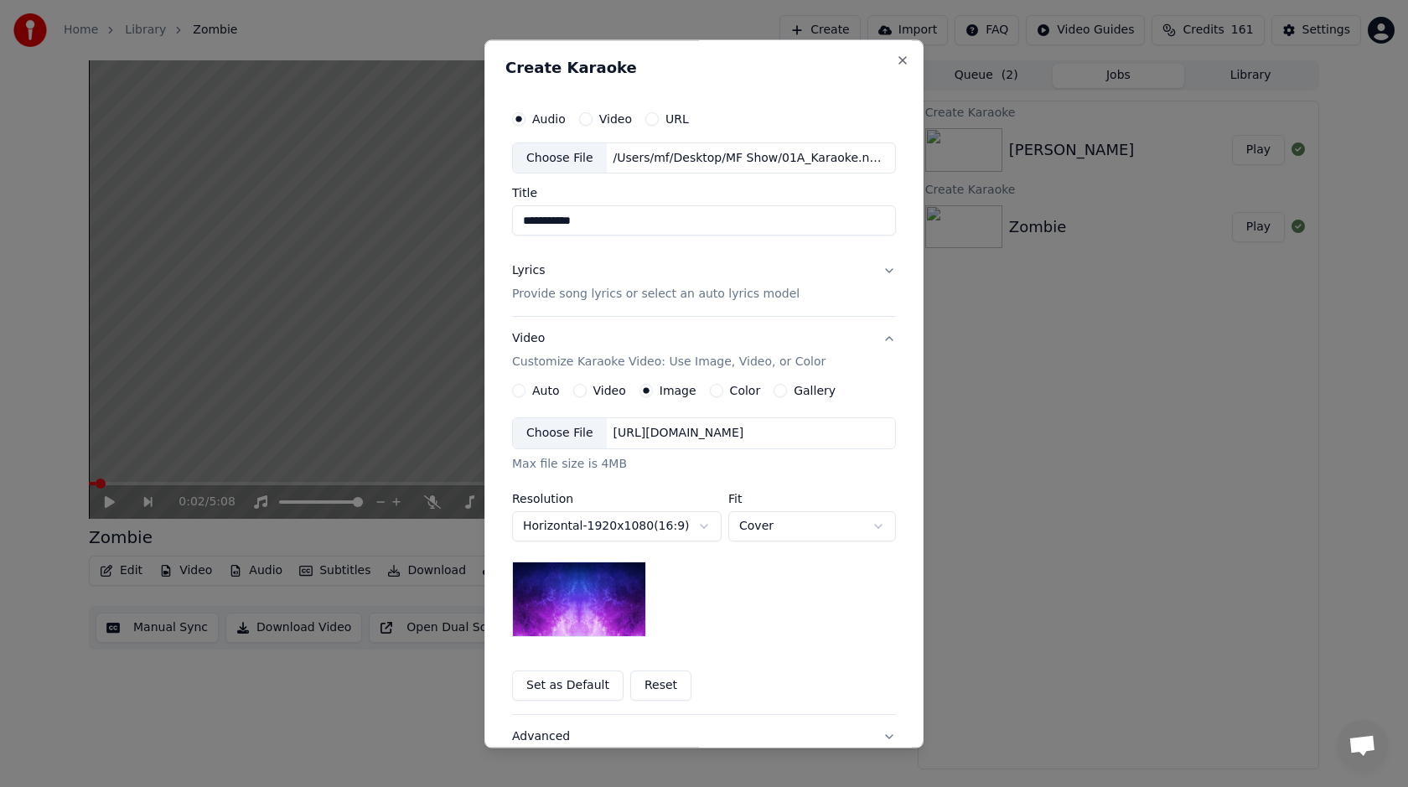
click at [566, 437] on div "Choose File" at bounding box center [560, 434] width 94 height 30
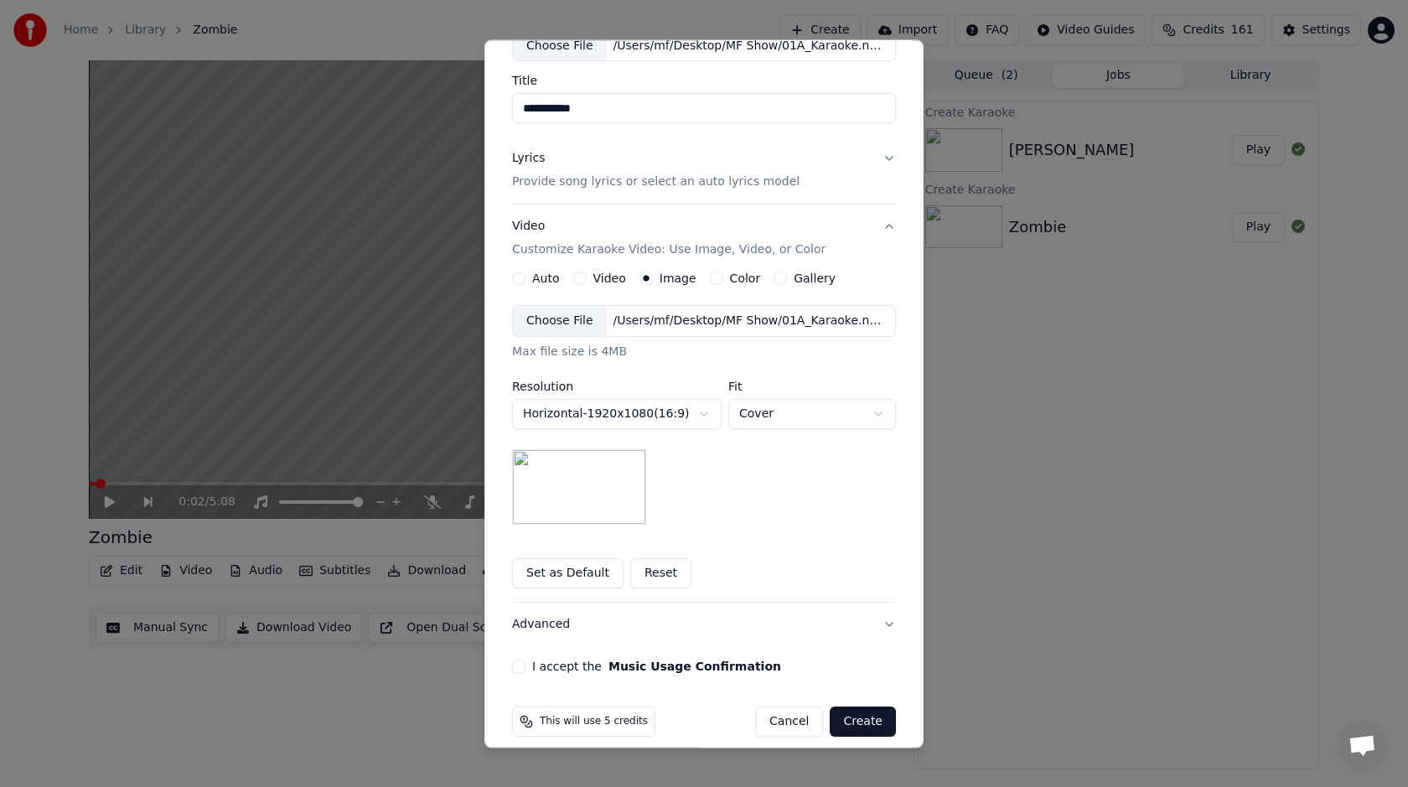
scroll to position [130, 0]
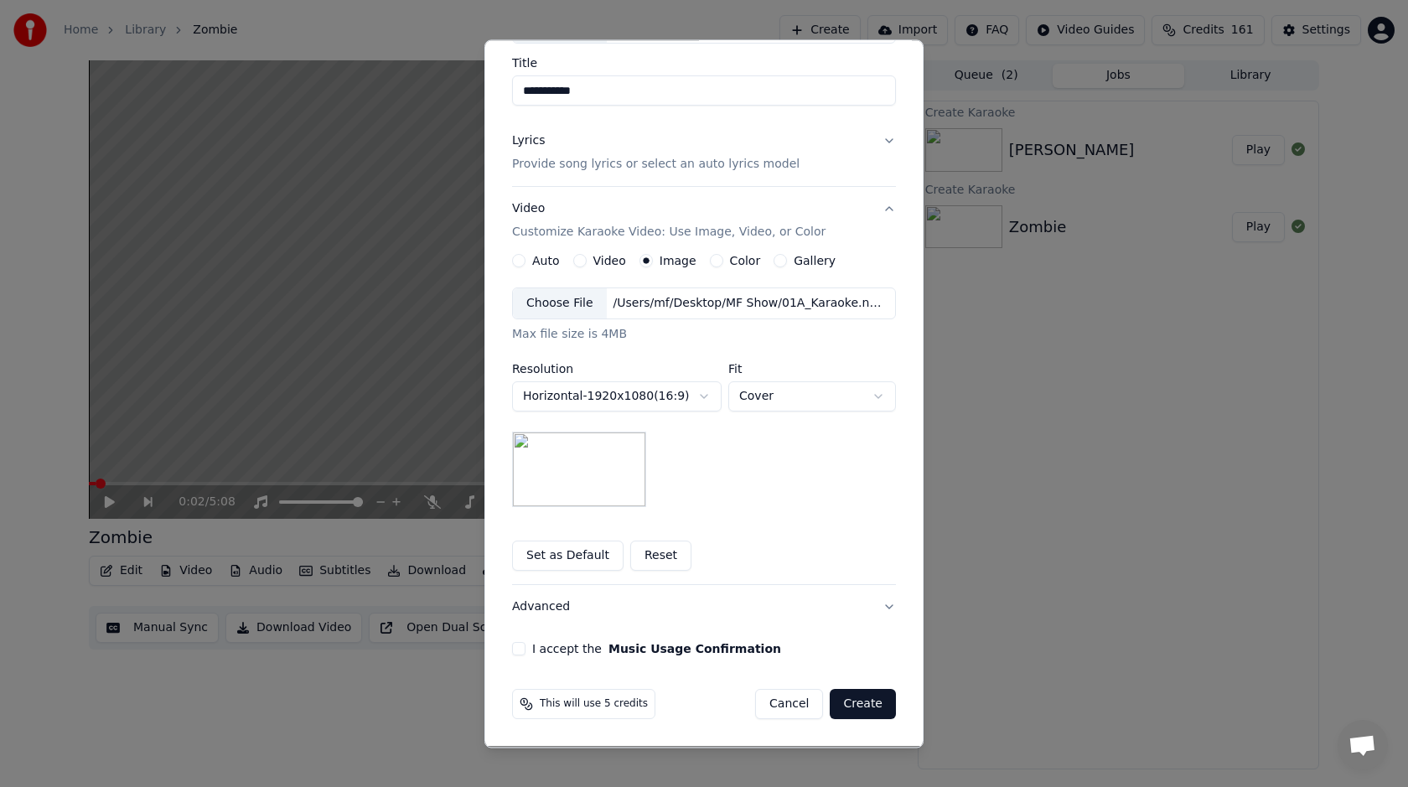
click at [521, 647] on button "I accept the Music Usage Confirmation" at bounding box center [518, 649] width 13 height 13
click at [855, 701] on button "Create" at bounding box center [863, 705] width 66 height 30
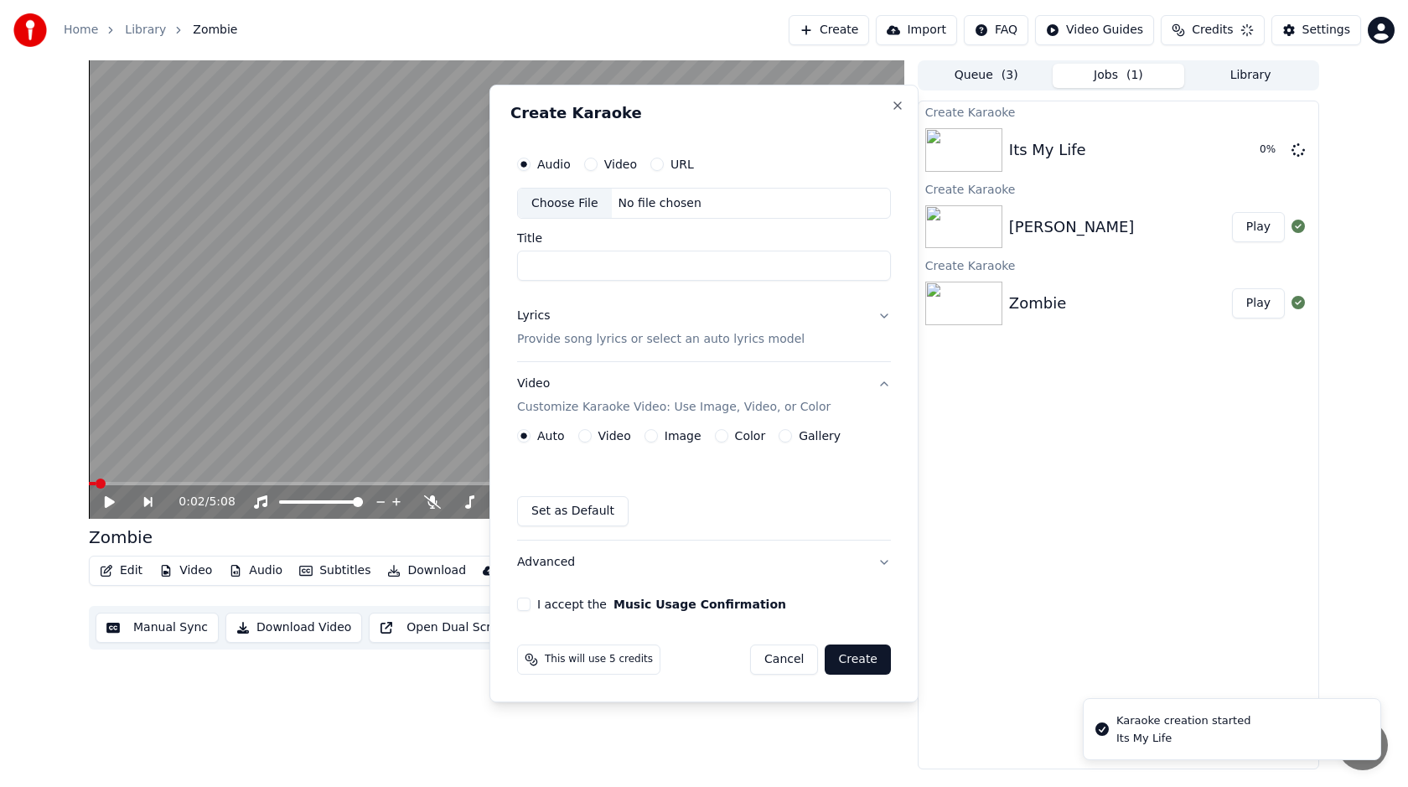
scroll to position [0, 0]
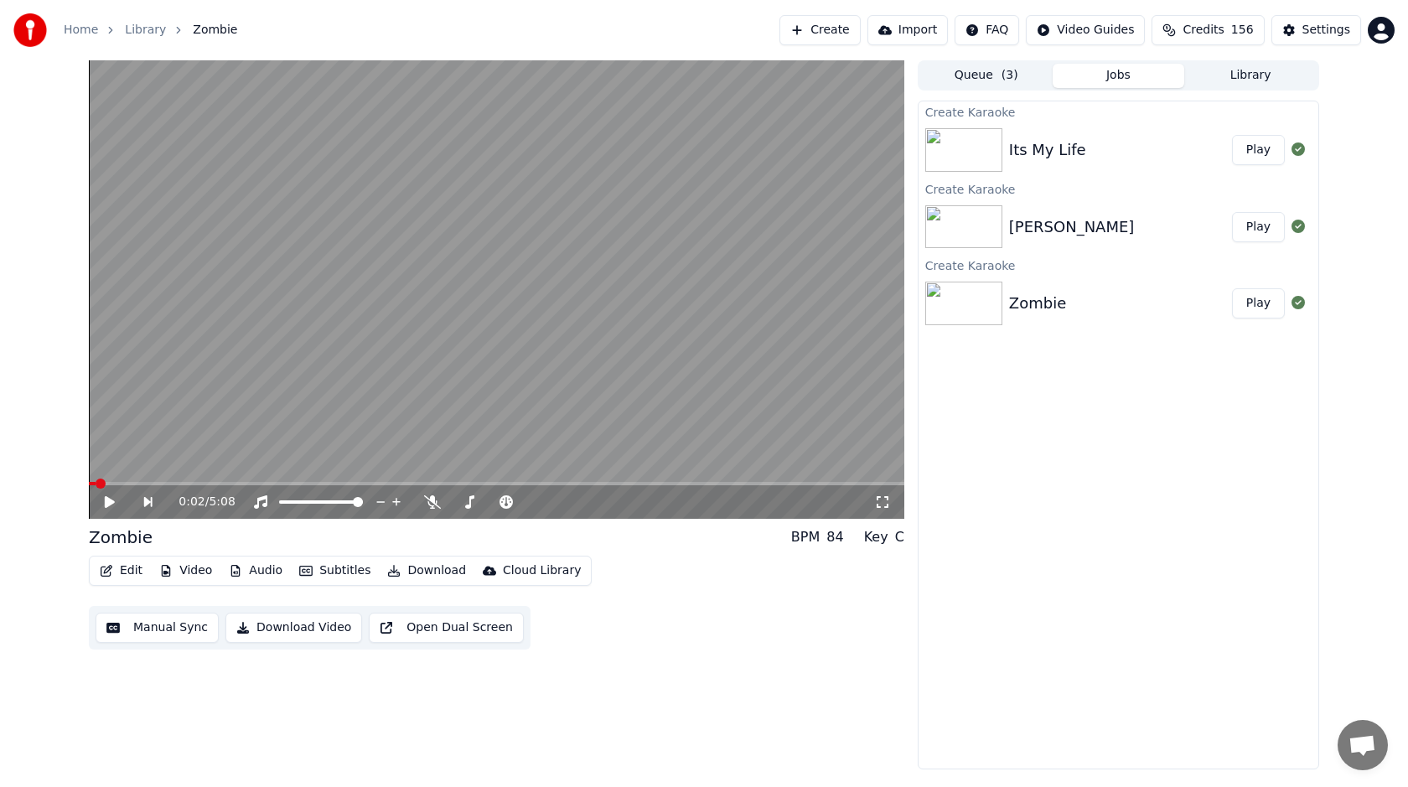
click at [846, 37] on button "Create" at bounding box center [819, 30] width 81 height 30
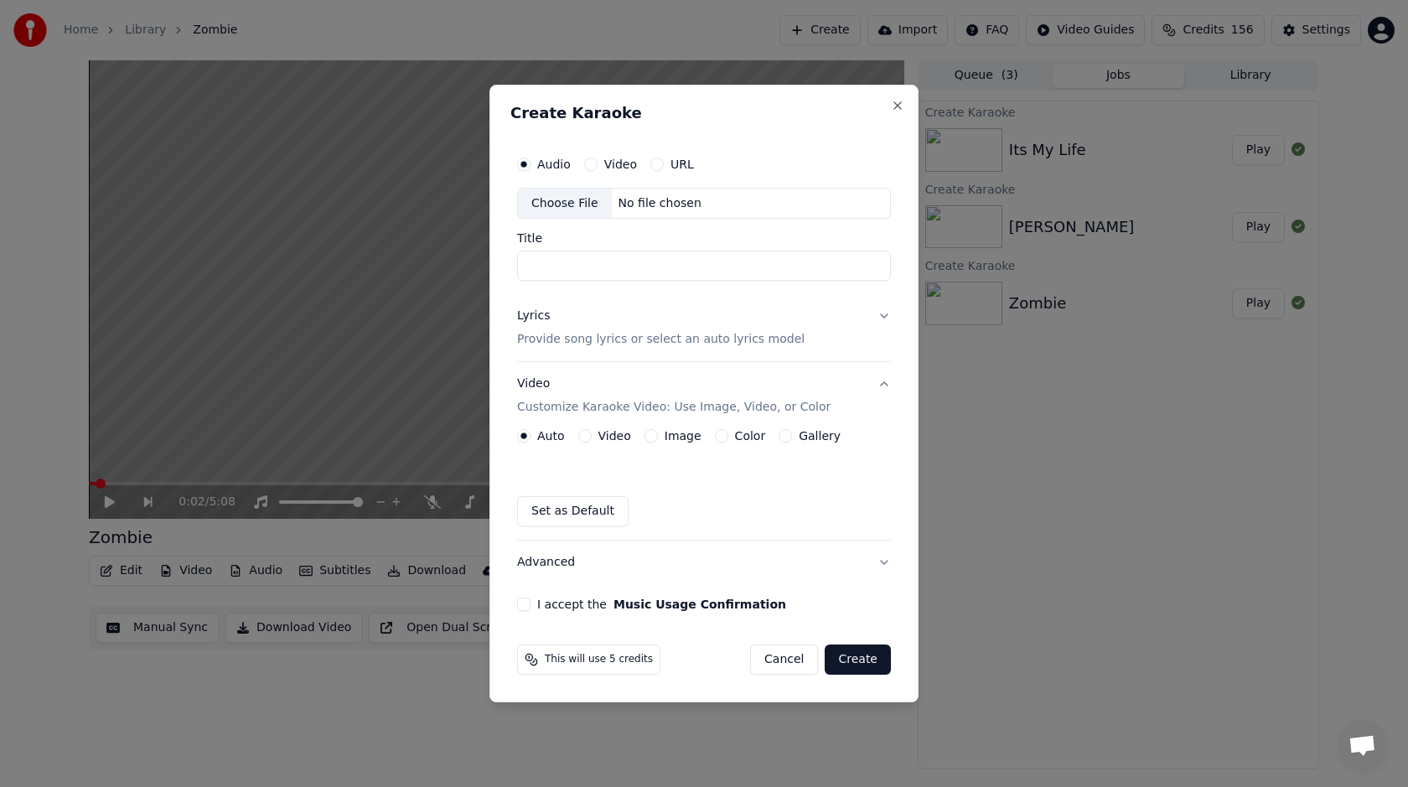
click at [564, 217] on div "Choose File" at bounding box center [565, 204] width 94 height 30
type input "**********"
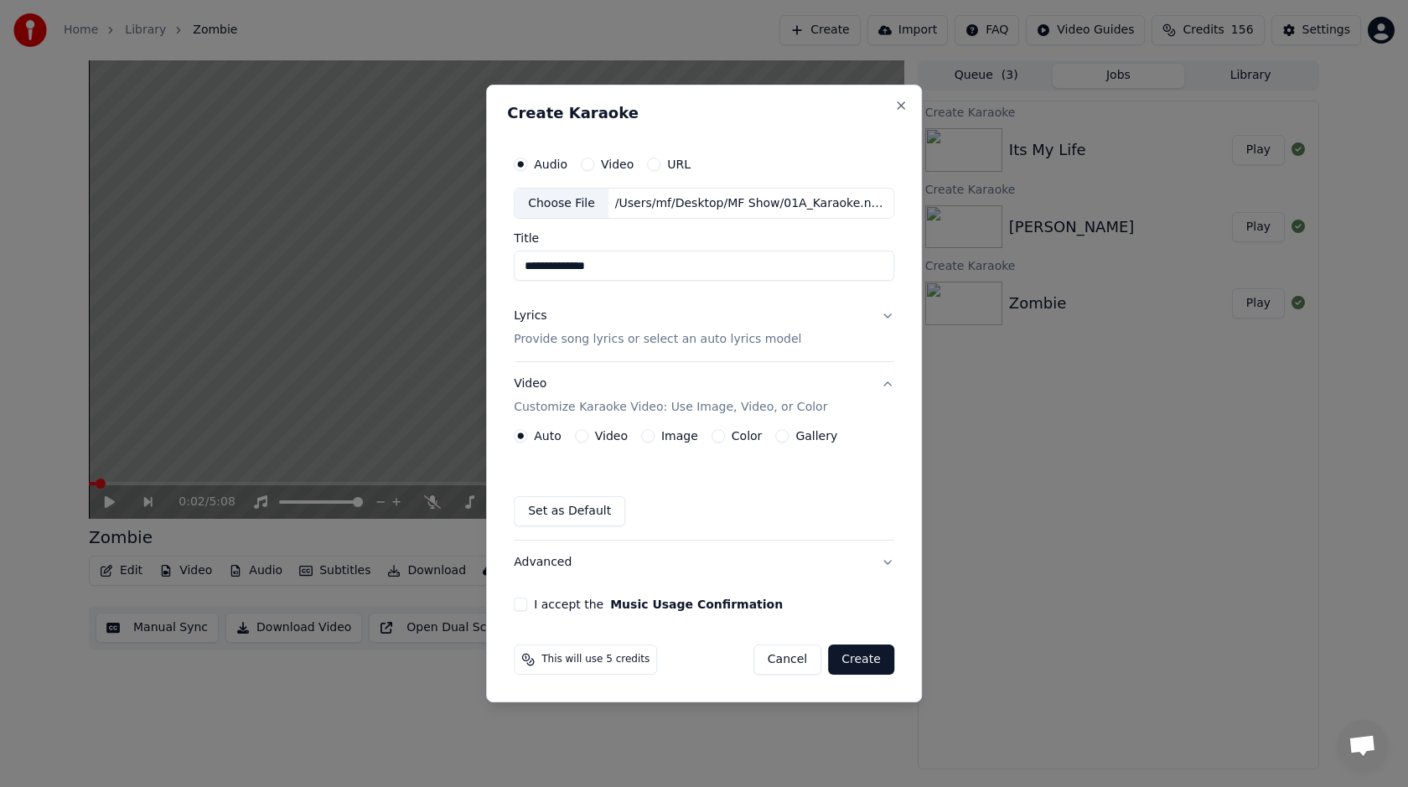
click at [561, 317] on div "Lyrics Provide song lyrics or select an auto lyrics model" at bounding box center [657, 328] width 287 height 40
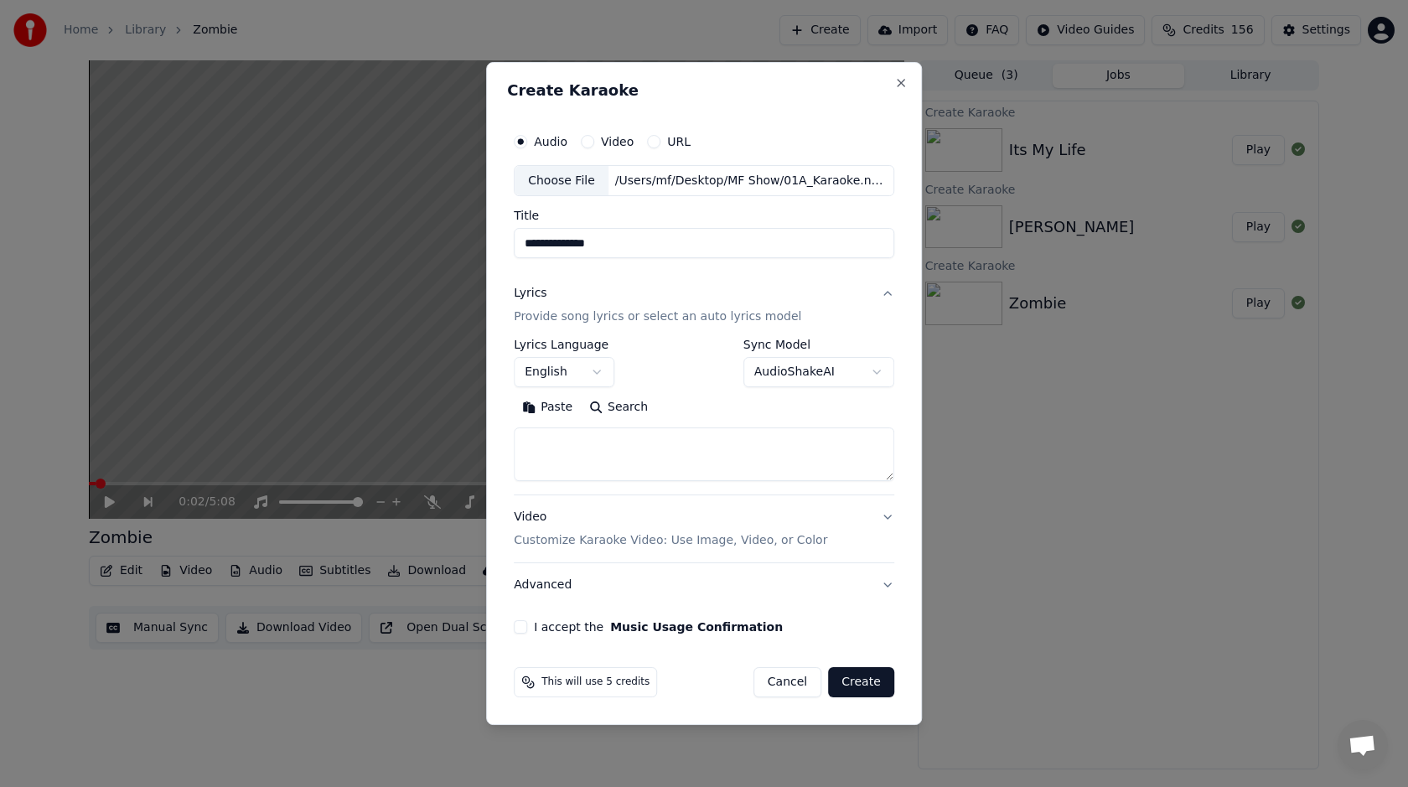
click at [591, 462] on textarea at bounding box center [704, 455] width 380 height 54
paste textarea "**********"
click at [626, 463] on textarea "**********" at bounding box center [702, 455] width 376 height 54
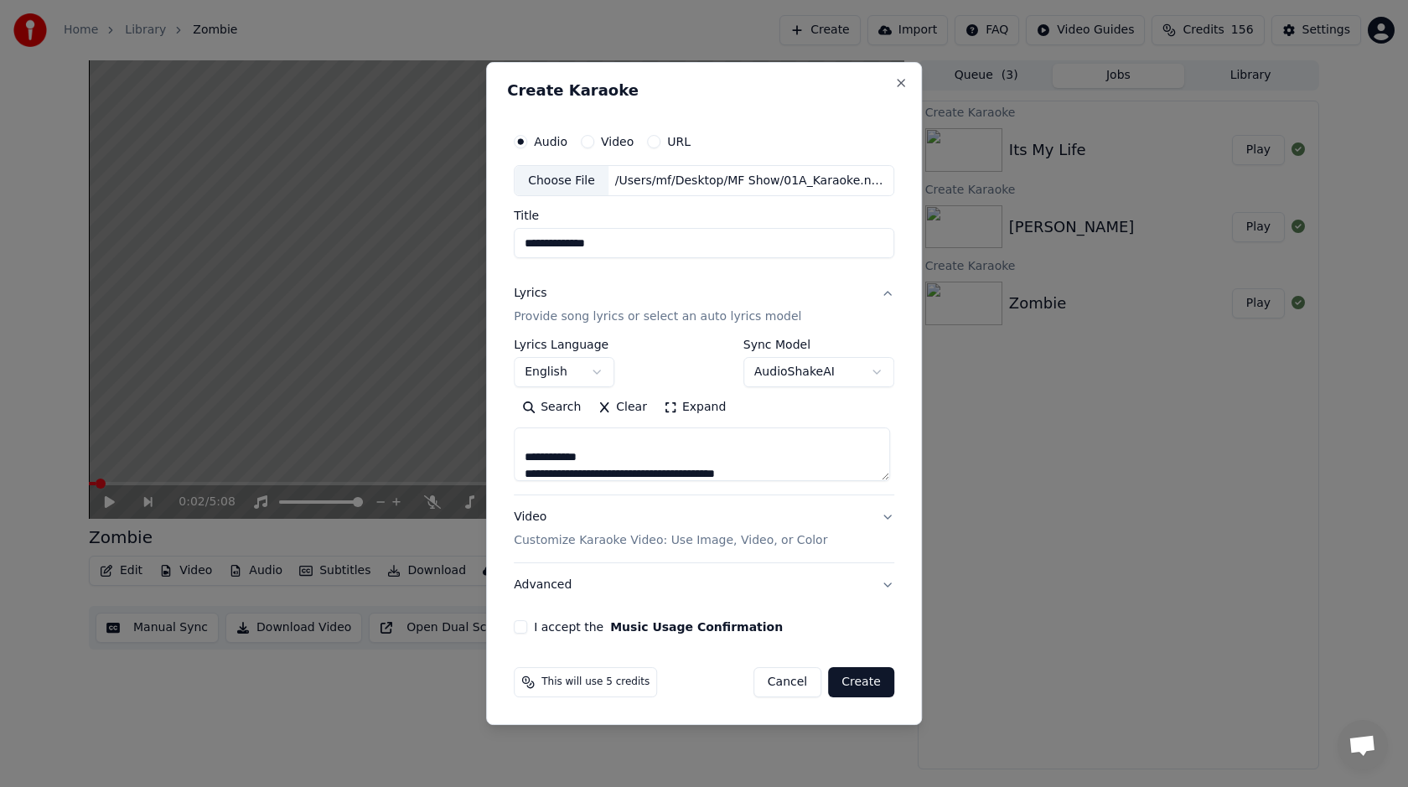
click at [613, 463] on textarea "**********" at bounding box center [702, 455] width 376 height 54
click at [575, 468] on textarea "**********" at bounding box center [702, 455] width 376 height 54
click at [582, 463] on textarea "**********" at bounding box center [702, 455] width 376 height 54
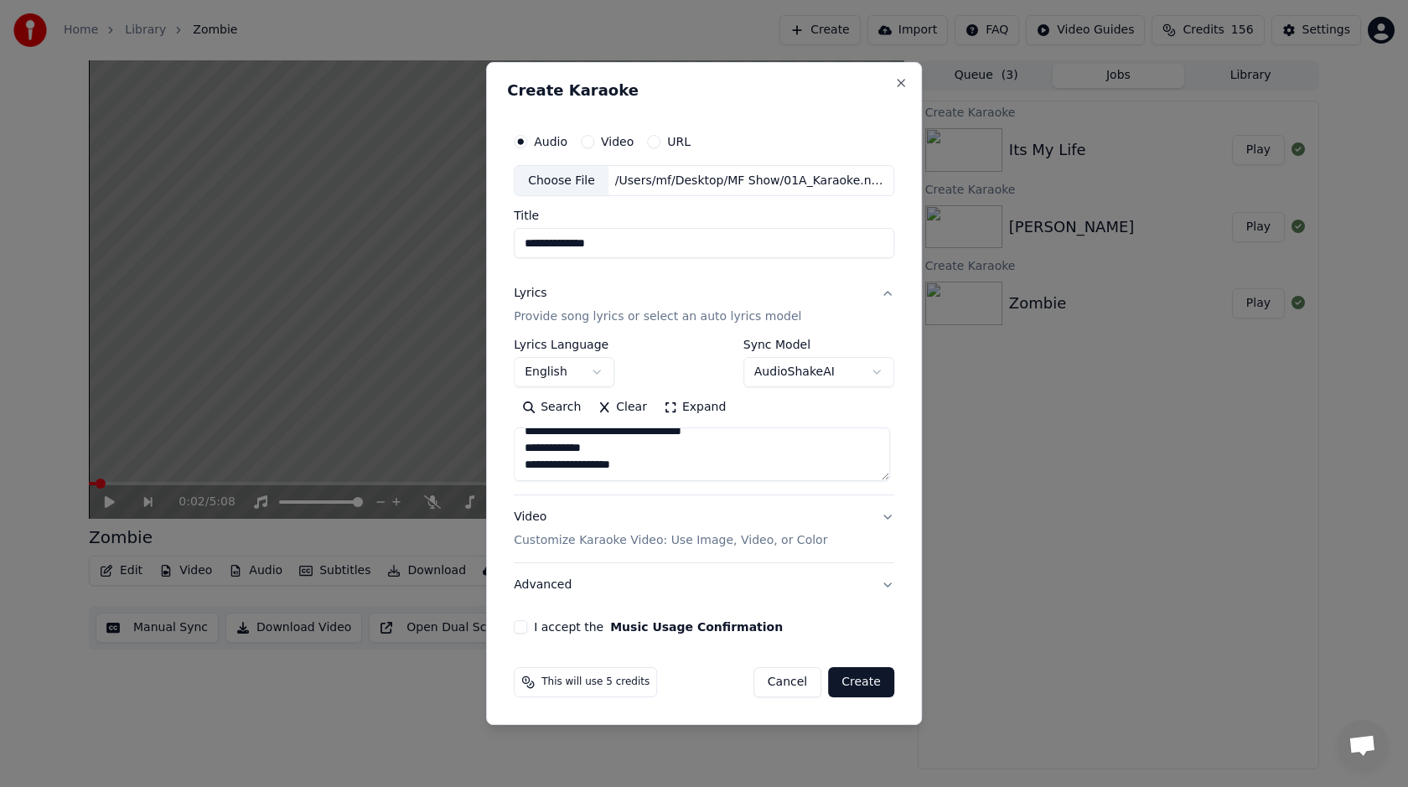
type textarea "**********"
drag, startPoint x: 543, startPoint y: 244, endPoint x: 509, endPoint y: 244, distance: 34.4
click at [509, 244] on div "**********" at bounding box center [704, 379] width 394 height 523
type input "**********"
click at [570, 525] on div "Video Customize Karaoke Video: Use Image, Video, or Color" at bounding box center [670, 529] width 313 height 40
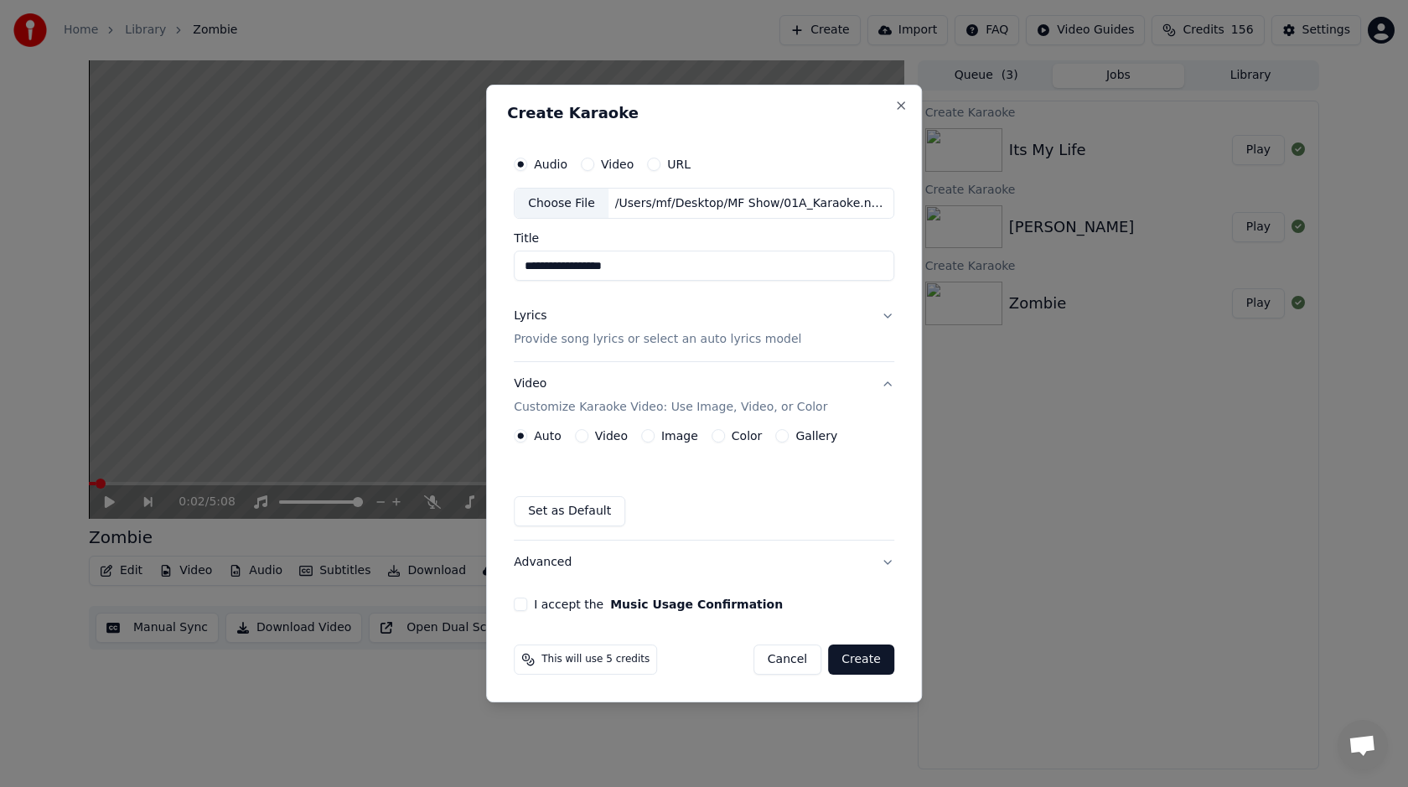
click at [647, 436] on button "Image" at bounding box center [647, 435] width 13 height 13
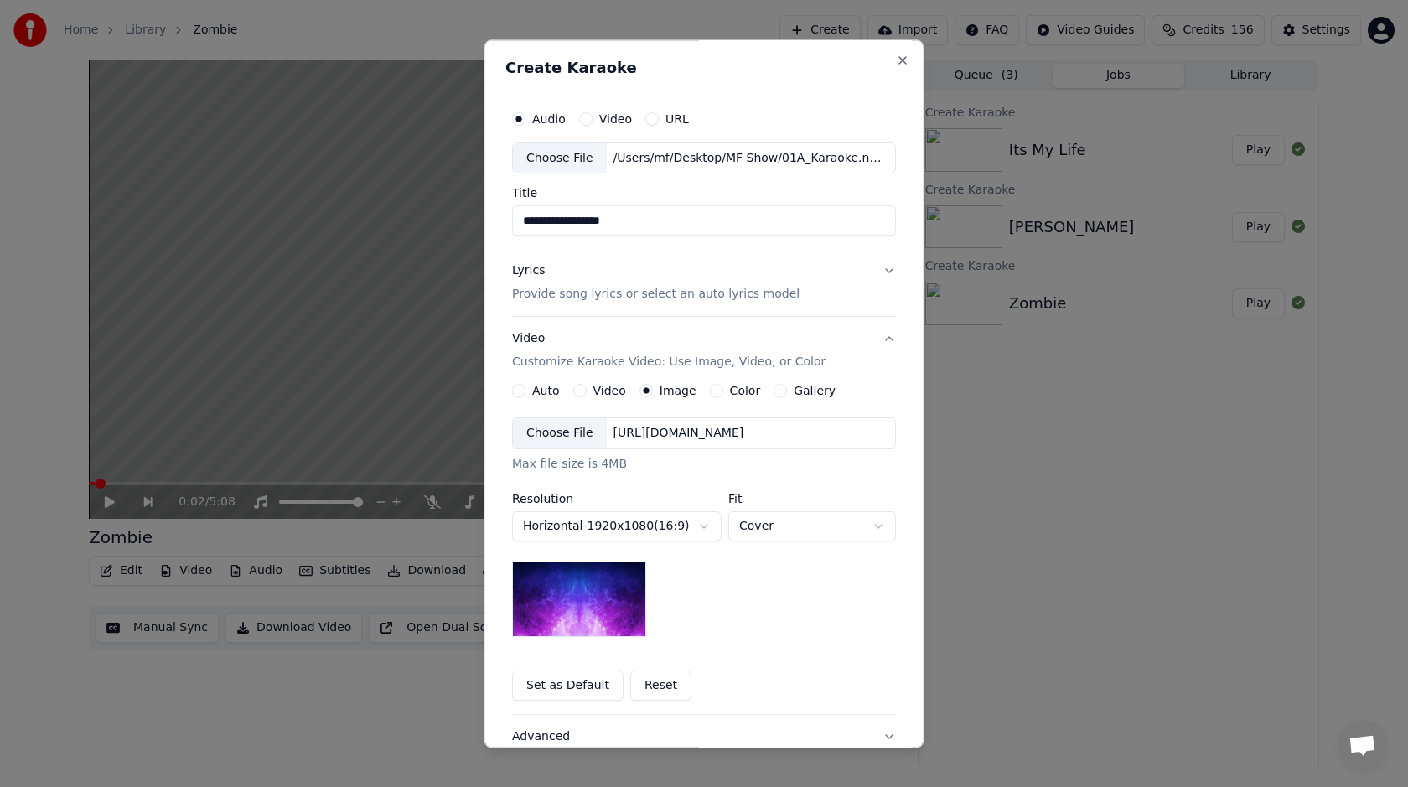
click at [576, 438] on div "Choose File" at bounding box center [560, 434] width 94 height 30
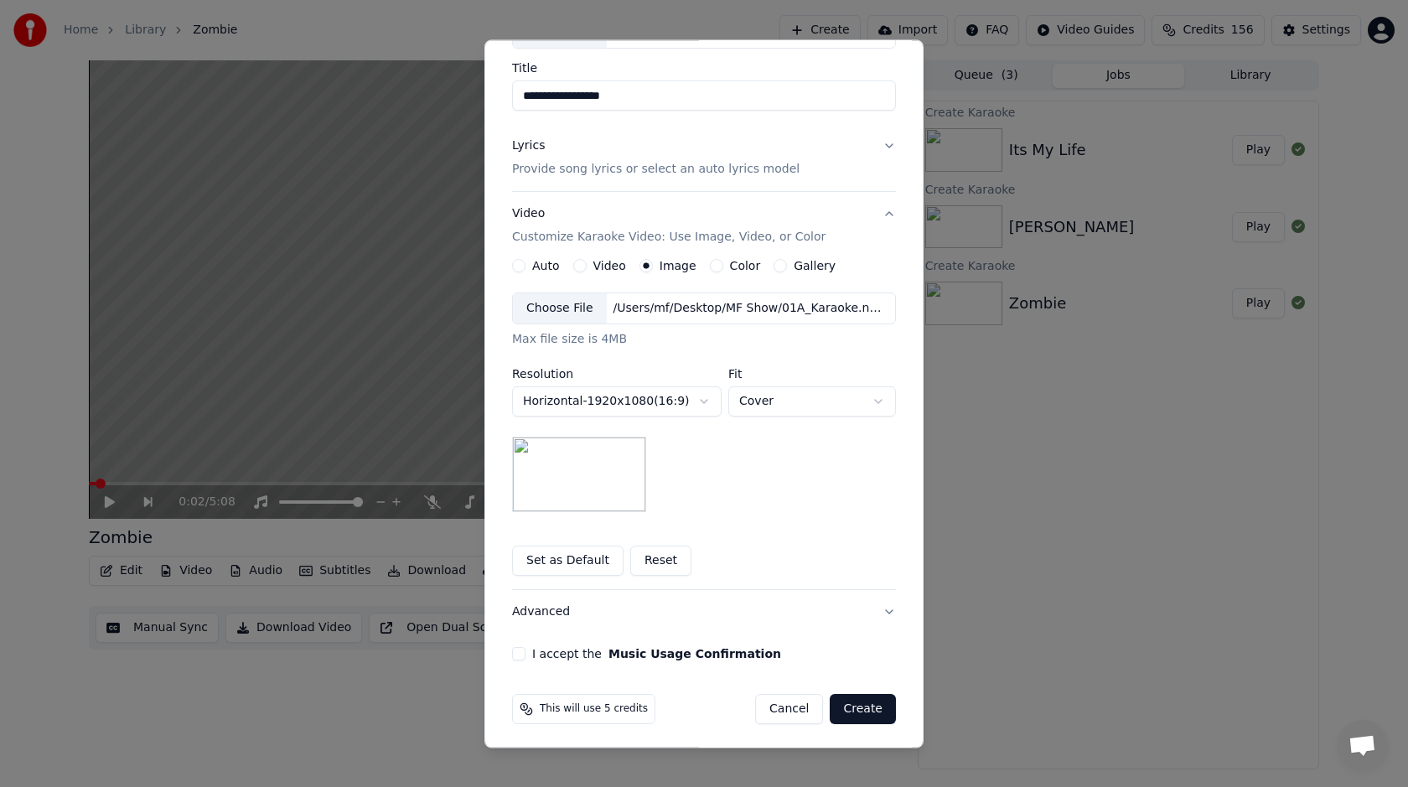
scroll to position [130, 0]
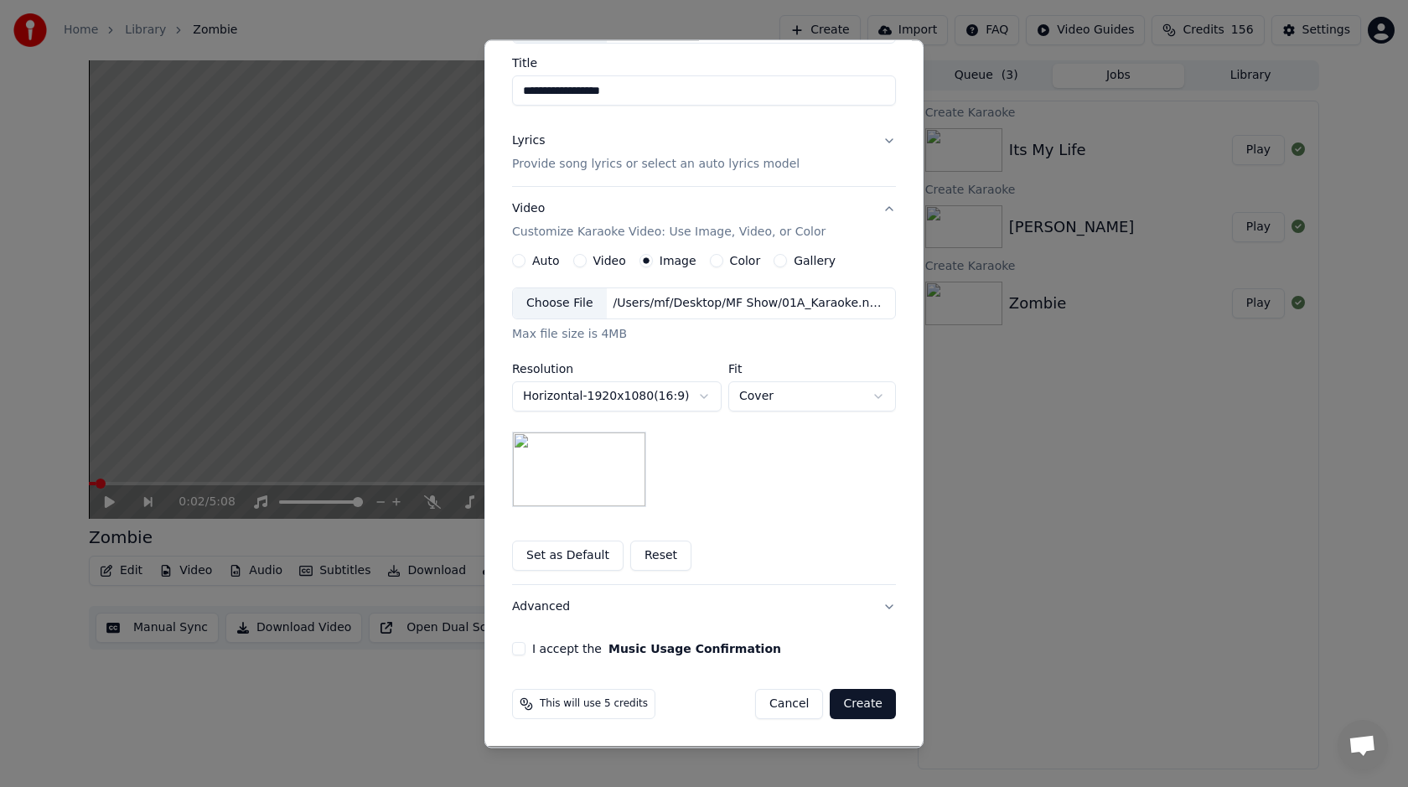
click at [522, 649] on button "I accept the Music Usage Confirmation" at bounding box center [518, 649] width 13 height 13
click at [857, 694] on button "Create" at bounding box center [863, 705] width 66 height 30
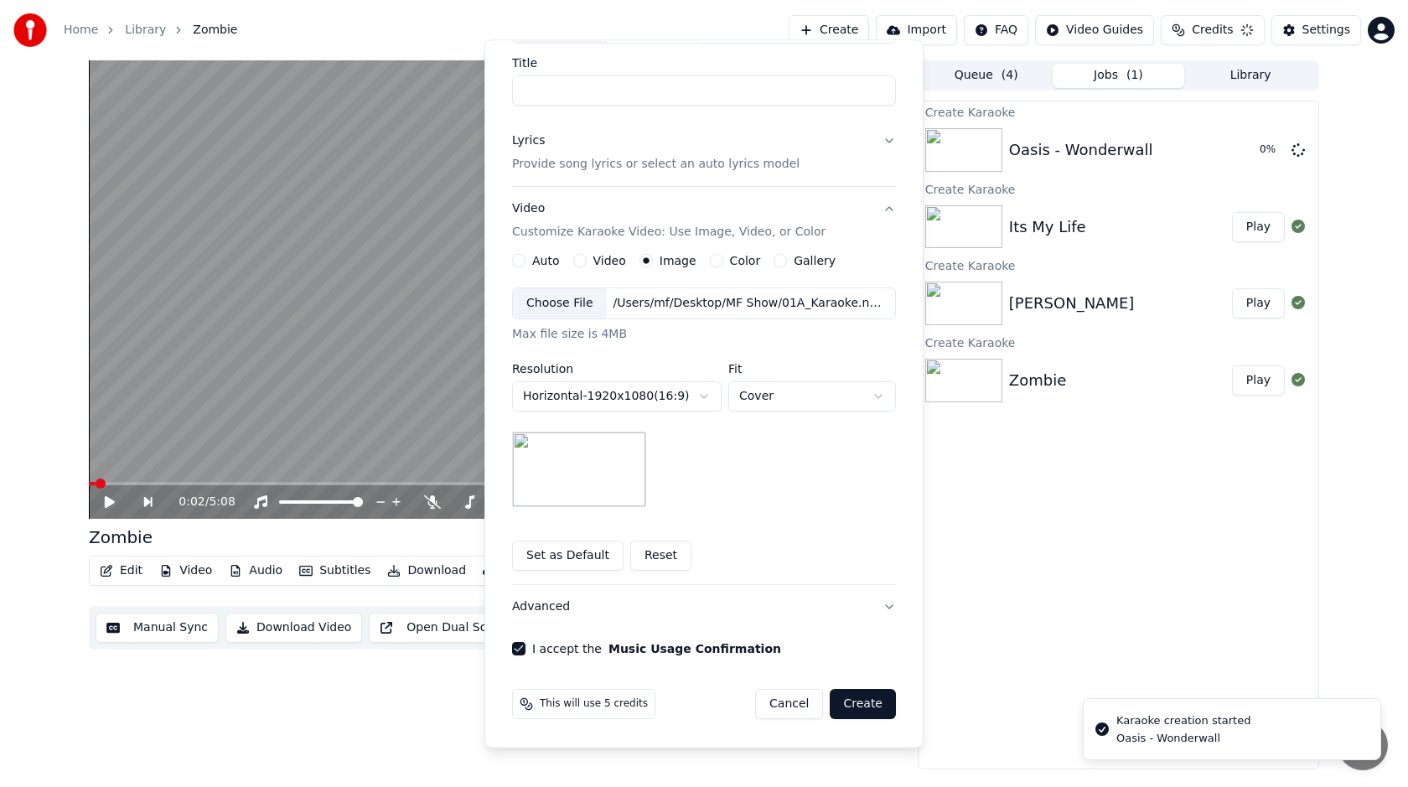
scroll to position [0, 0]
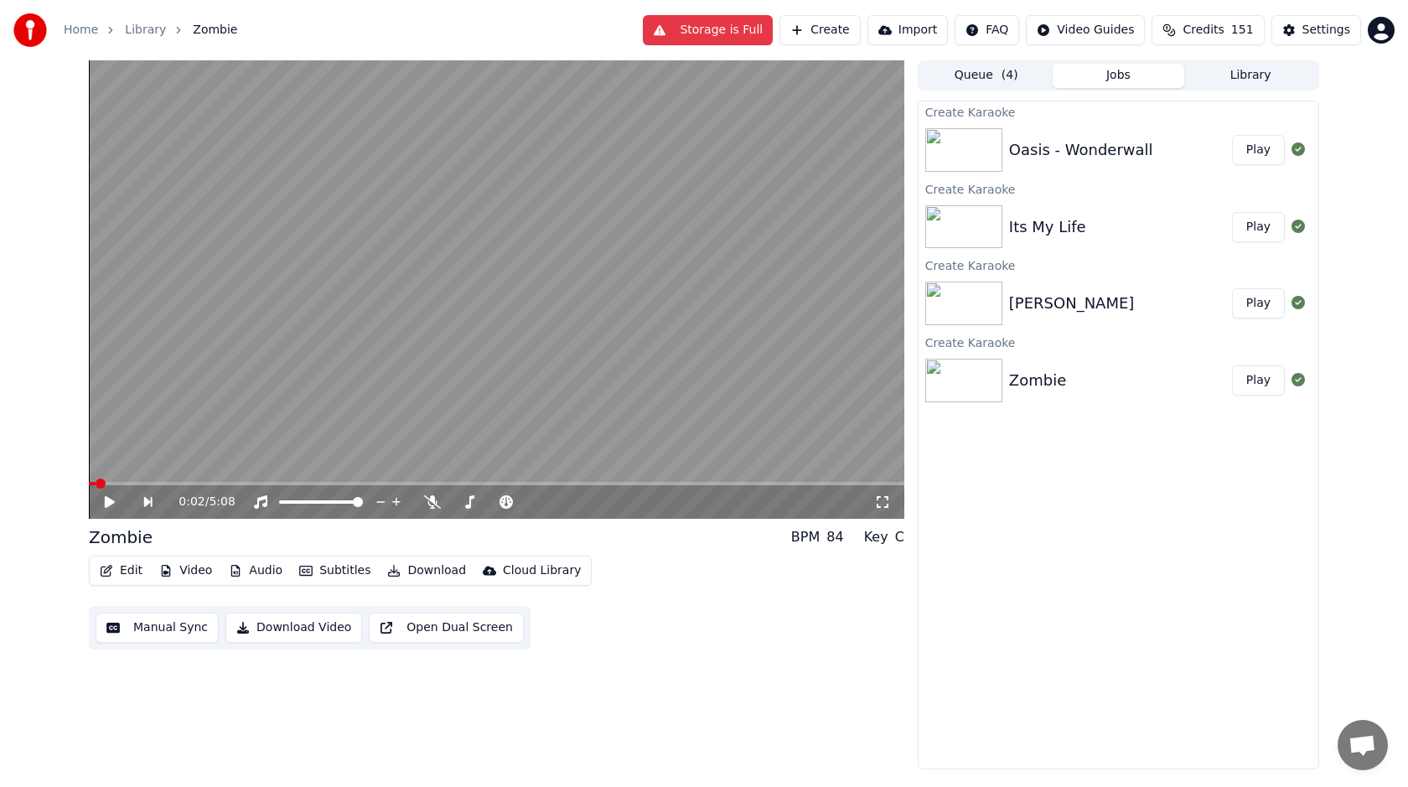
click at [734, 34] on button "Storage is Full" at bounding box center [708, 30] width 130 height 30
click at [1208, 71] on button "Library" at bounding box center [1250, 76] width 132 height 24
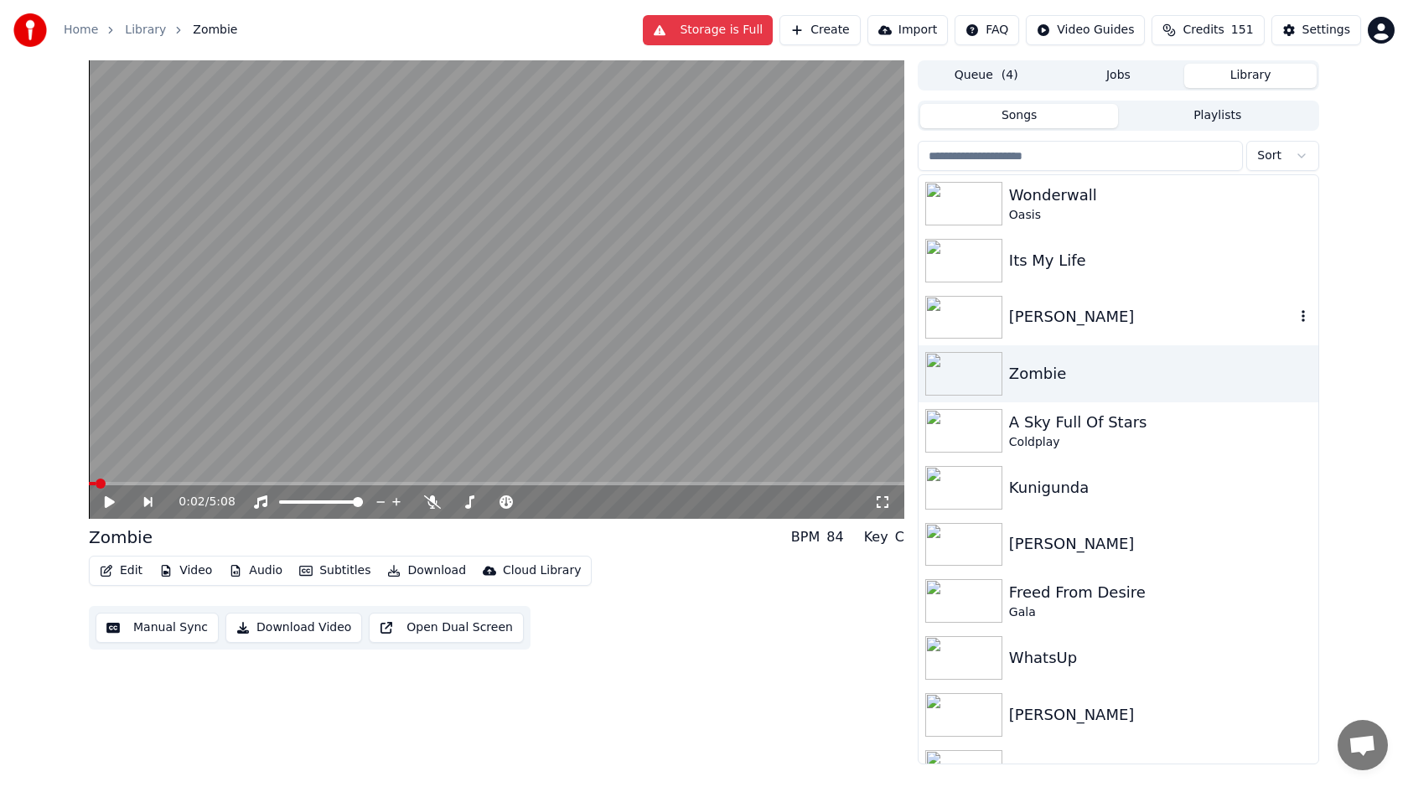
click at [1297, 310] on icon "button" at bounding box center [1303, 315] width 17 height 13
click at [1177, 379] on div "Stable" at bounding box center [1187, 386] width 111 height 27
click at [1301, 318] on icon "button" at bounding box center [1303, 315] width 17 height 13
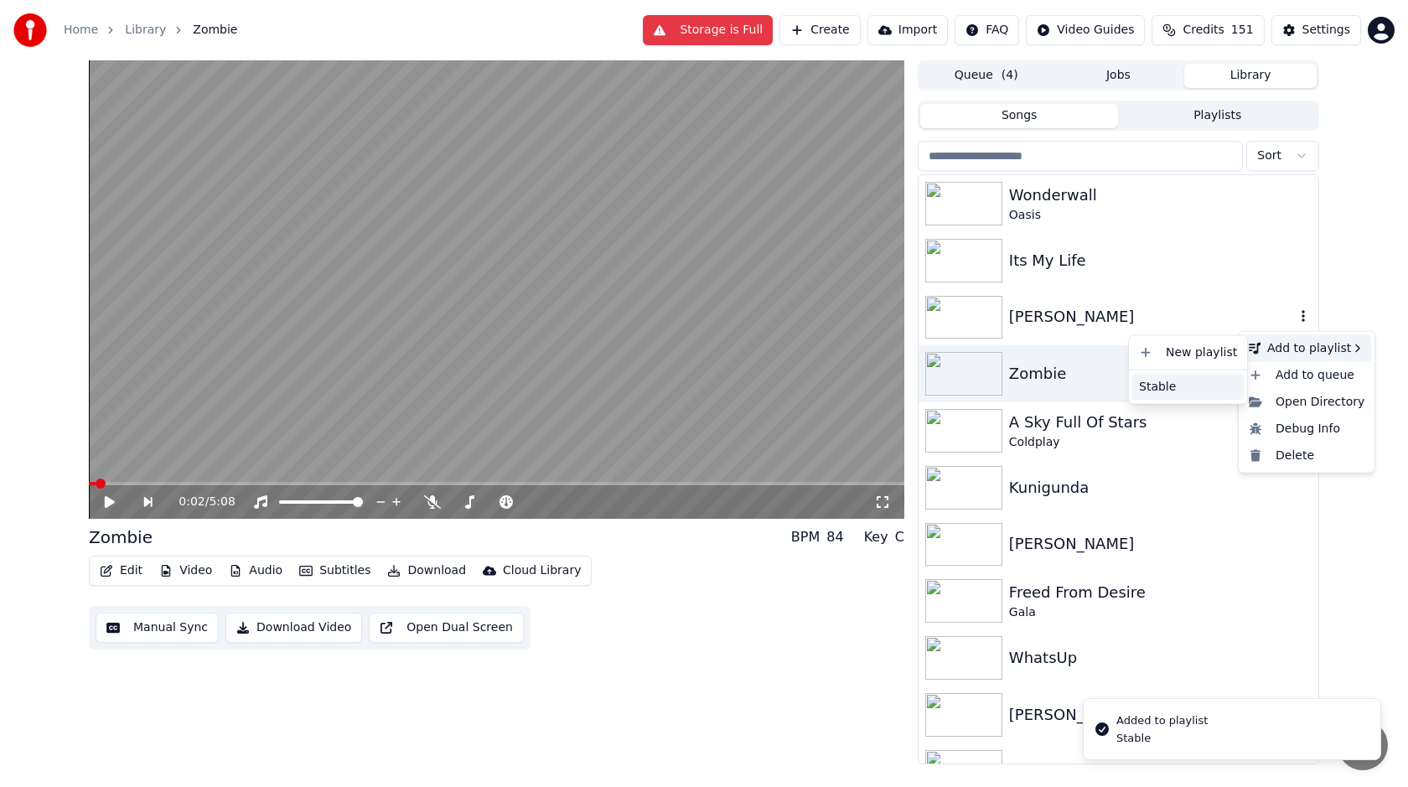
click at [1186, 377] on div "Stable" at bounding box center [1187, 386] width 111 height 27
click at [1302, 258] on icon "button" at bounding box center [1303, 259] width 17 height 13
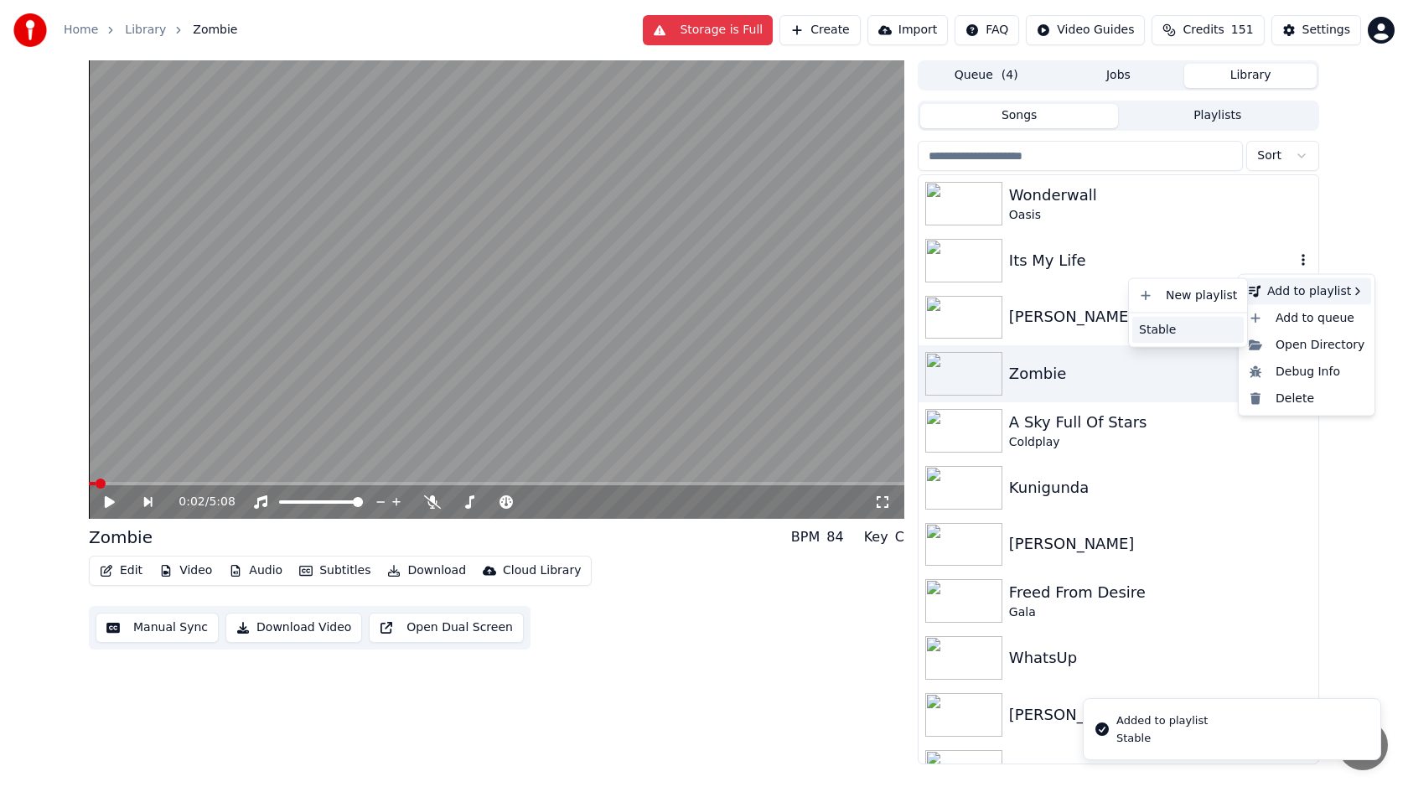
click at [1189, 319] on div "Stable" at bounding box center [1187, 329] width 111 height 27
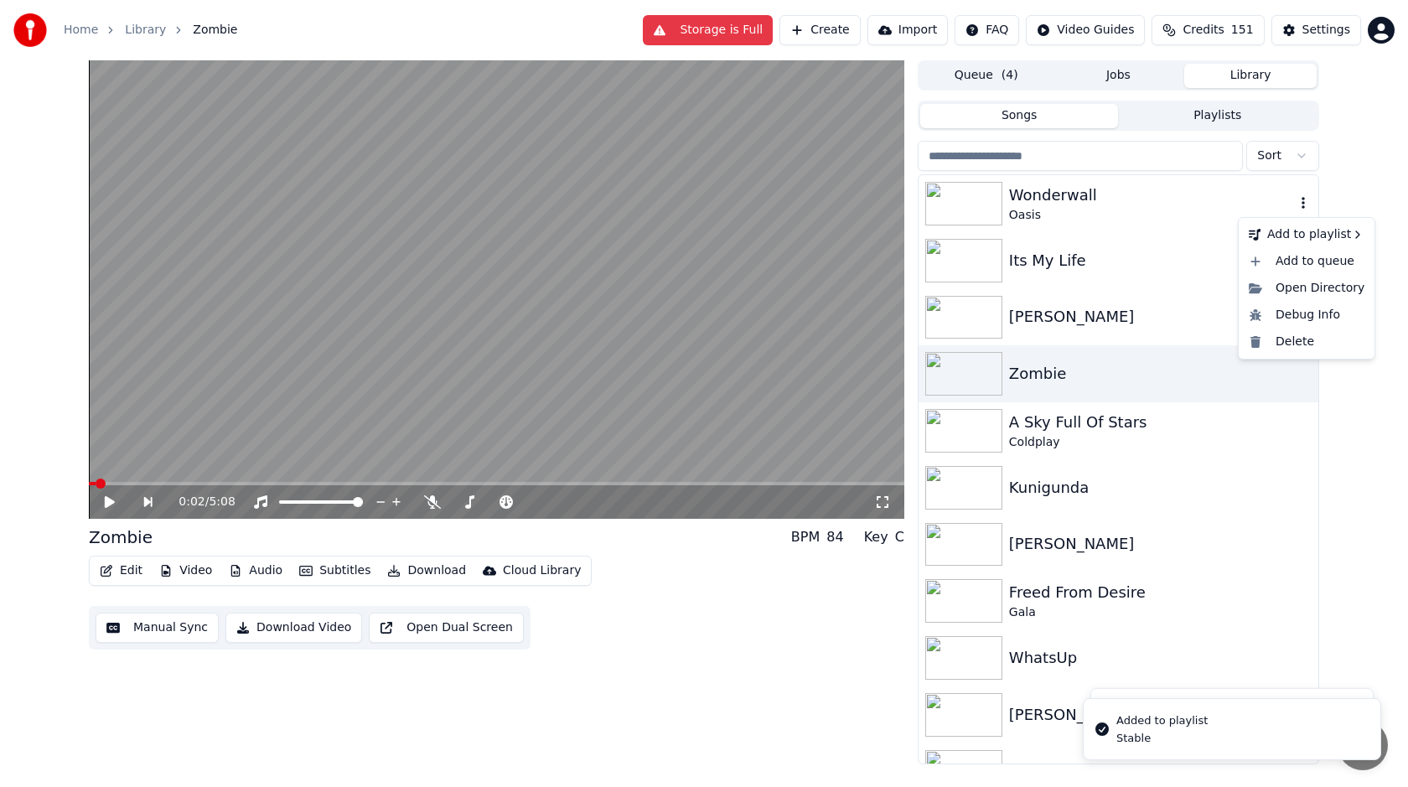
click at [1304, 199] on icon "button" at bounding box center [1302, 203] width 3 height 12
click at [1178, 271] on div "Stable" at bounding box center [1187, 273] width 111 height 27
